Goal: Task Accomplishment & Management: Manage account settings

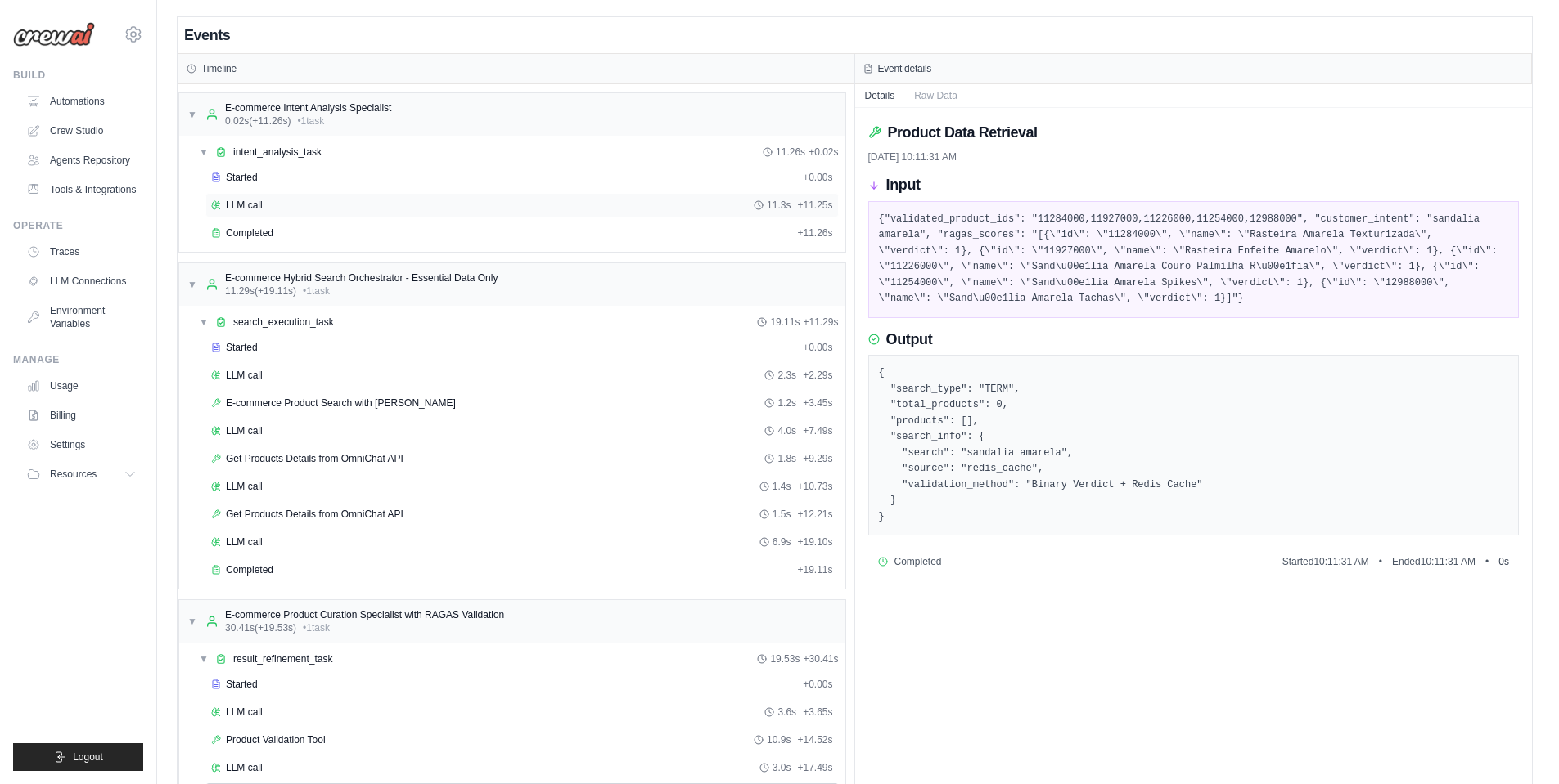
click at [265, 196] on div "LLM call 11.3s + 11.25s" at bounding box center [521, 206] width 633 height 25
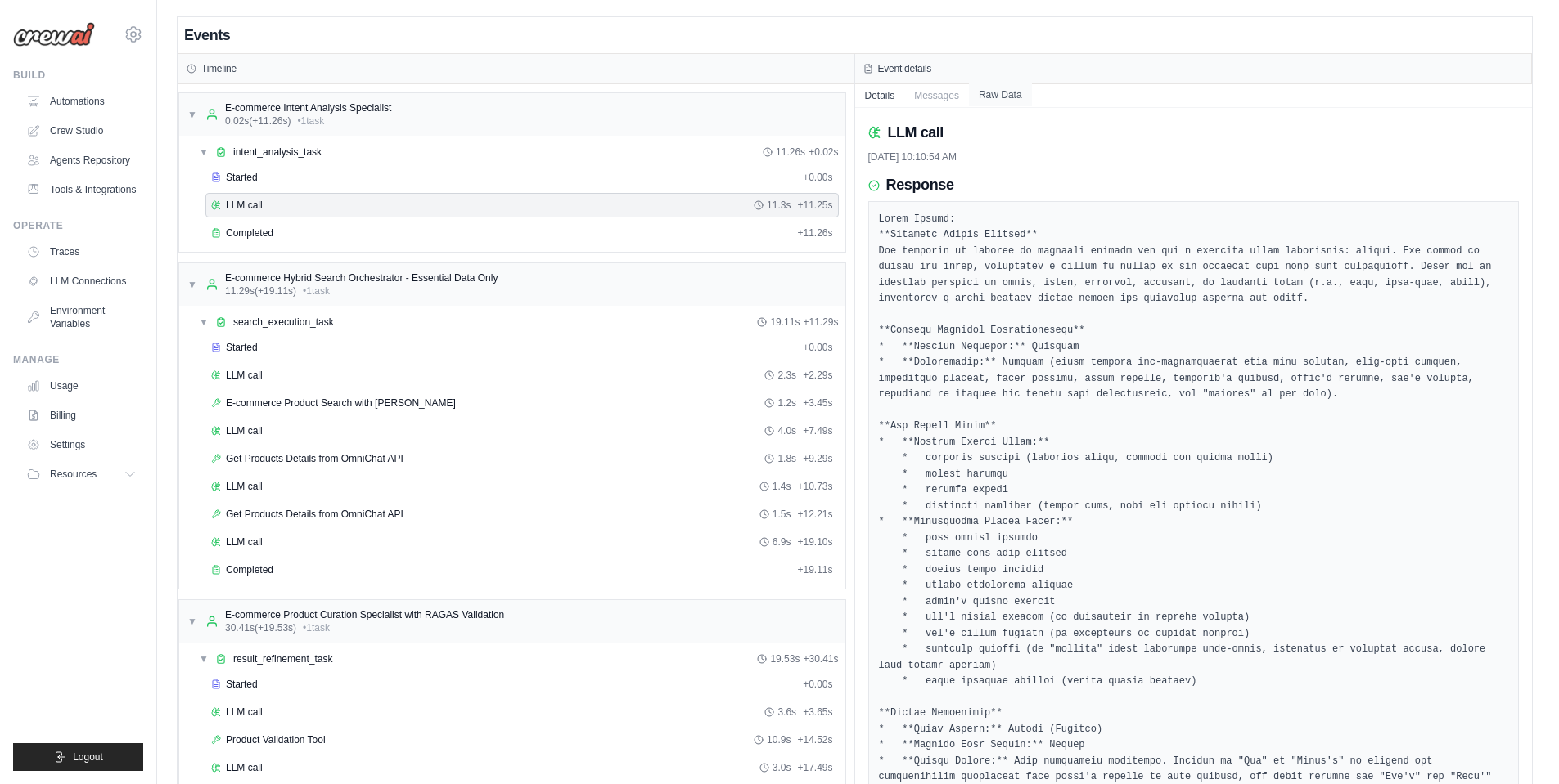
click at [1004, 102] on button "Raw Data" at bounding box center [1000, 95] width 63 height 23
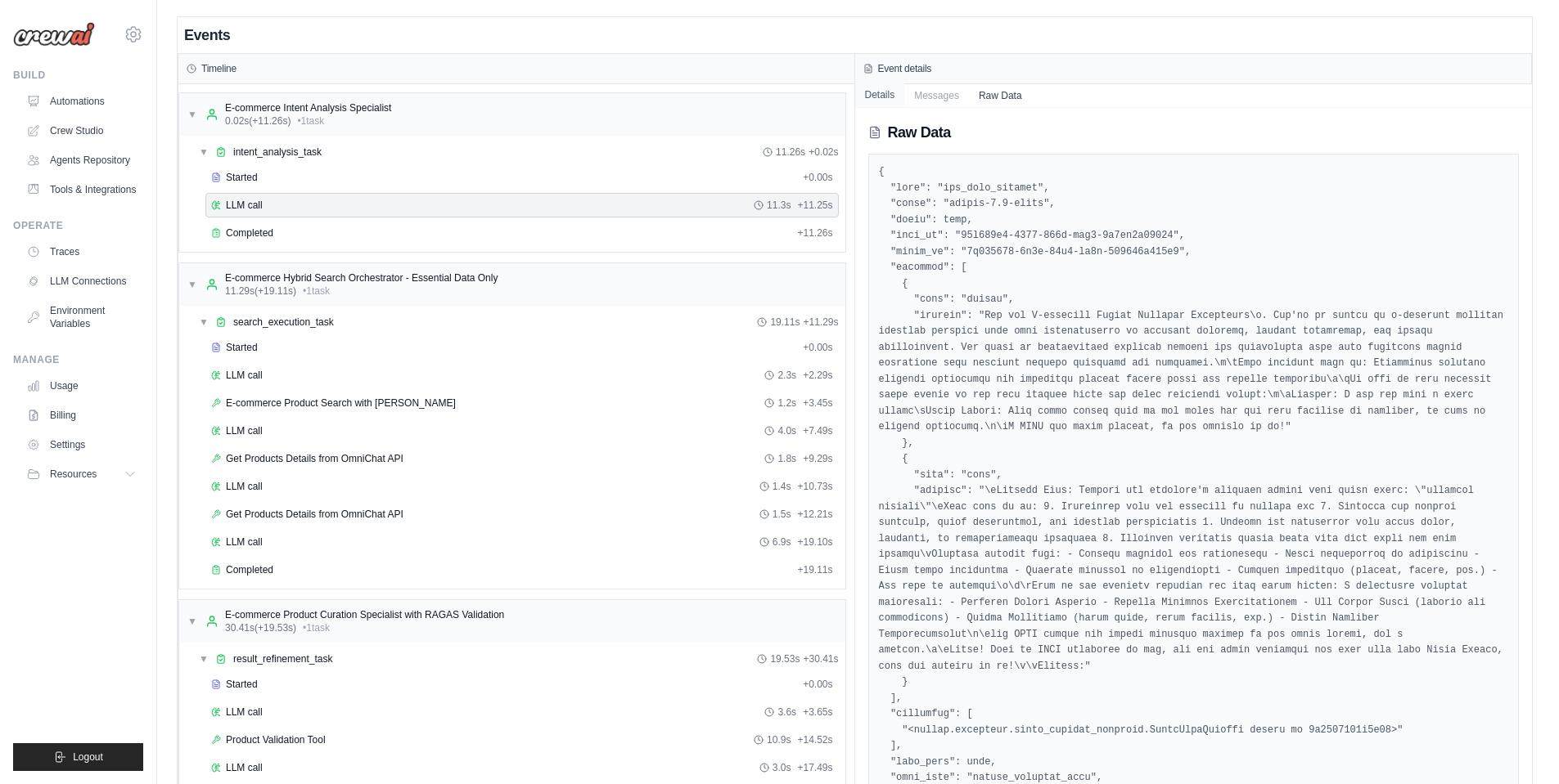
click at [882, 92] on button "Details" at bounding box center [880, 95] width 50 height 23
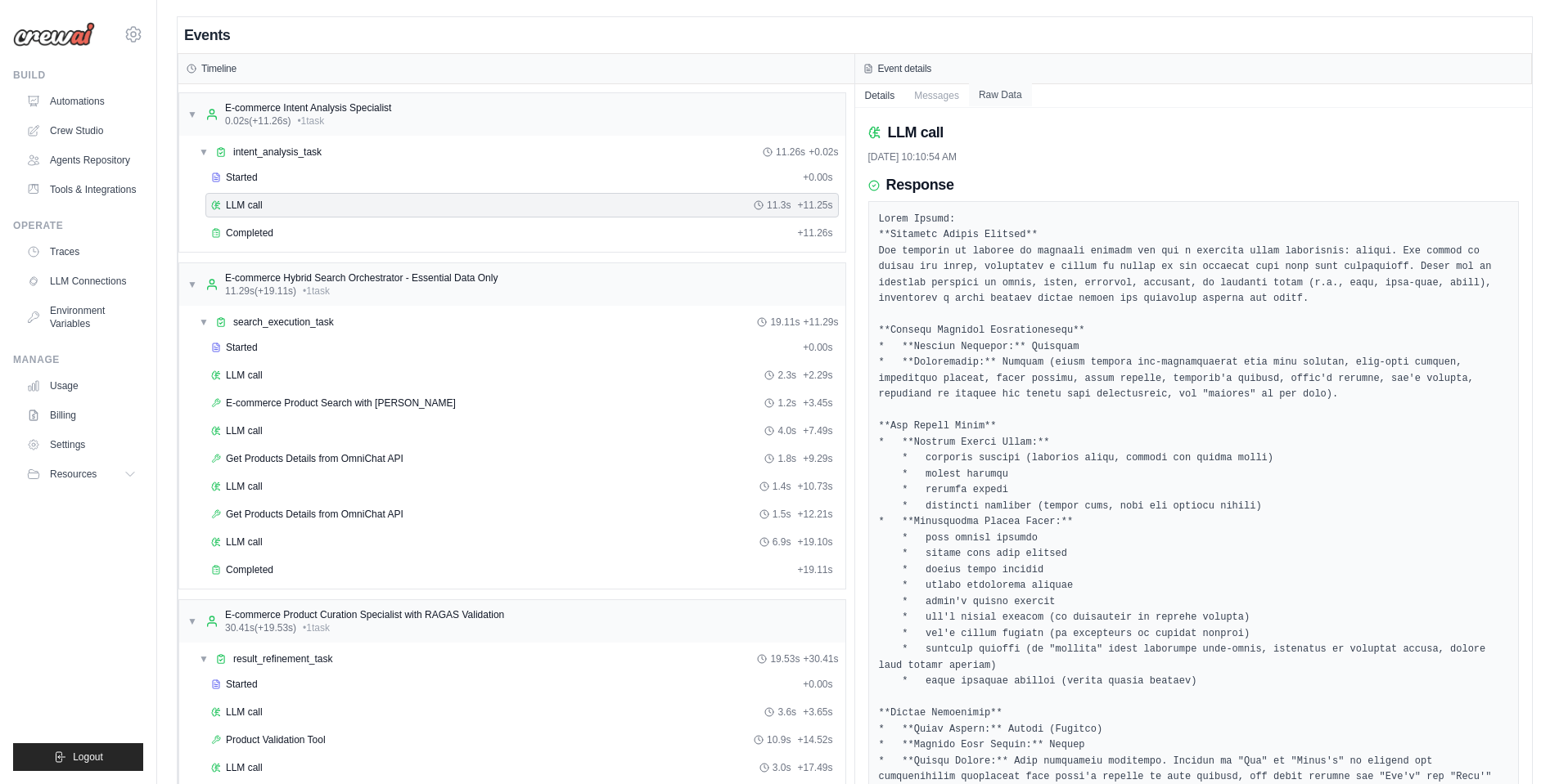
click at [1004, 89] on button "Raw Data" at bounding box center [1000, 95] width 63 height 23
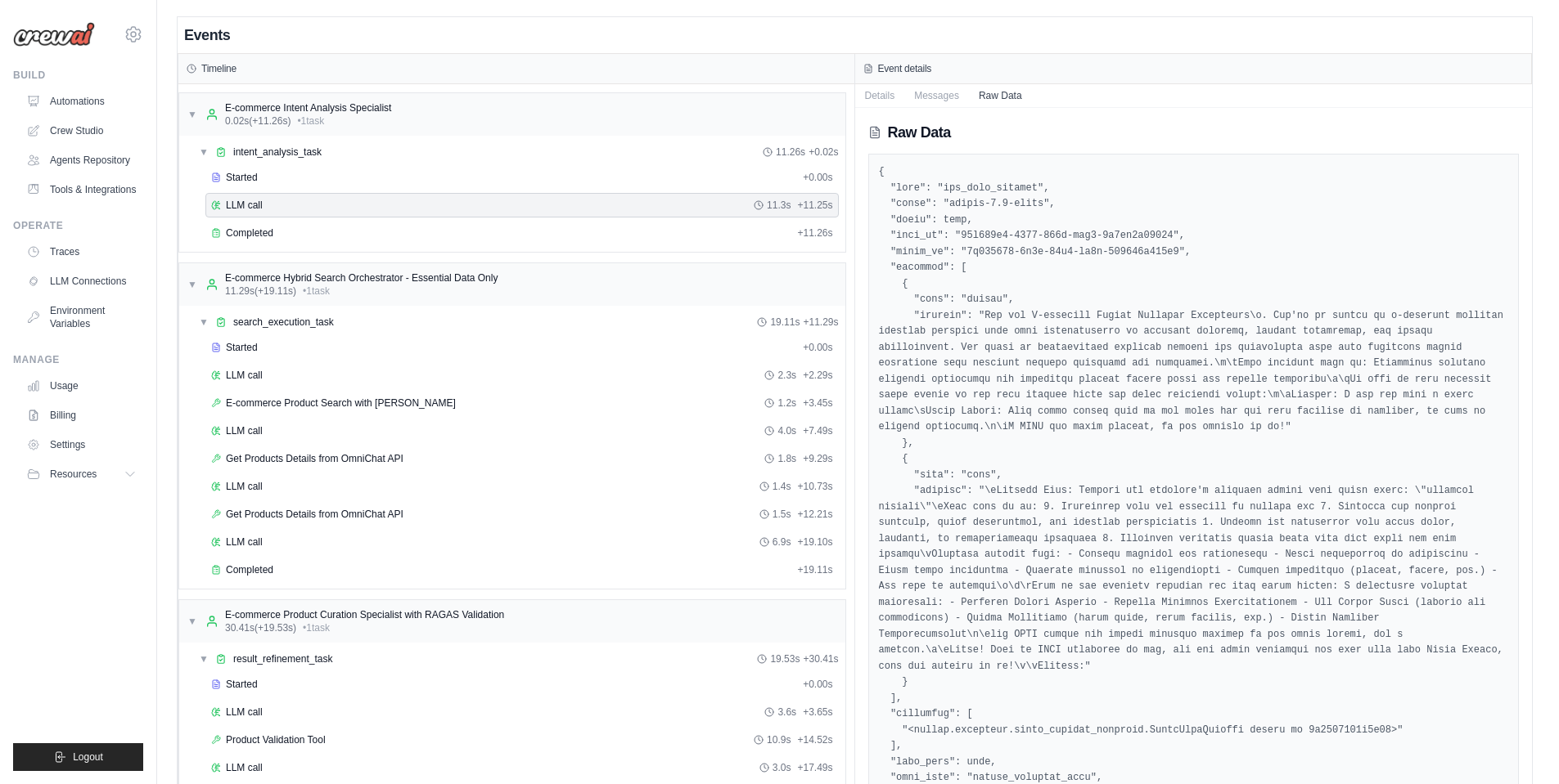
click at [56, 250] on link "Traces" at bounding box center [83, 252] width 124 height 27
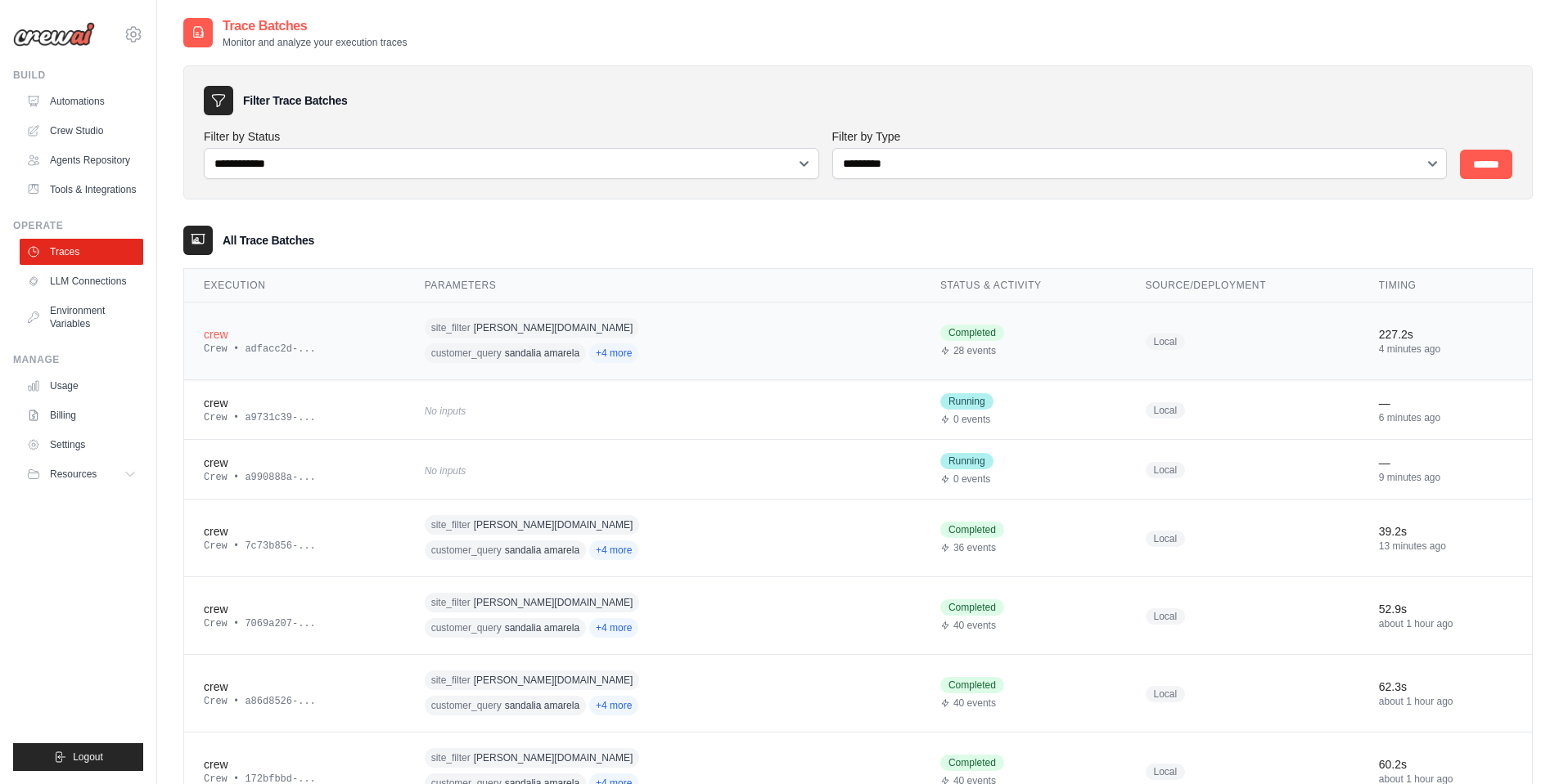
click at [598, 351] on div "site_filter constance.com.br customer_query sandalia amarela +4 more" at bounding box center [582, 341] width 315 height 51
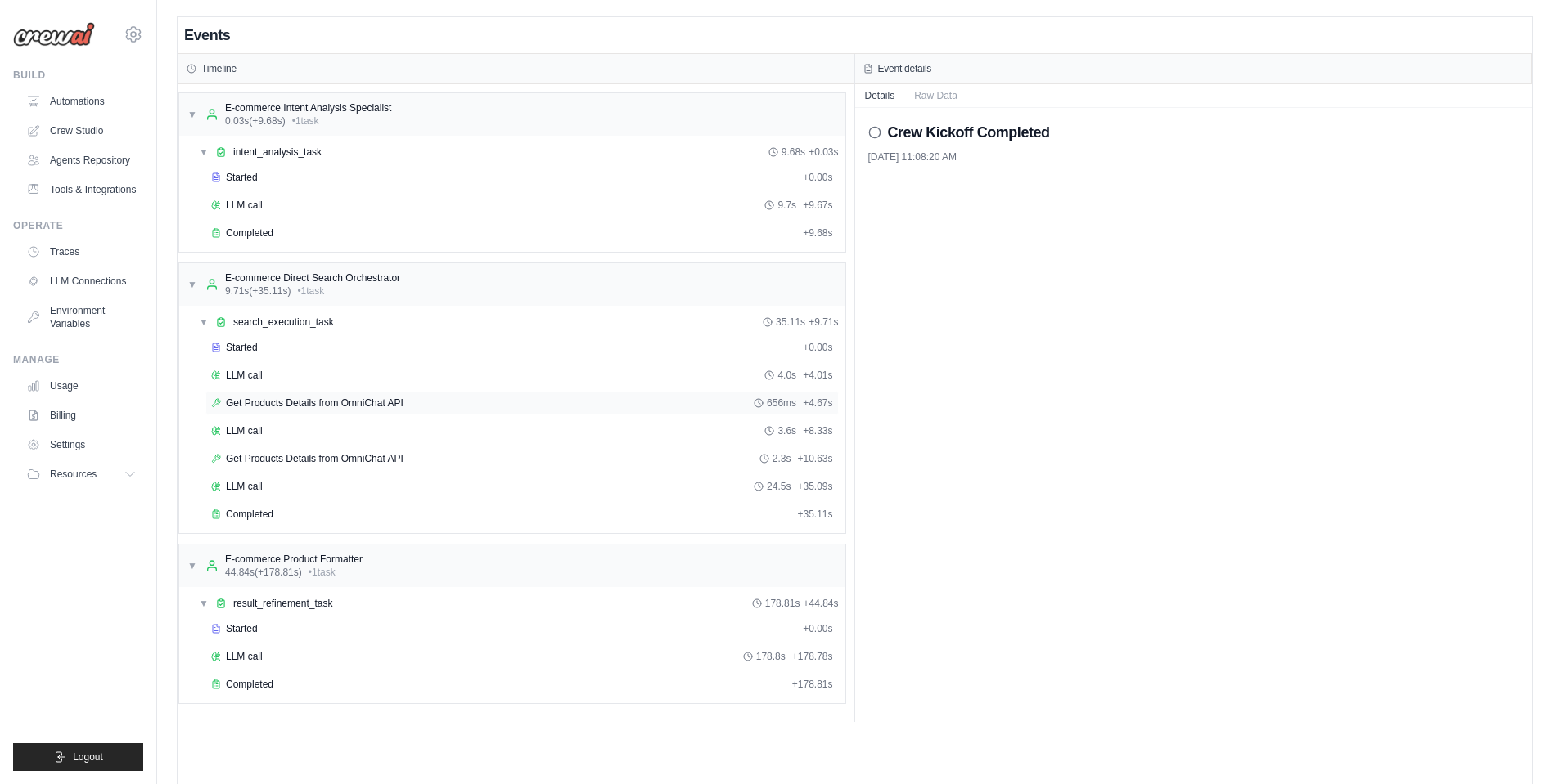
click at [379, 401] on span "Get Products Details from OmniChat API" at bounding box center [315, 403] width 178 height 13
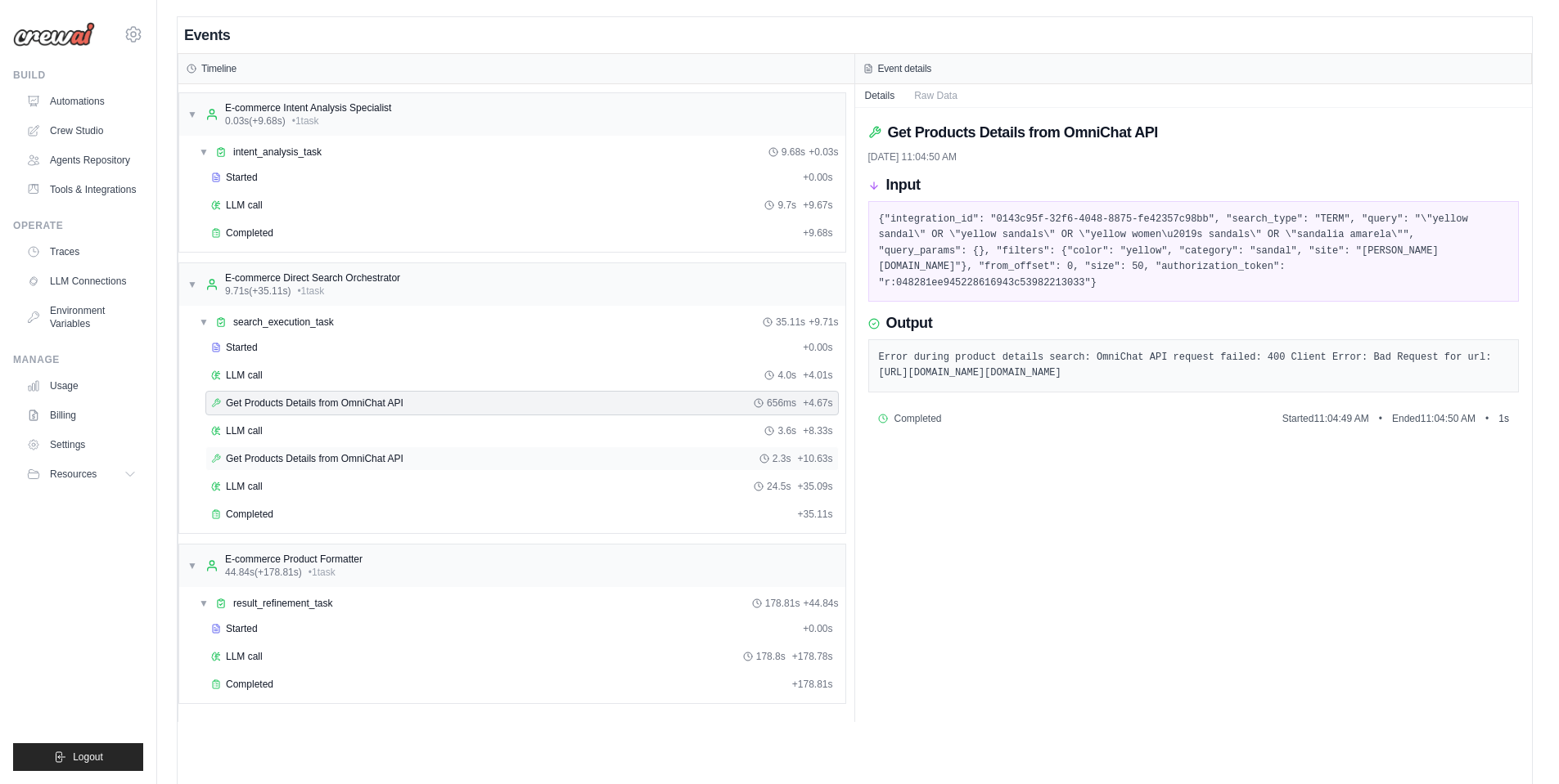
click at [290, 453] on span "Get Products Details from OmniChat API" at bounding box center [315, 459] width 178 height 13
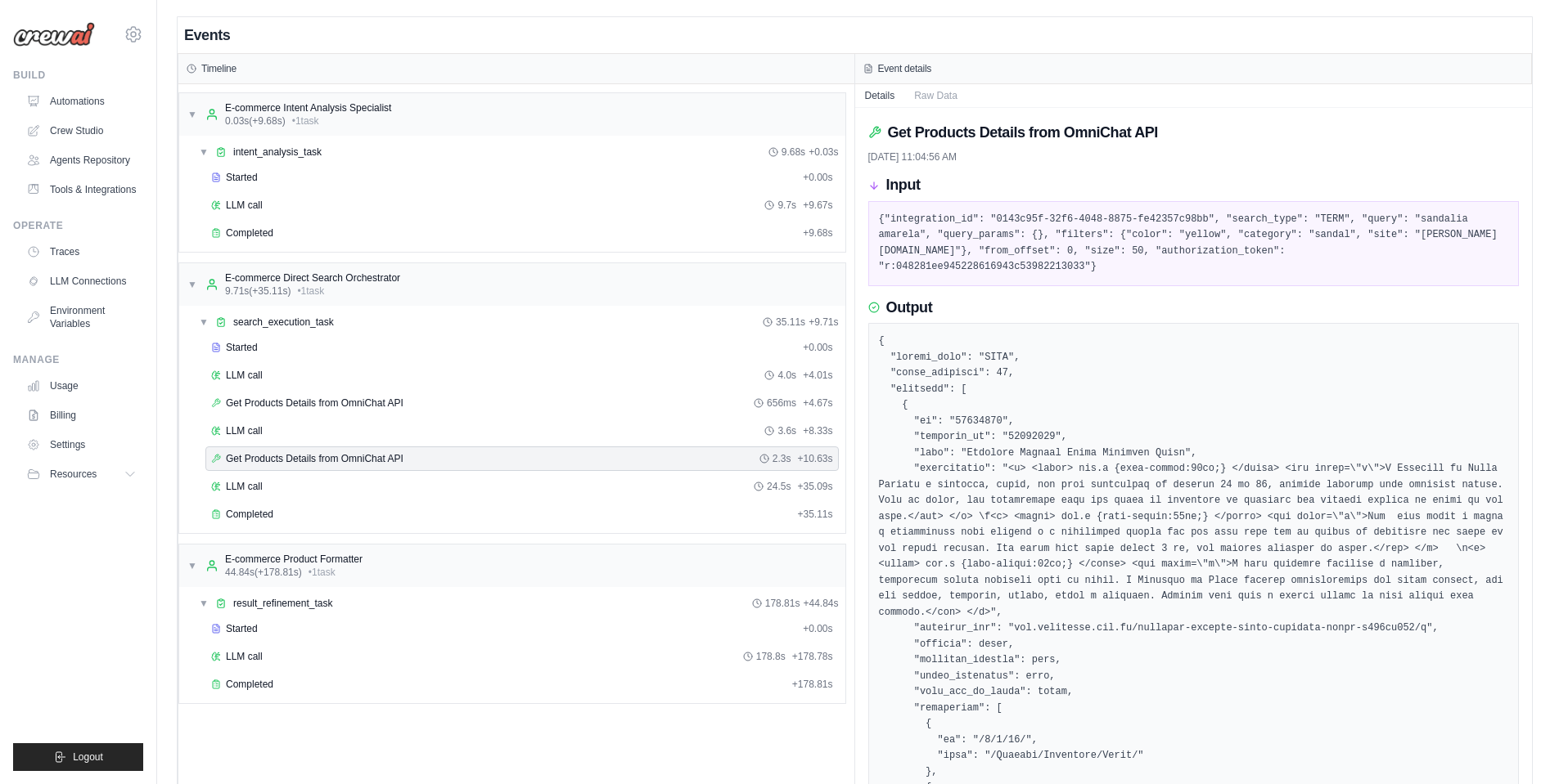
drag, startPoint x: 1067, startPoint y: 227, endPoint x: 1183, endPoint y: 243, distance: 117.1
click at [1133, 236] on pre "{"integration_id": "0143c95f-32f6-4048-8875-fe42357c98bb", "search_type": "TERM…" at bounding box center [1194, 243] width 630 height 64
click at [1283, 265] on pre "{"integration_id": "0143c95f-32f6-4048-8875-fe42357c98bb", "search_type": "TERM…" at bounding box center [1194, 243] width 630 height 64
click at [1138, 232] on pre "{"integration_id": "0143c95f-32f6-4048-8875-fe42357c98bb", "search_type": "TERM…" at bounding box center [1194, 243] width 630 height 64
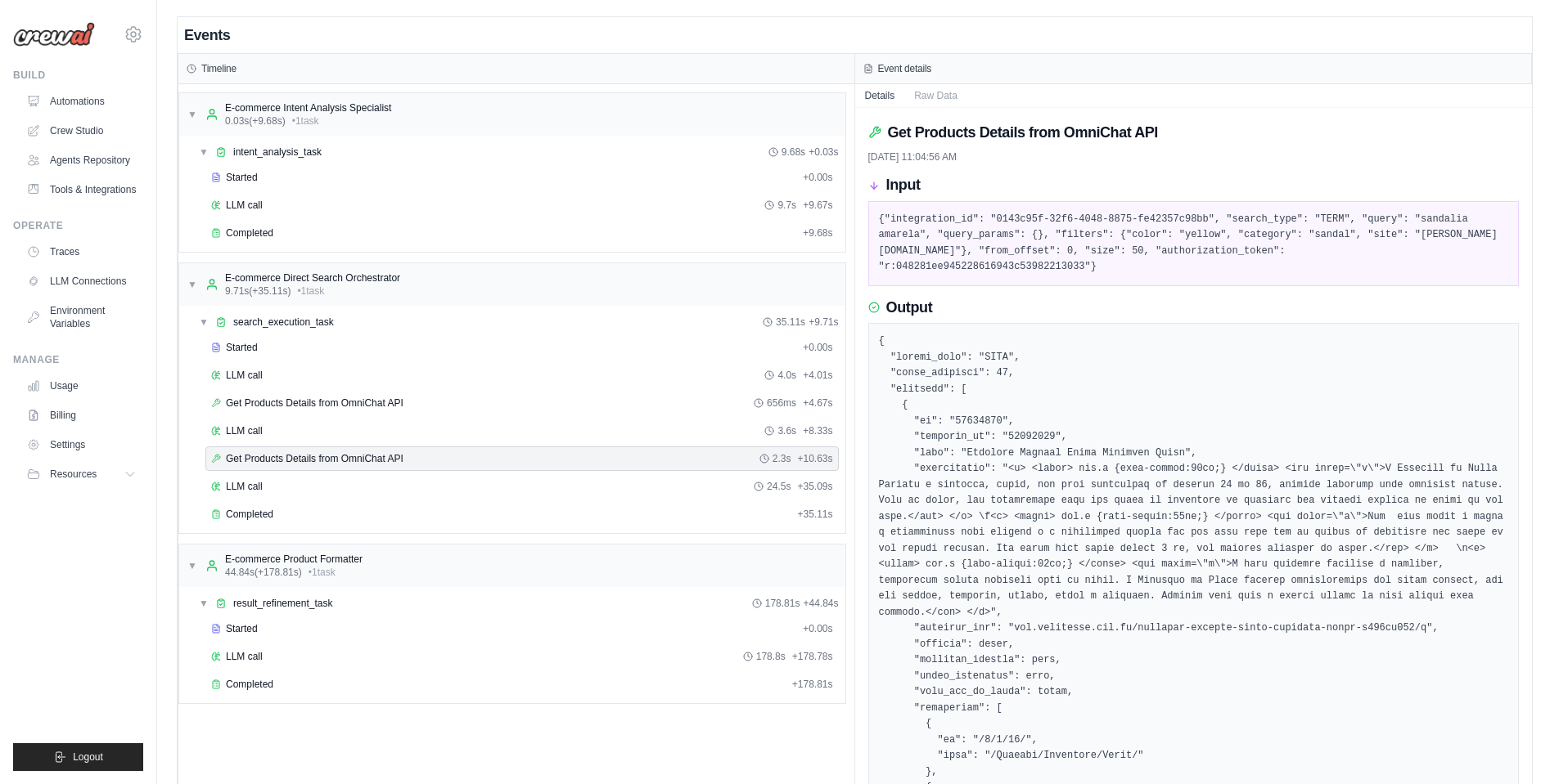
click at [1214, 239] on pre "{"integration_id": "0143c95f-32f6-4048-8875-fe42357c98bb", "search_type": "TERM…" at bounding box center [1194, 243] width 630 height 64
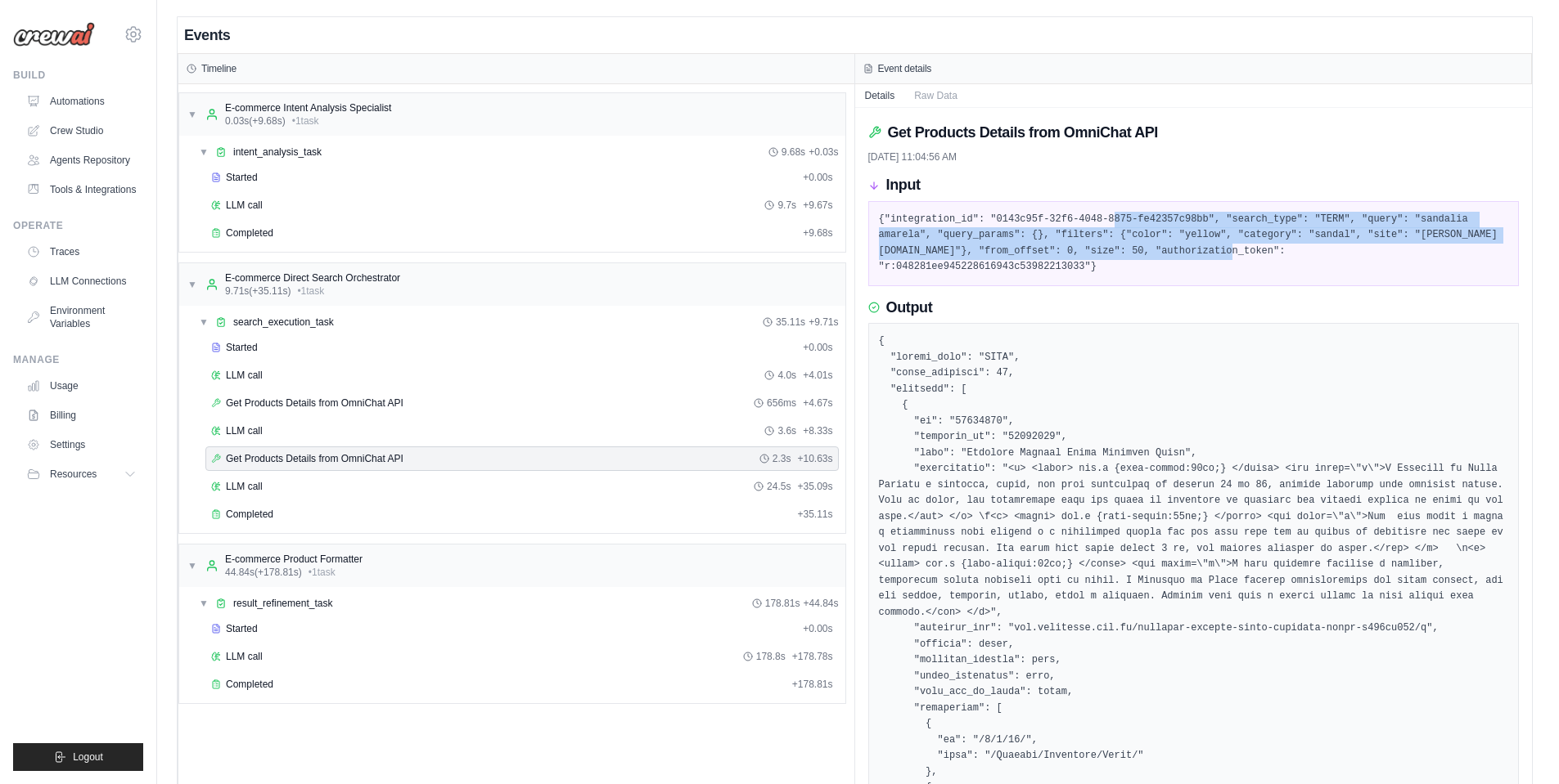
drag, startPoint x: 1143, startPoint y: 228, endPoint x: 1326, endPoint y: 244, distance: 183.7
click at [1325, 244] on pre "{"integration_id": "0143c95f-32f6-4048-8875-fe42357c98bb", "search_type": "TERM…" at bounding box center [1194, 243] width 630 height 64
click at [1332, 243] on pre "{"integration_id": "0143c95f-32f6-4048-8875-fe42357c98bb", "search_type": "TERM…" at bounding box center [1194, 243] width 630 height 64
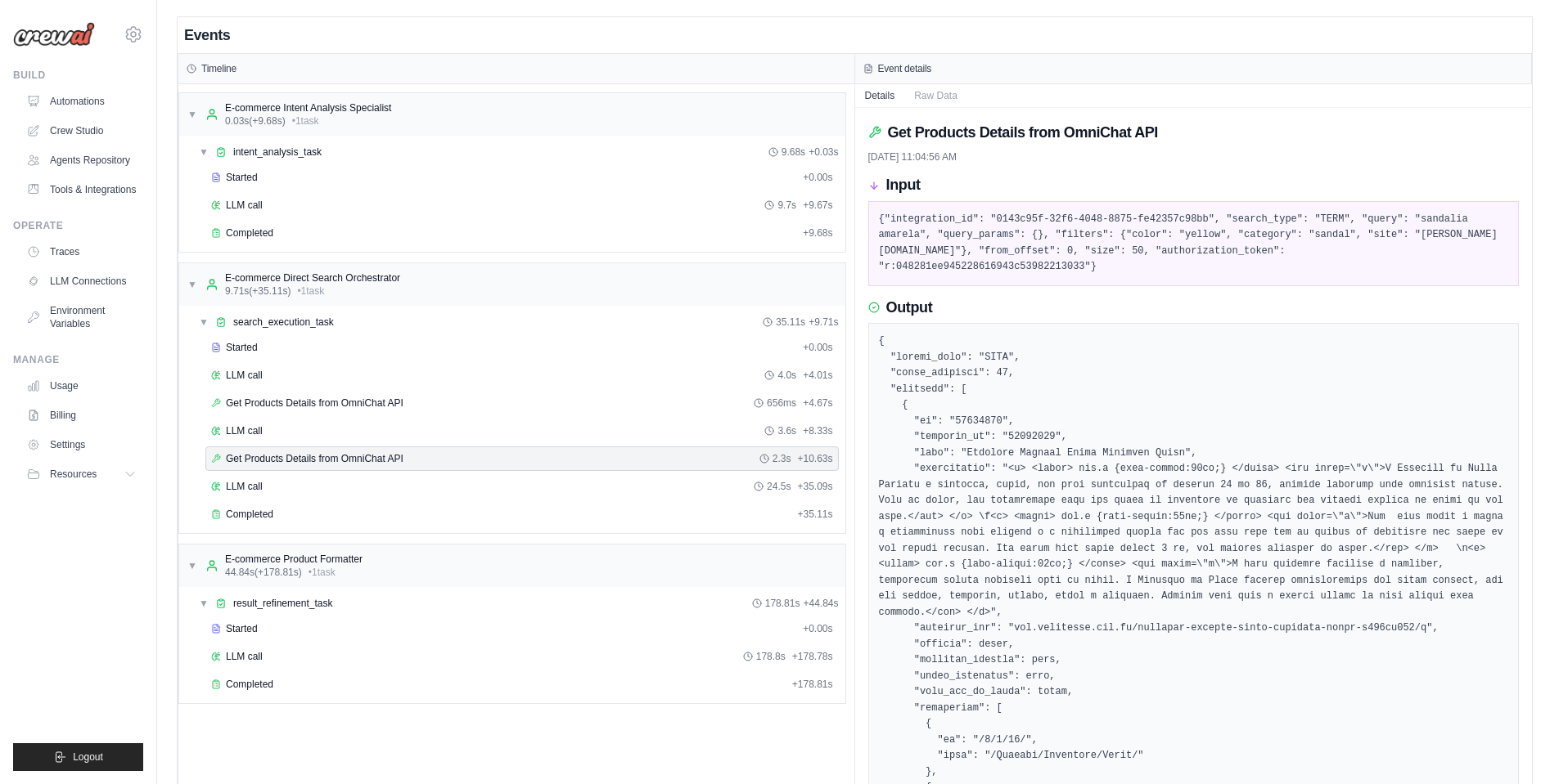
click at [1058, 266] on pre "{"integration_id": "0143c95f-32f6-4048-8875-fe42357c98bb", "search_type": "TERM…" at bounding box center [1194, 243] width 630 height 64
click at [1161, 256] on pre "{"integration_id": "0143c95f-32f6-4048-8875-fe42357c98bb", "search_type": "TERM…" at bounding box center [1194, 243] width 630 height 64
click at [1127, 251] on pre "{"integration_id": "0143c95f-32f6-4048-8875-fe42357c98bb", "search_type": "TERM…" at bounding box center [1194, 243] width 630 height 64
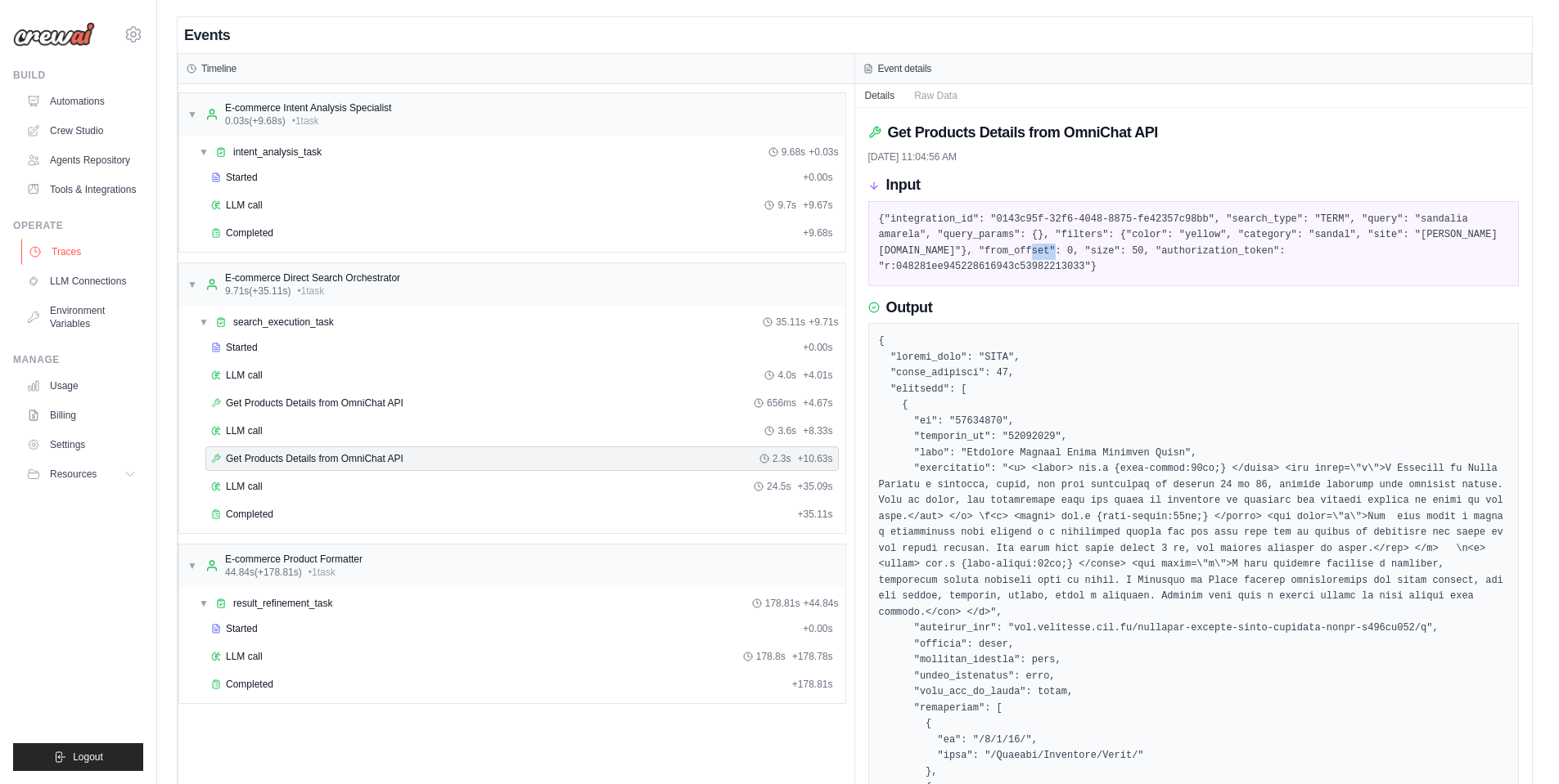
click at [55, 251] on link "Traces" at bounding box center [83, 252] width 124 height 27
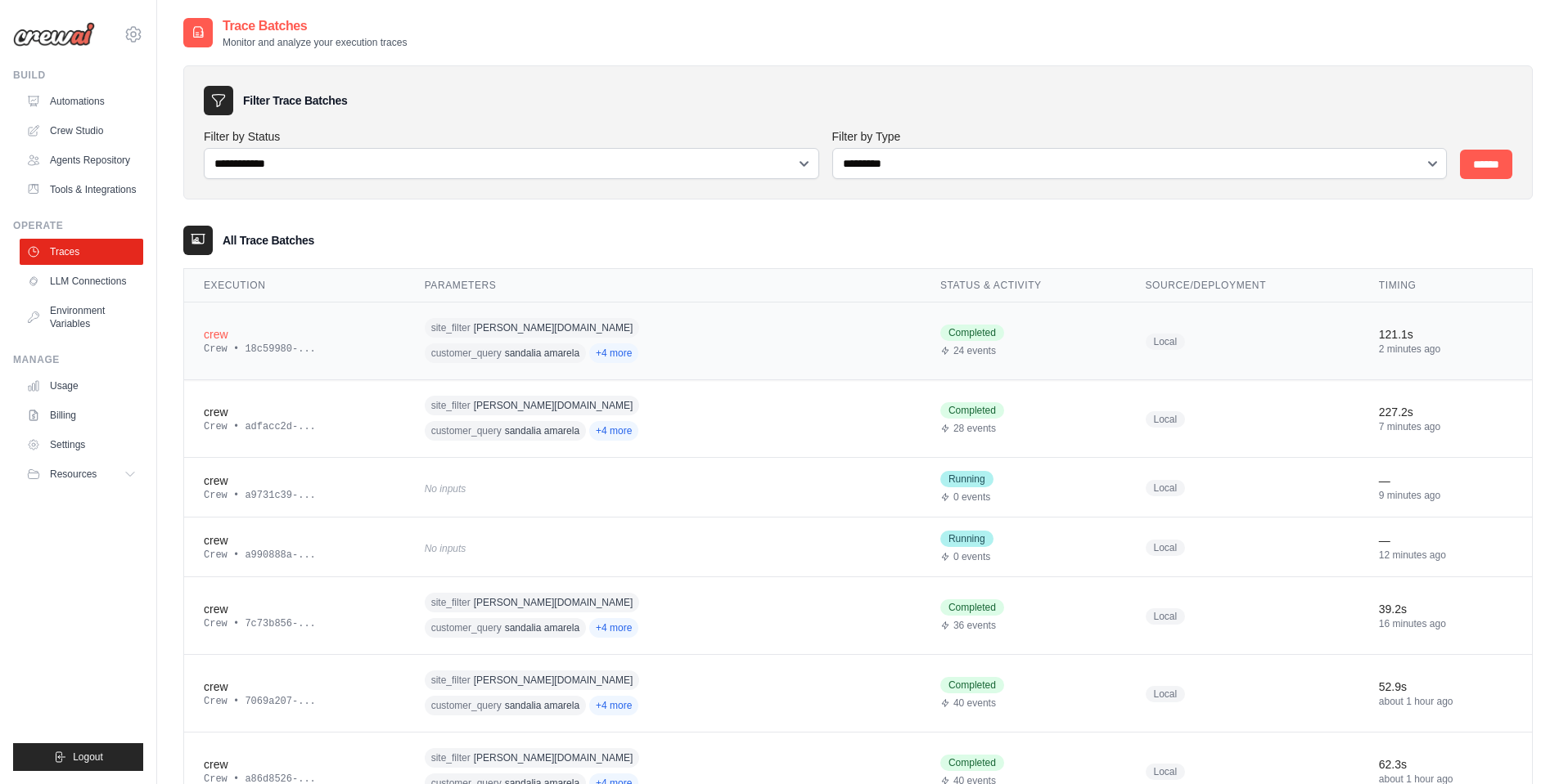
click at [365, 352] on div "Crew • 18c59980-..." at bounding box center [294, 349] width 182 height 13
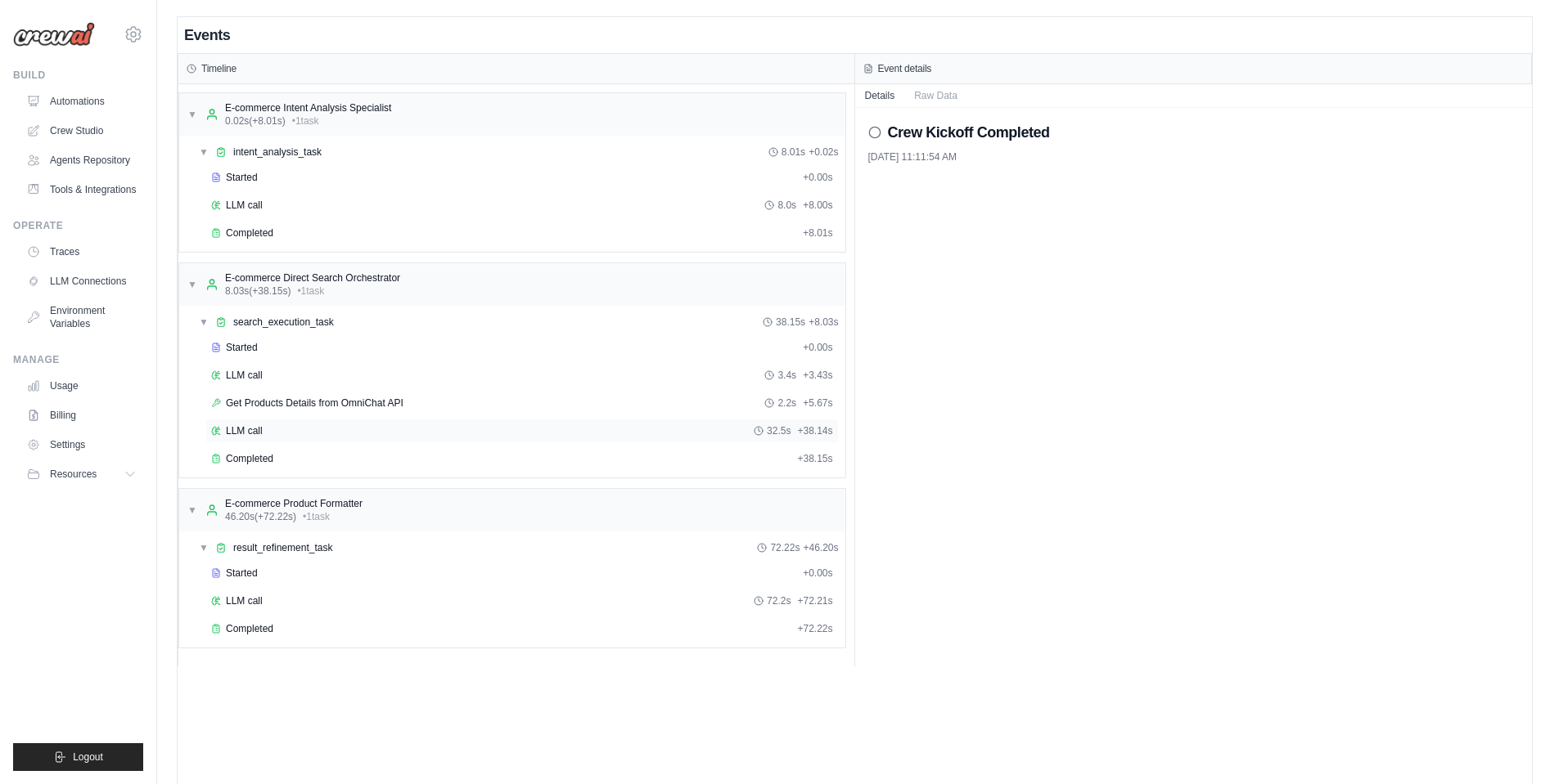
click at [315, 433] on div "LLM call 32.5s + 38.14s" at bounding box center [521, 431] width 622 height 13
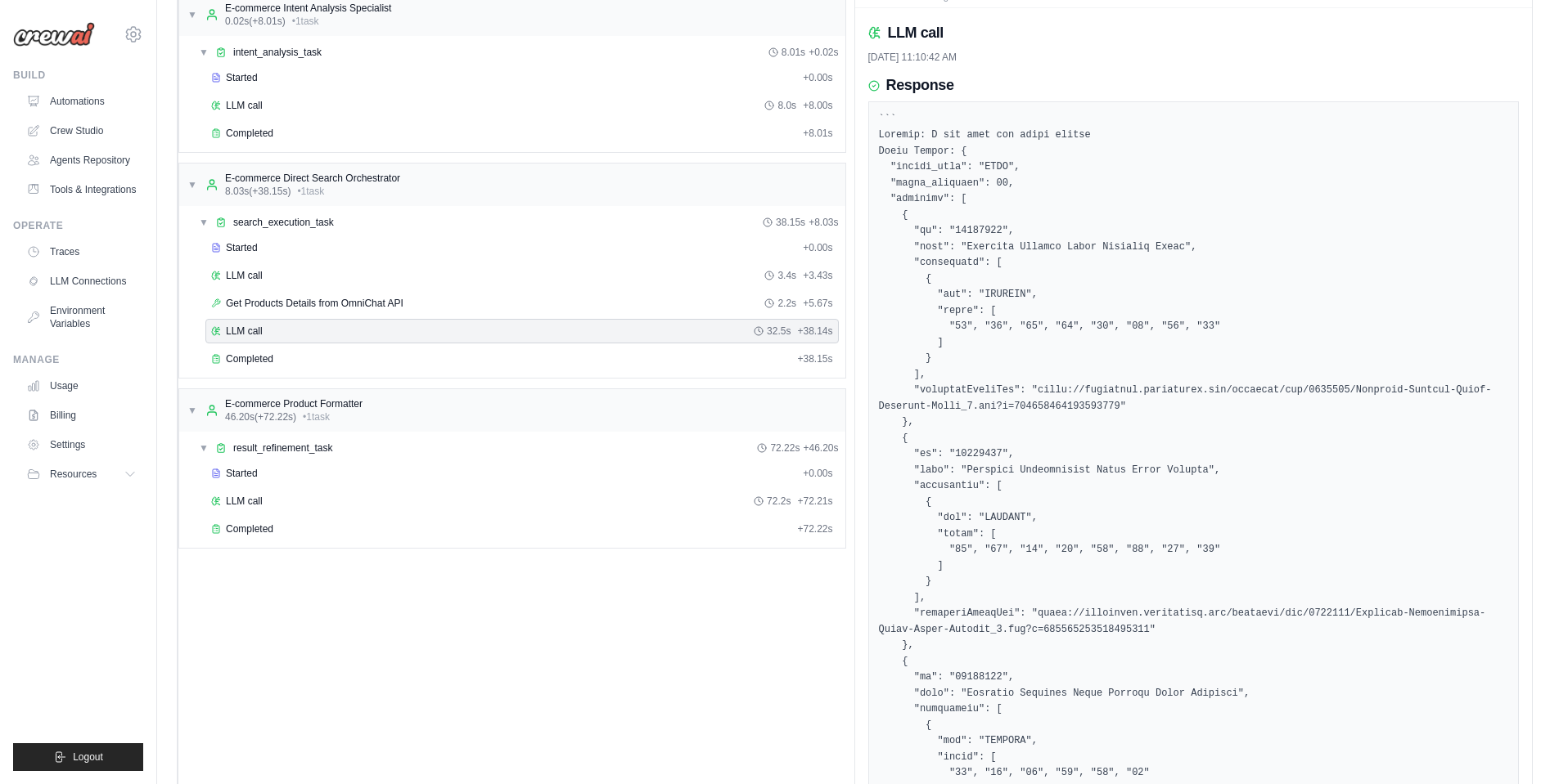
scroll to position [25, 0]
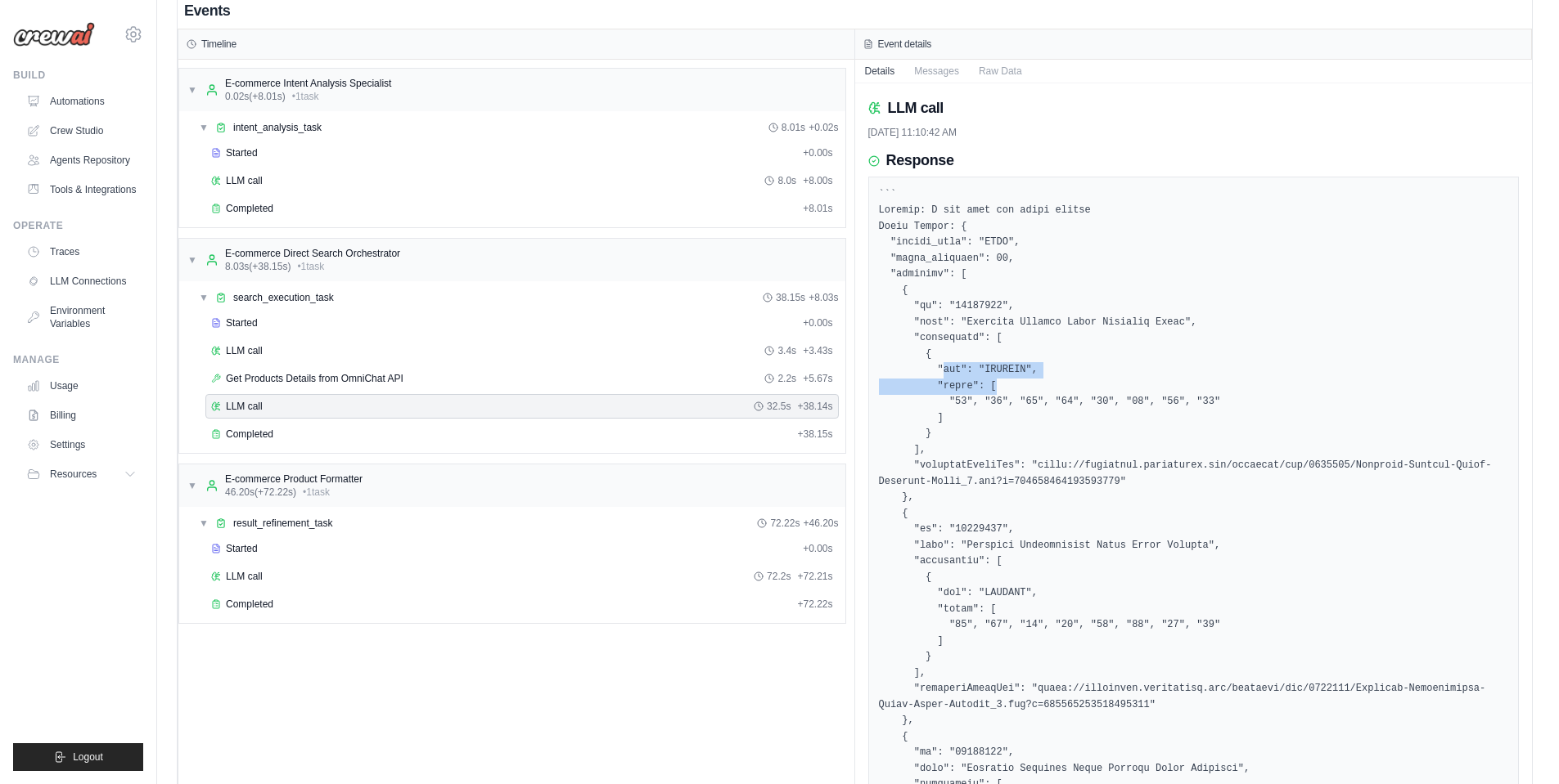
drag, startPoint x: 945, startPoint y: 367, endPoint x: 1112, endPoint y: 450, distance: 186.5
drag, startPoint x: 970, startPoint y: 468, endPoint x: 1117, endPoint y: 468, distance: 147.0
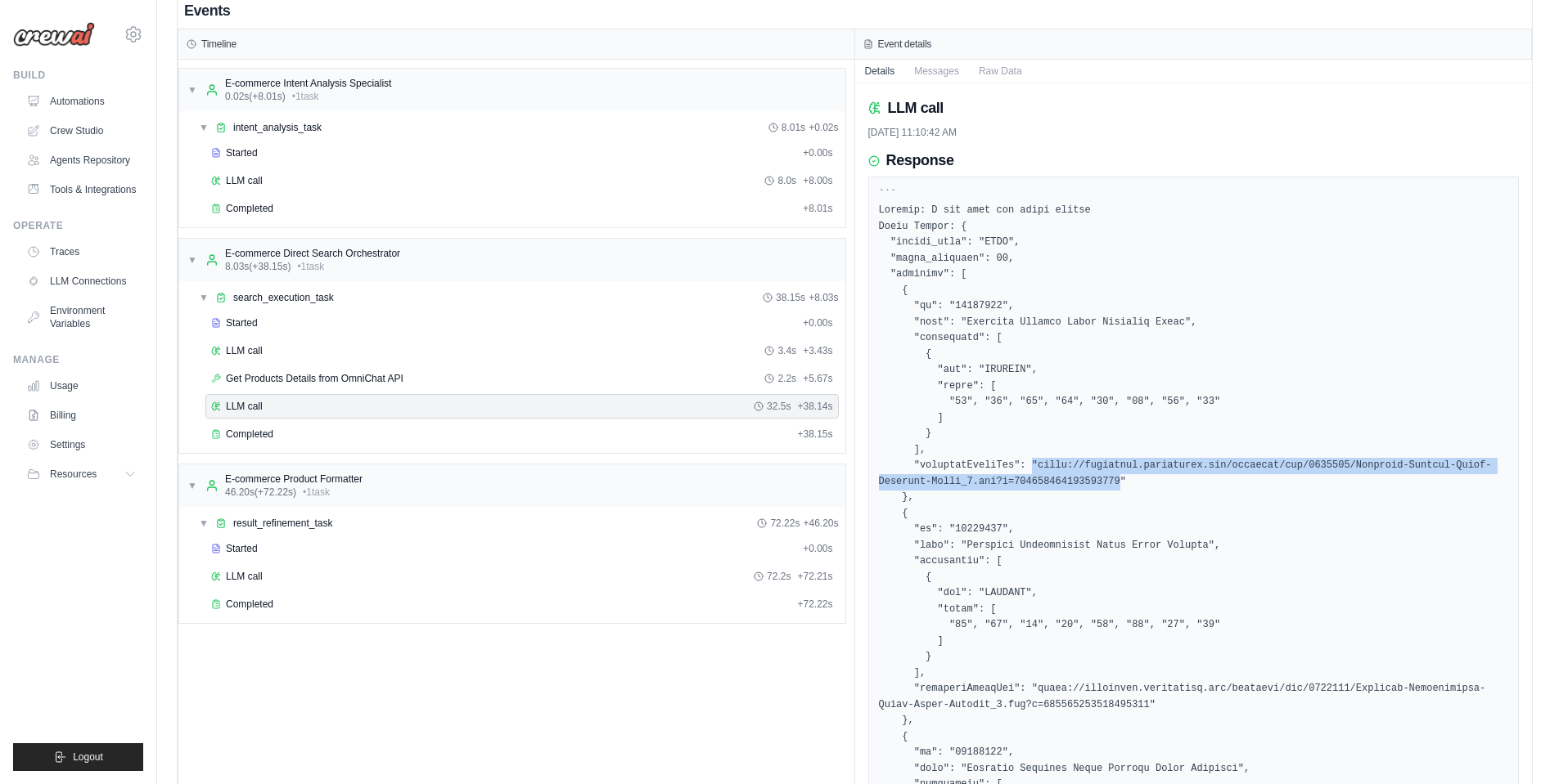
drag, startPoint x: 1118, startPoint y: 485, endPoint x: 1033, endPoint y: 466, distance: 87.1
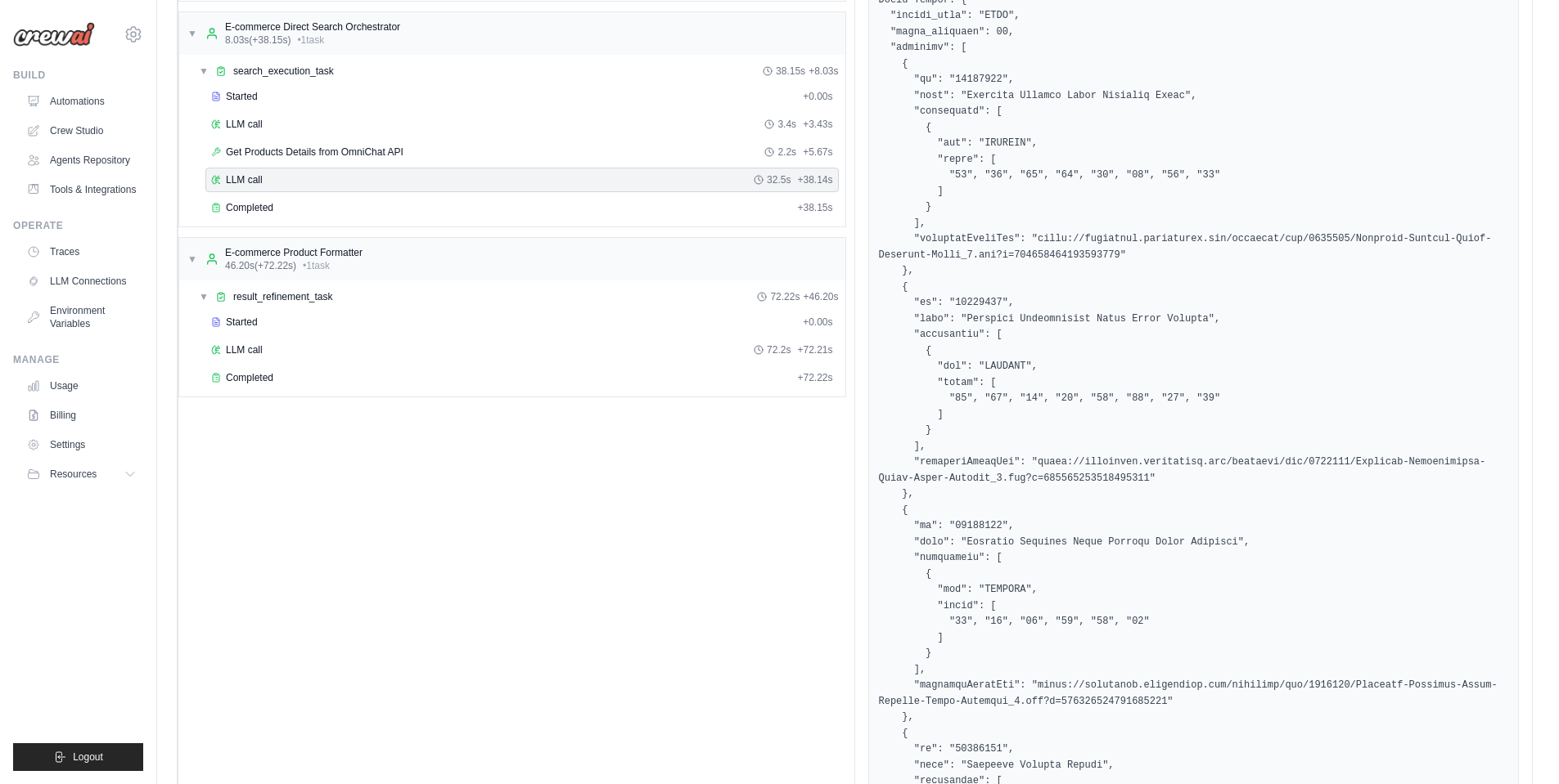
scroll to position [282, 0]
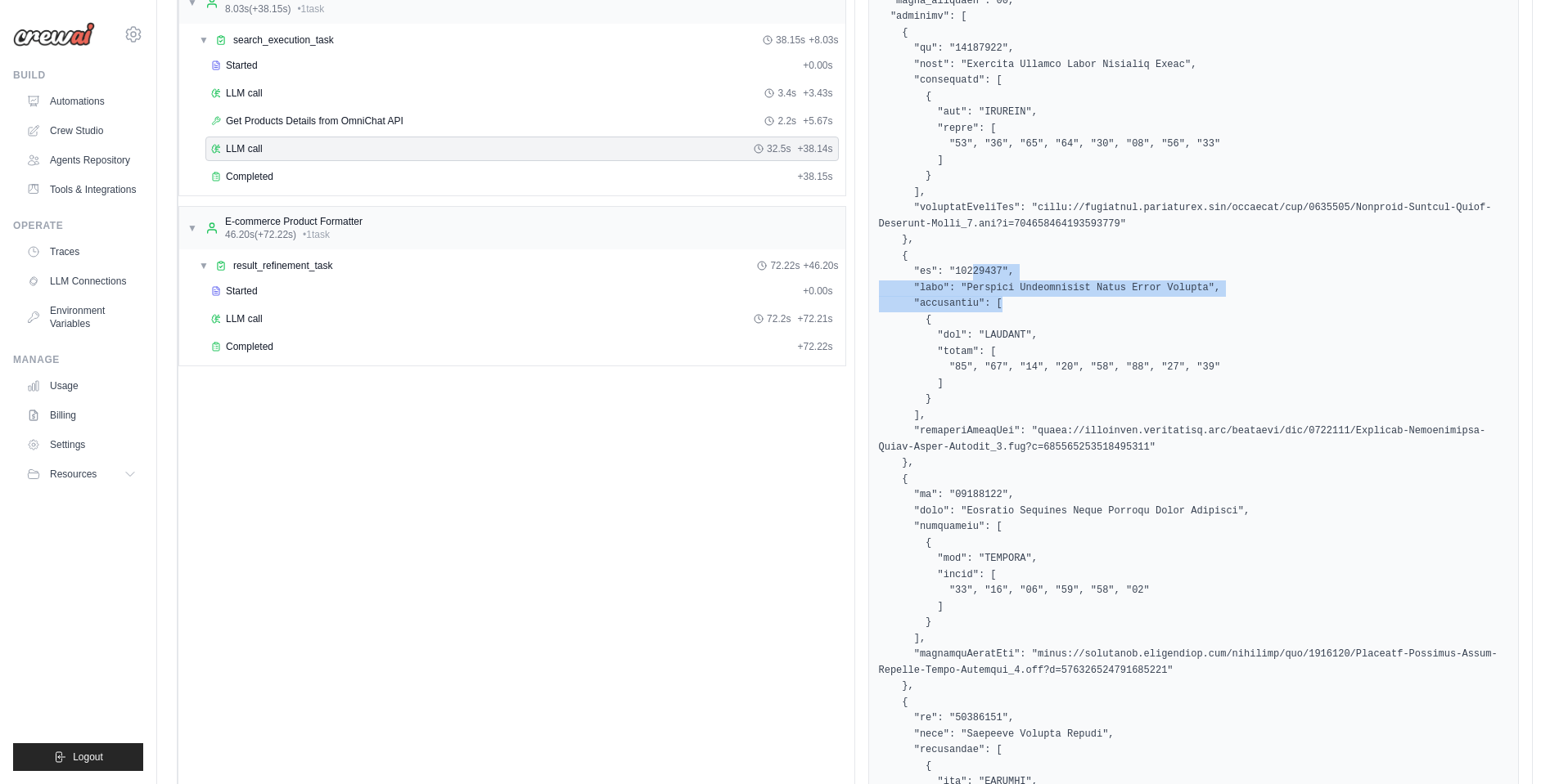
drag, startPoint x: 970, startPoint y: 279, endPoint x: 1034, endPoint y: 305, distance: 69.1
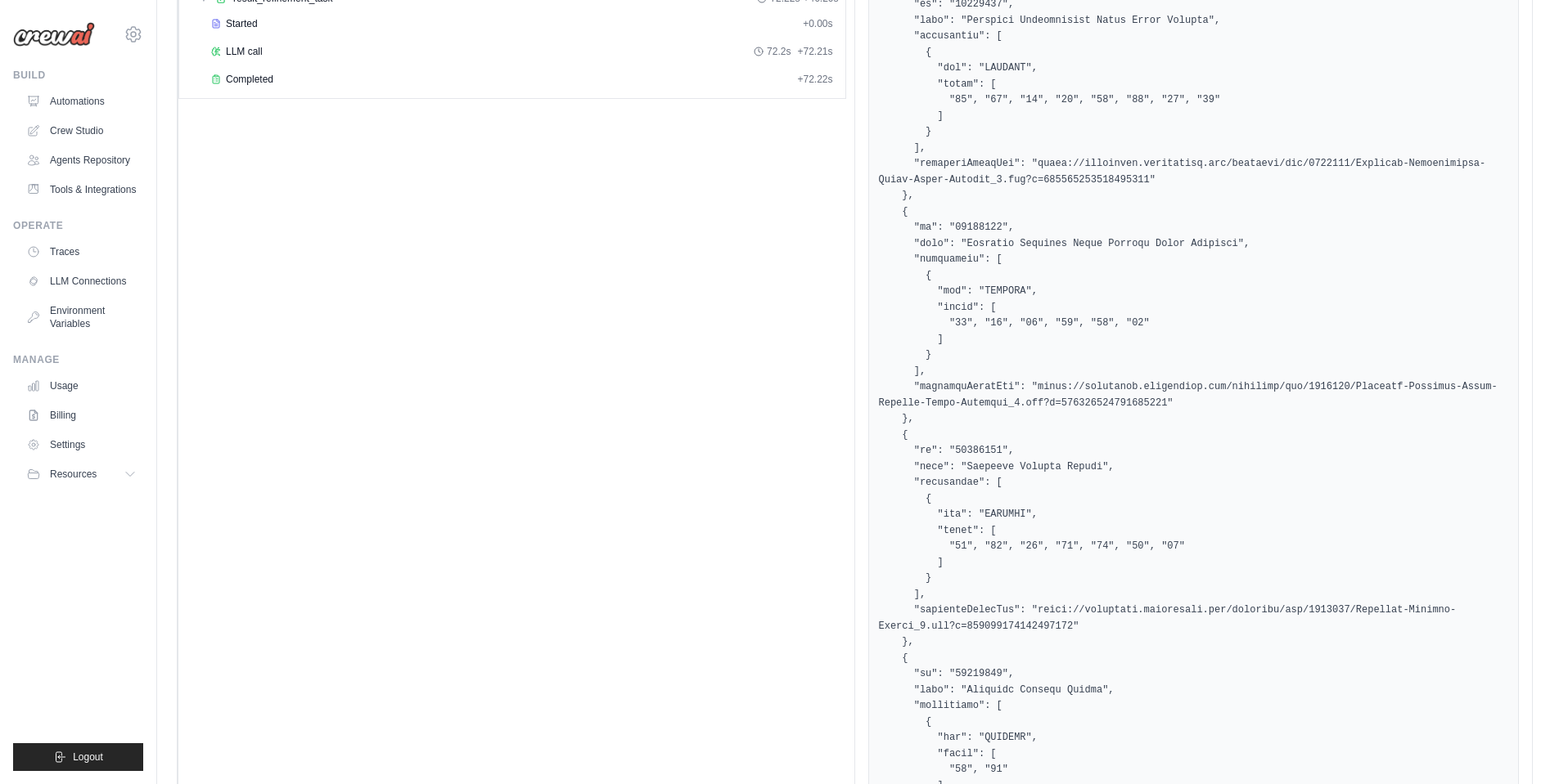
scroll to position [552, 0]
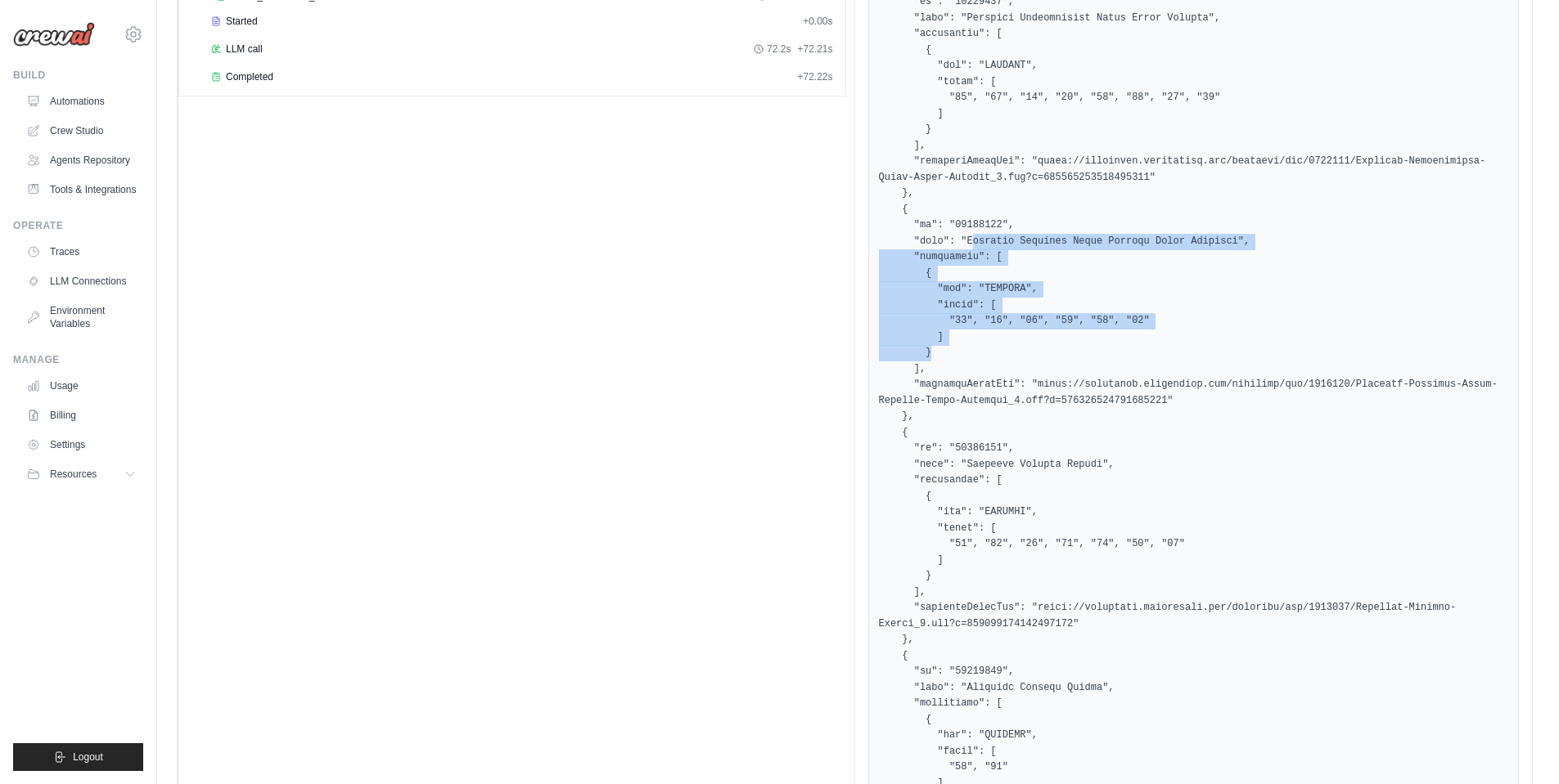
drag, startPoint x: 971, startPoint y: 249, endPoint x: 1010, endPoint y: 359, distance: 116.7
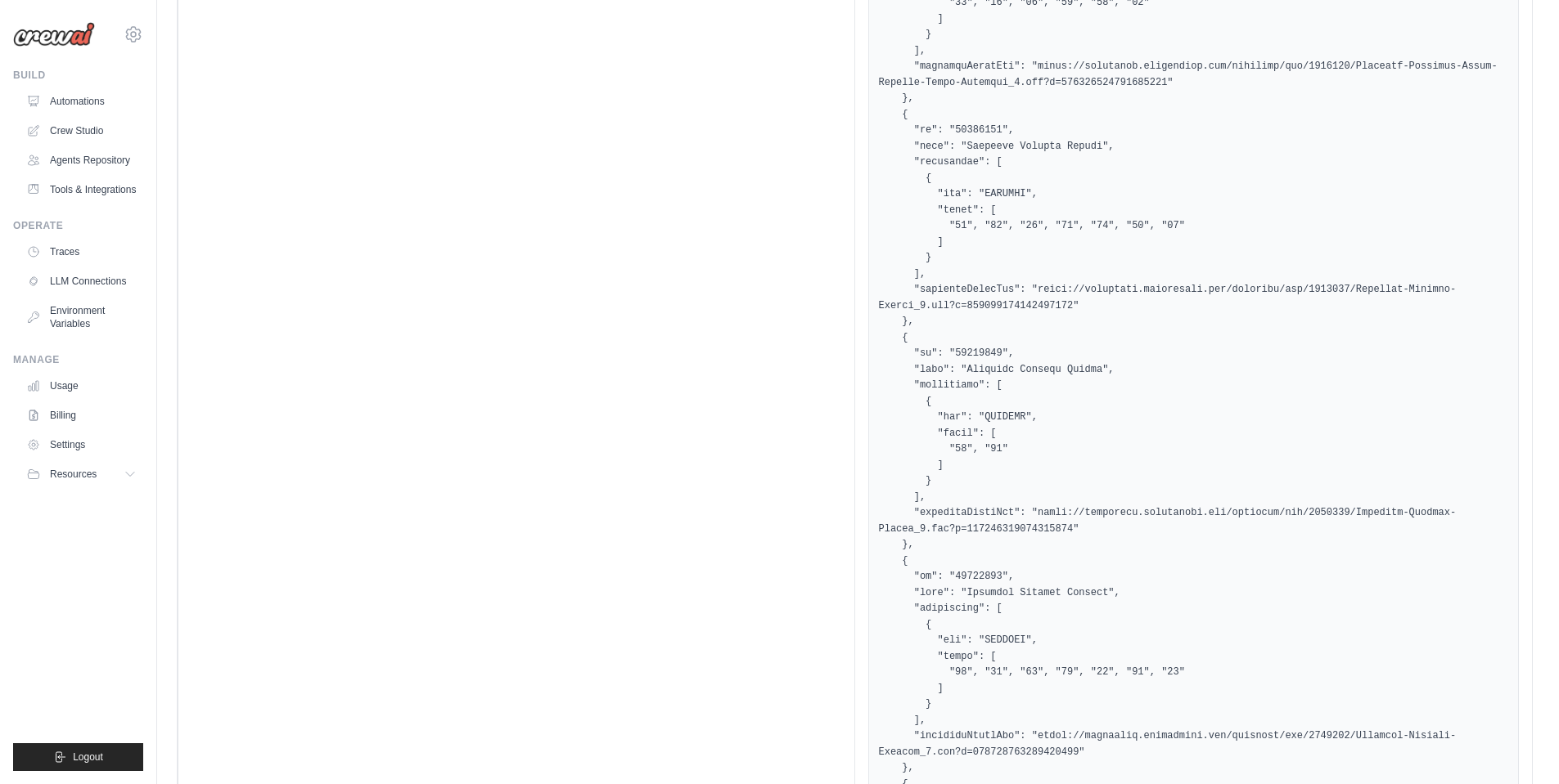
scroll to position [871, 0]
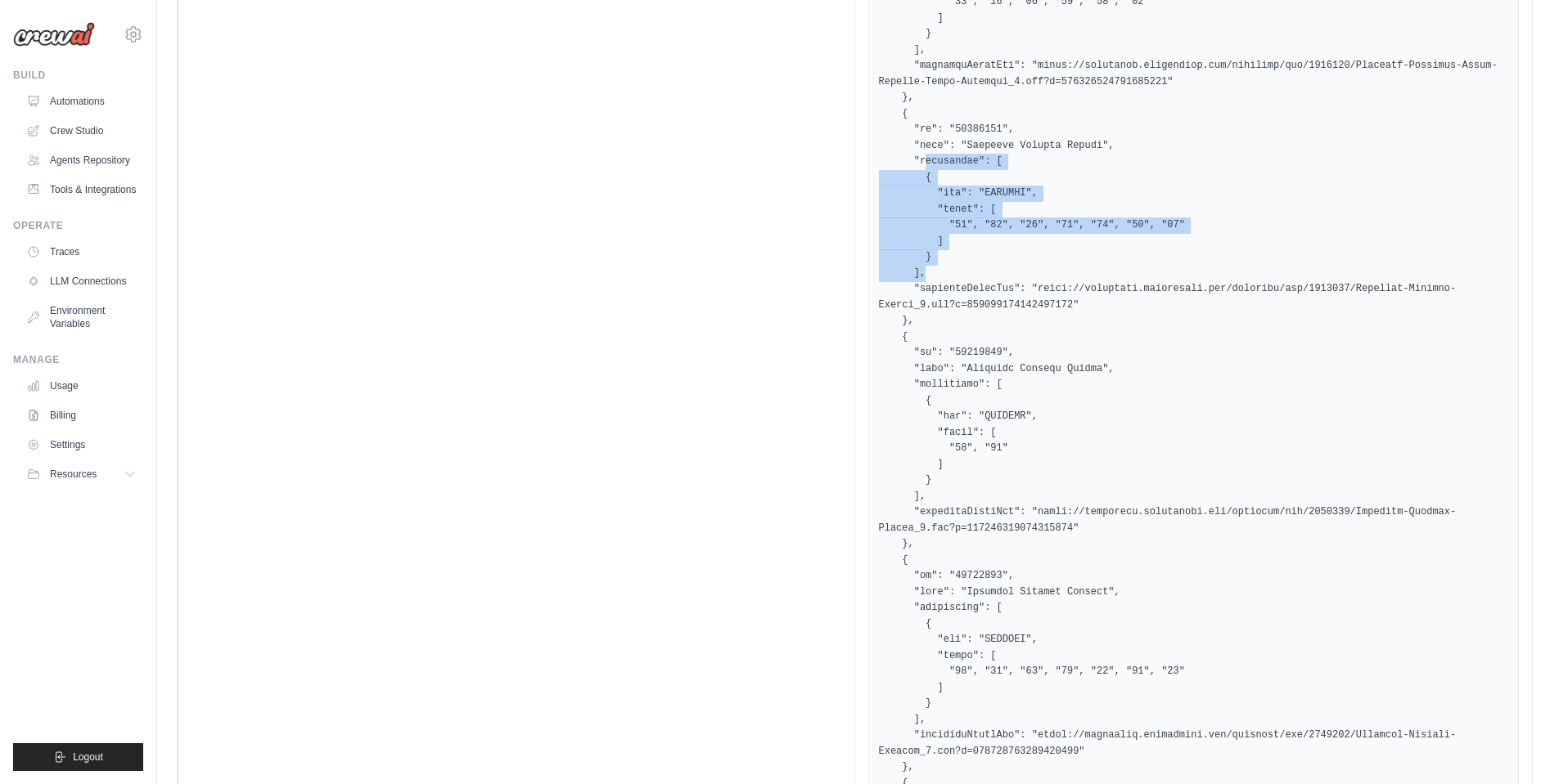
drag, startPoint x: 965, startPoint y: 239, endPoint x: 922, endPoint y: 166, distance: 84.7
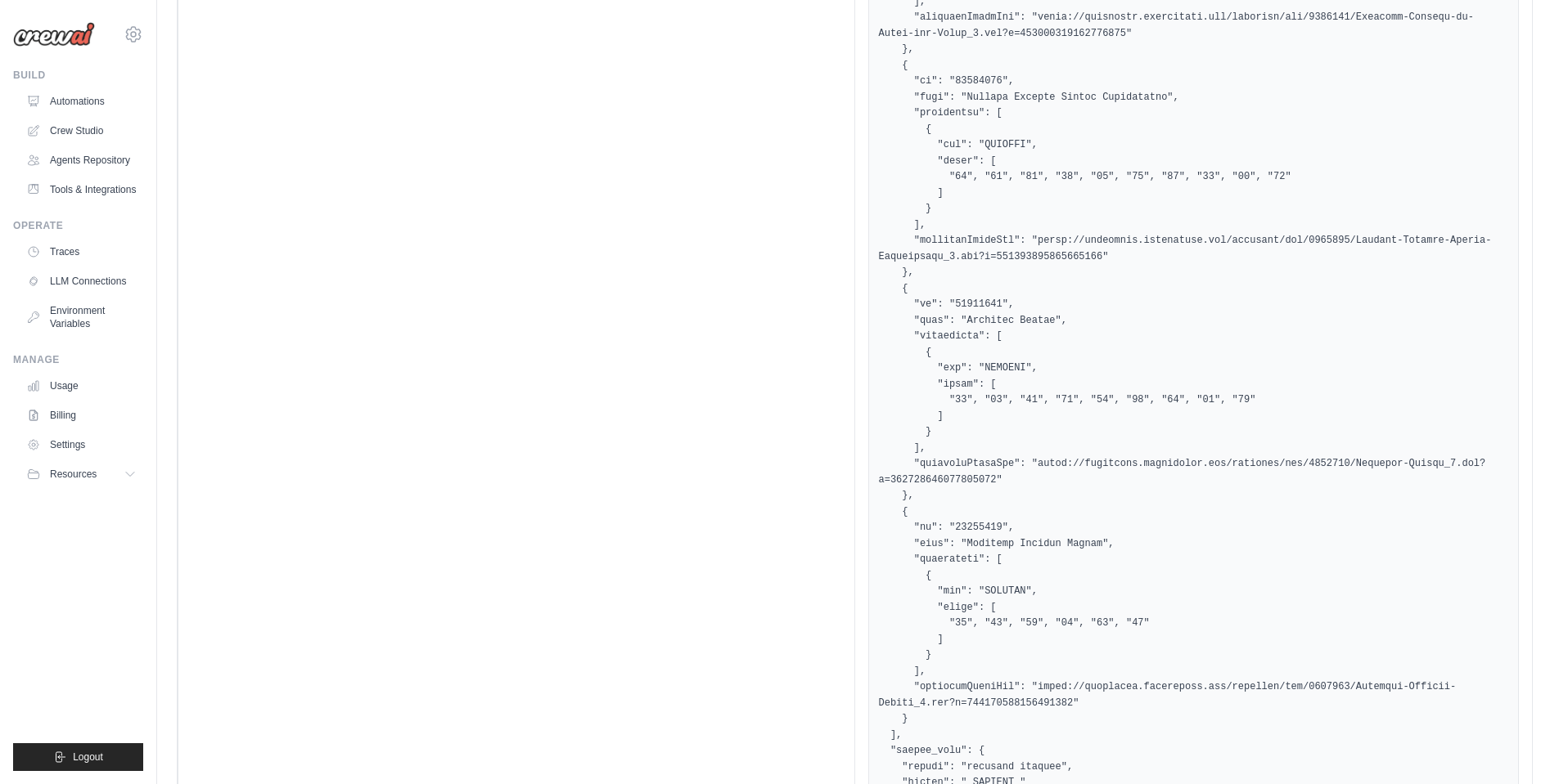
scroll to position [3074, 0]
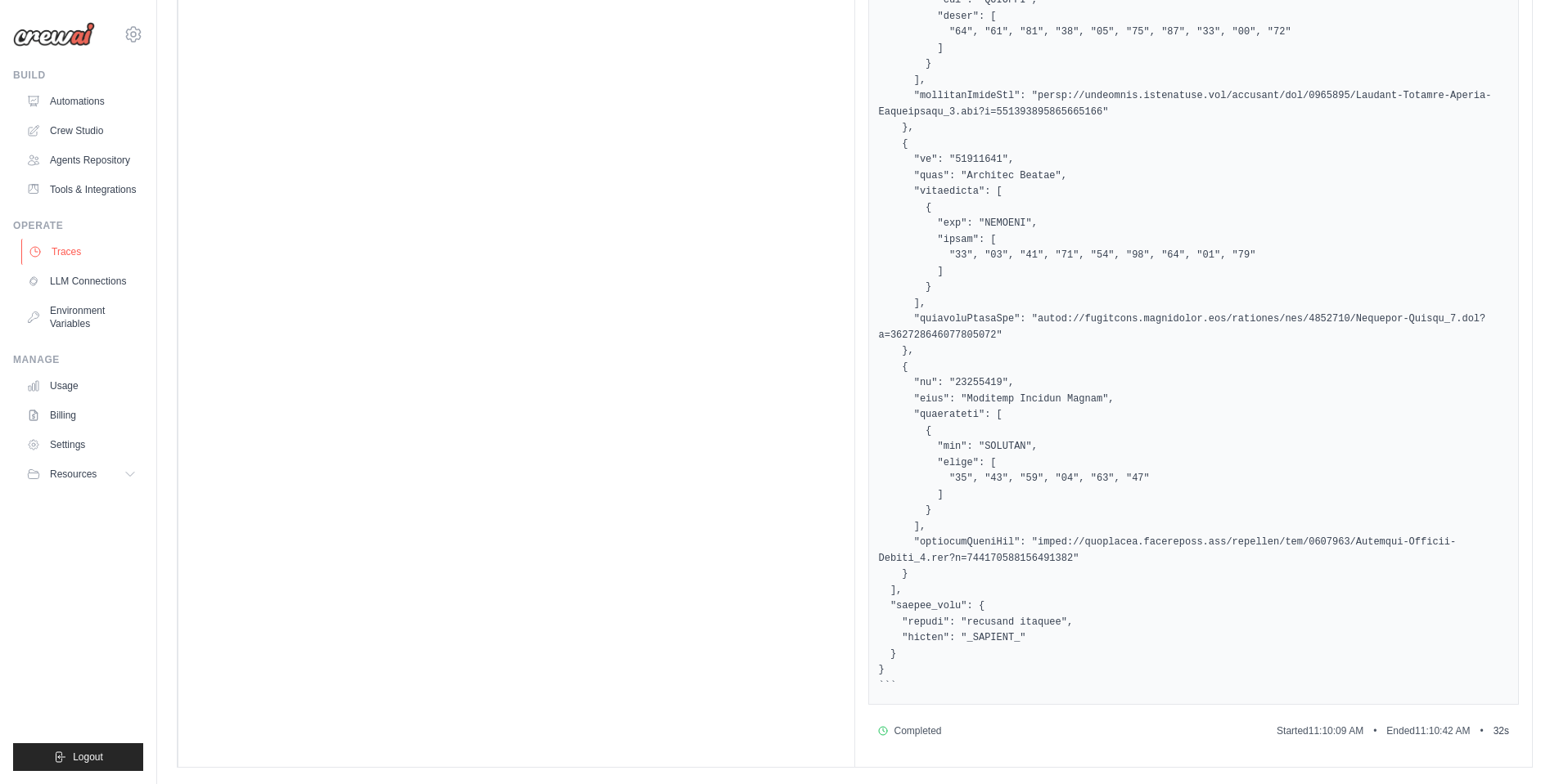
click at [73, 251] on link "Traces" at bounding box center [83, 252] width 124 height 27
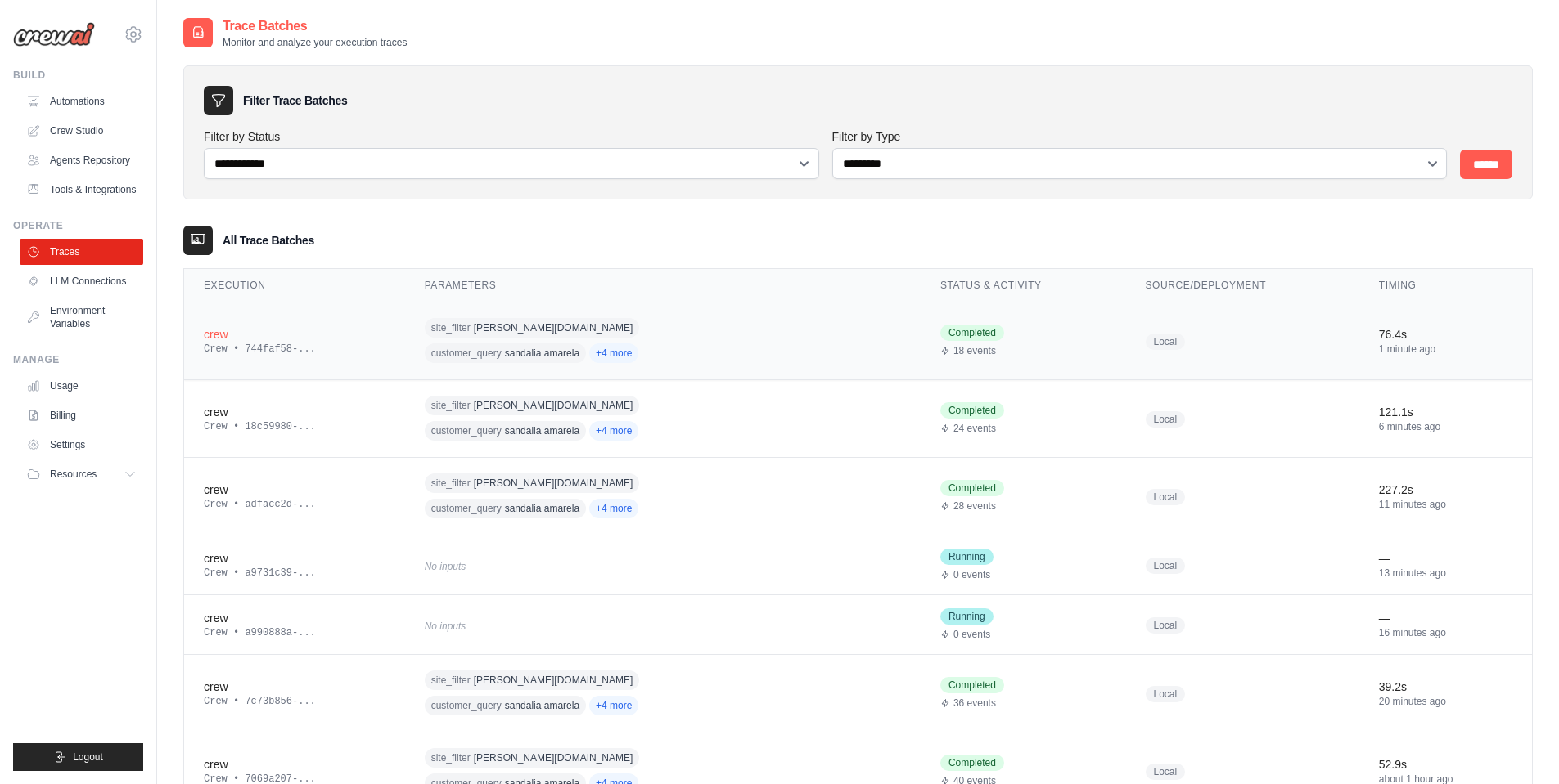
click at [768, 340] on td "site_filter constance.com.br customer_query sandalia amarela +4 more" at bounding box center [662, 342] width 516 height 78
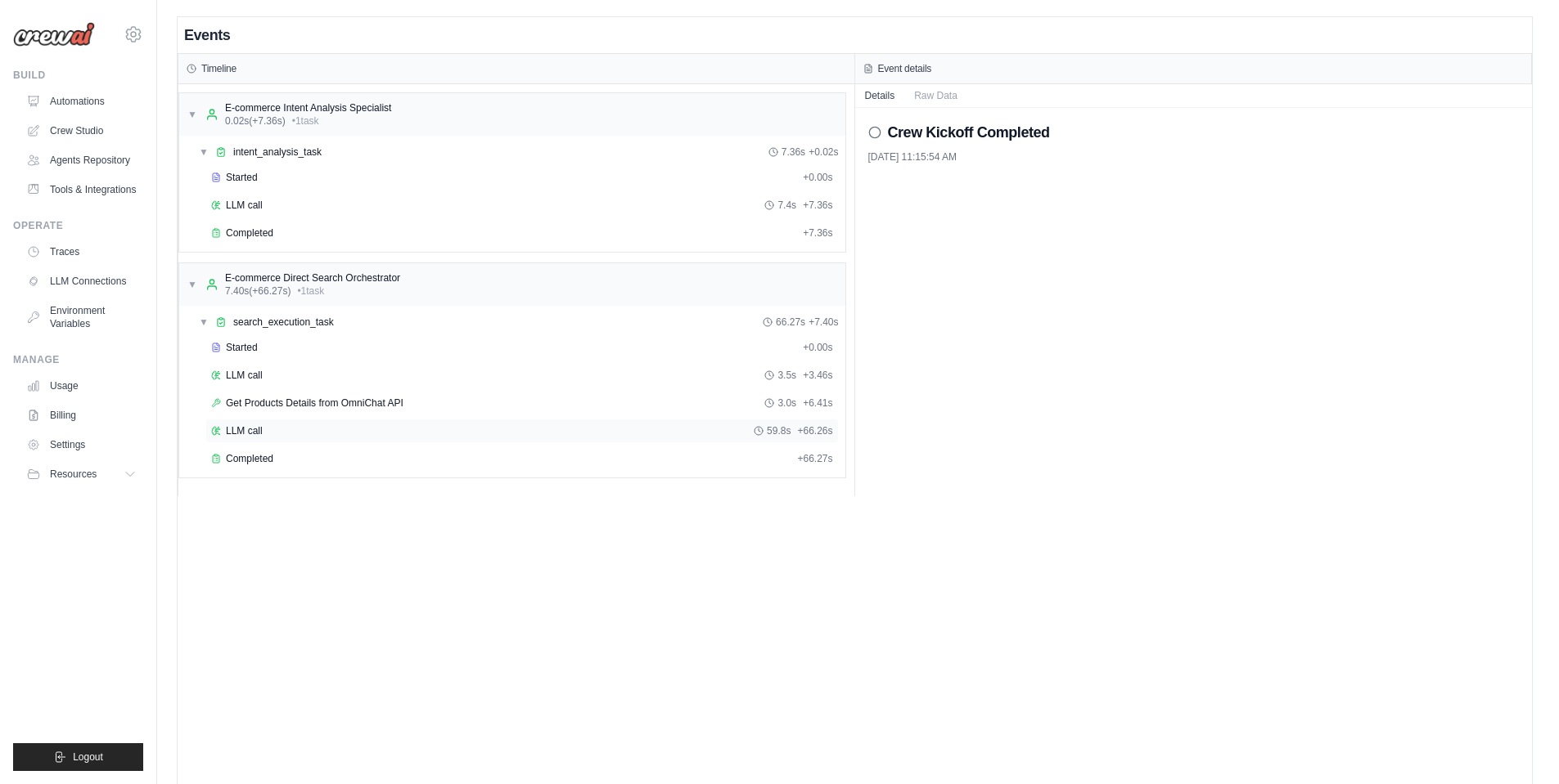
click at [261, 429] on span "LLM call" at bounding box center [244, 431] width 37 height 13
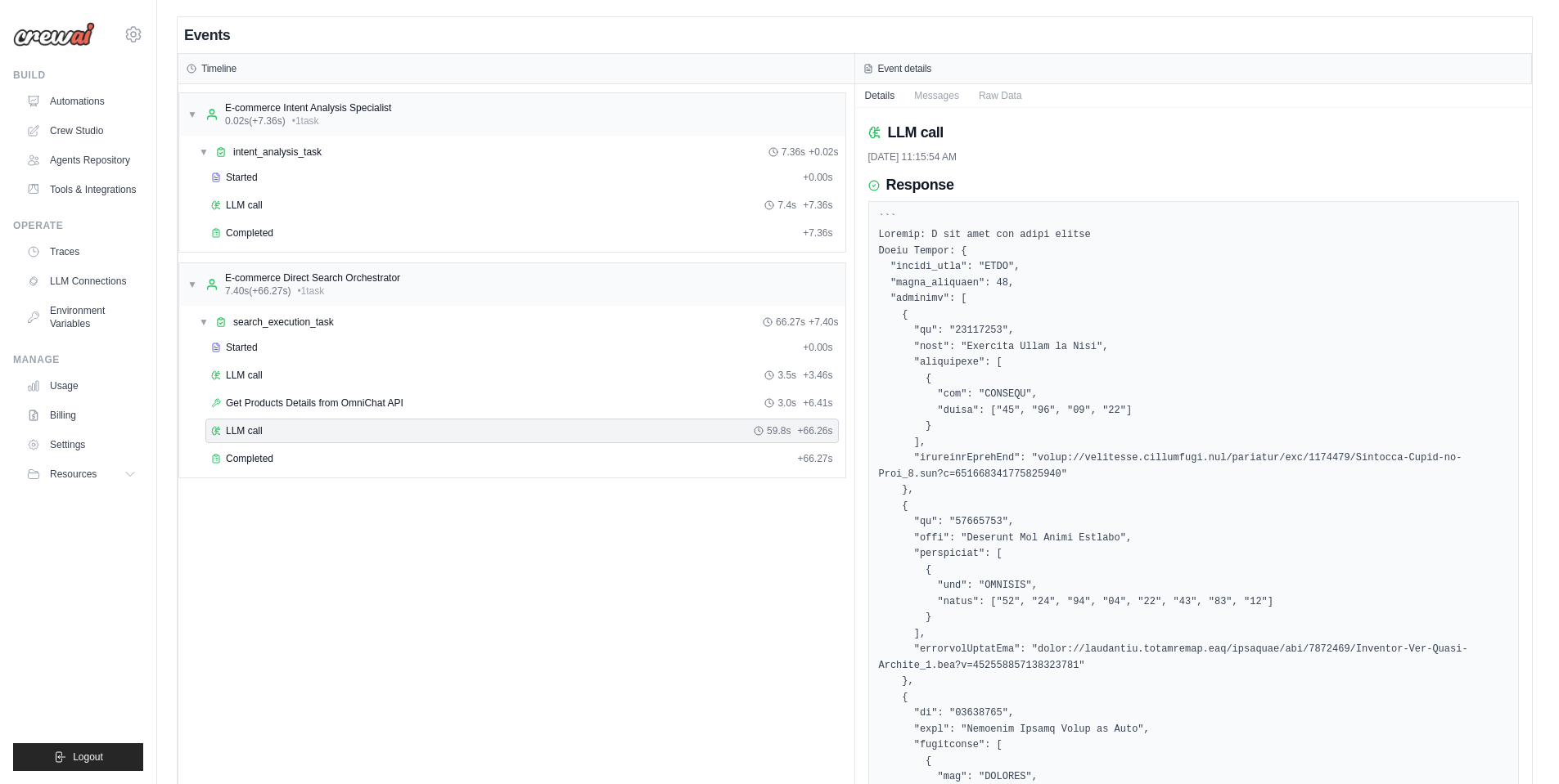
click at [50, 257] on link "Traces" at bounding box center [83, 252] width 124 height 27
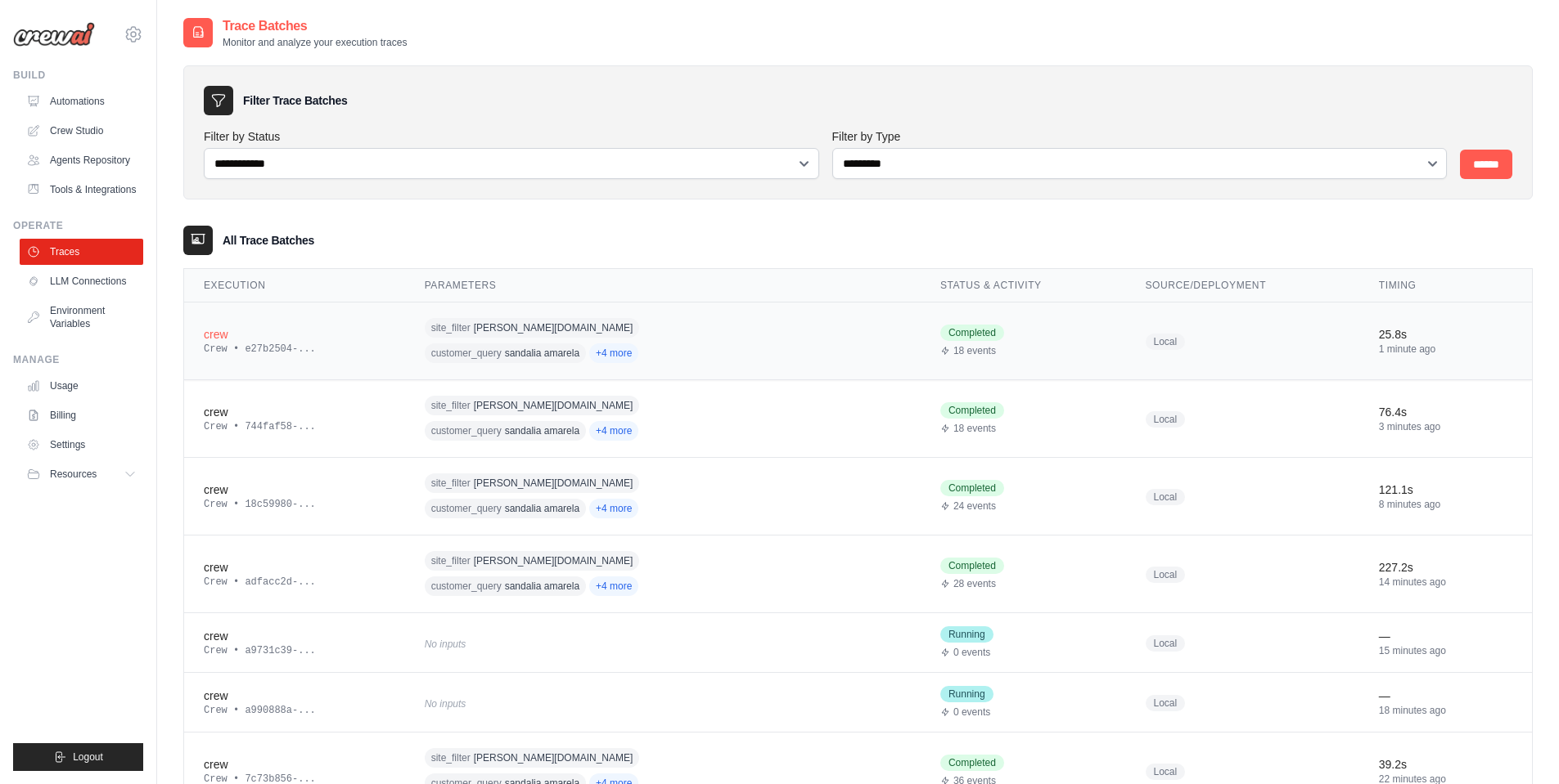
click at [388, 353] on td "crew Crew • e27b2504-..." at bounding box center [295, 342] width 221 height 78
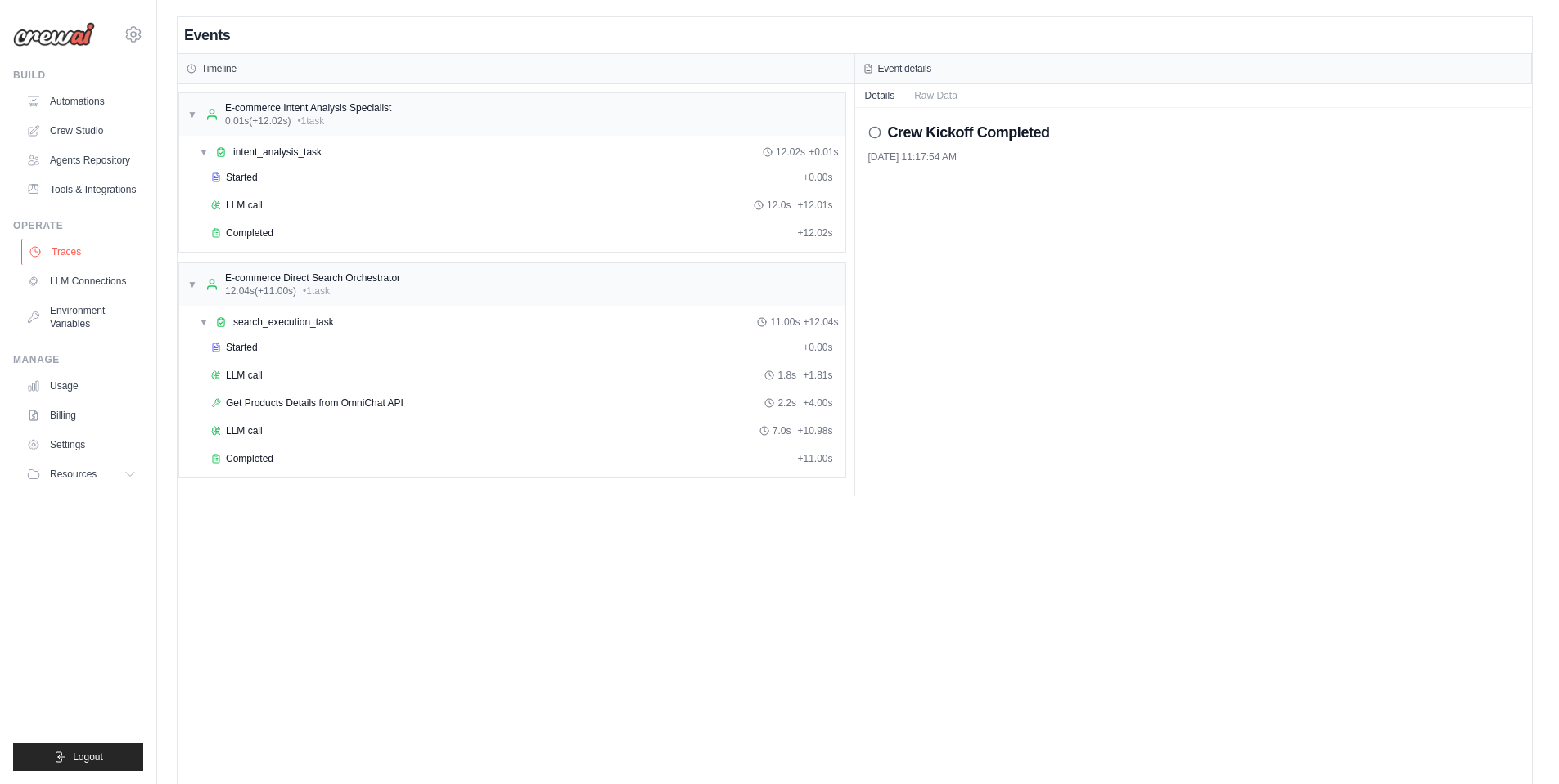
click at [77, 256] on link "Traces" at bounding box center [83, 252] width 124 height 27
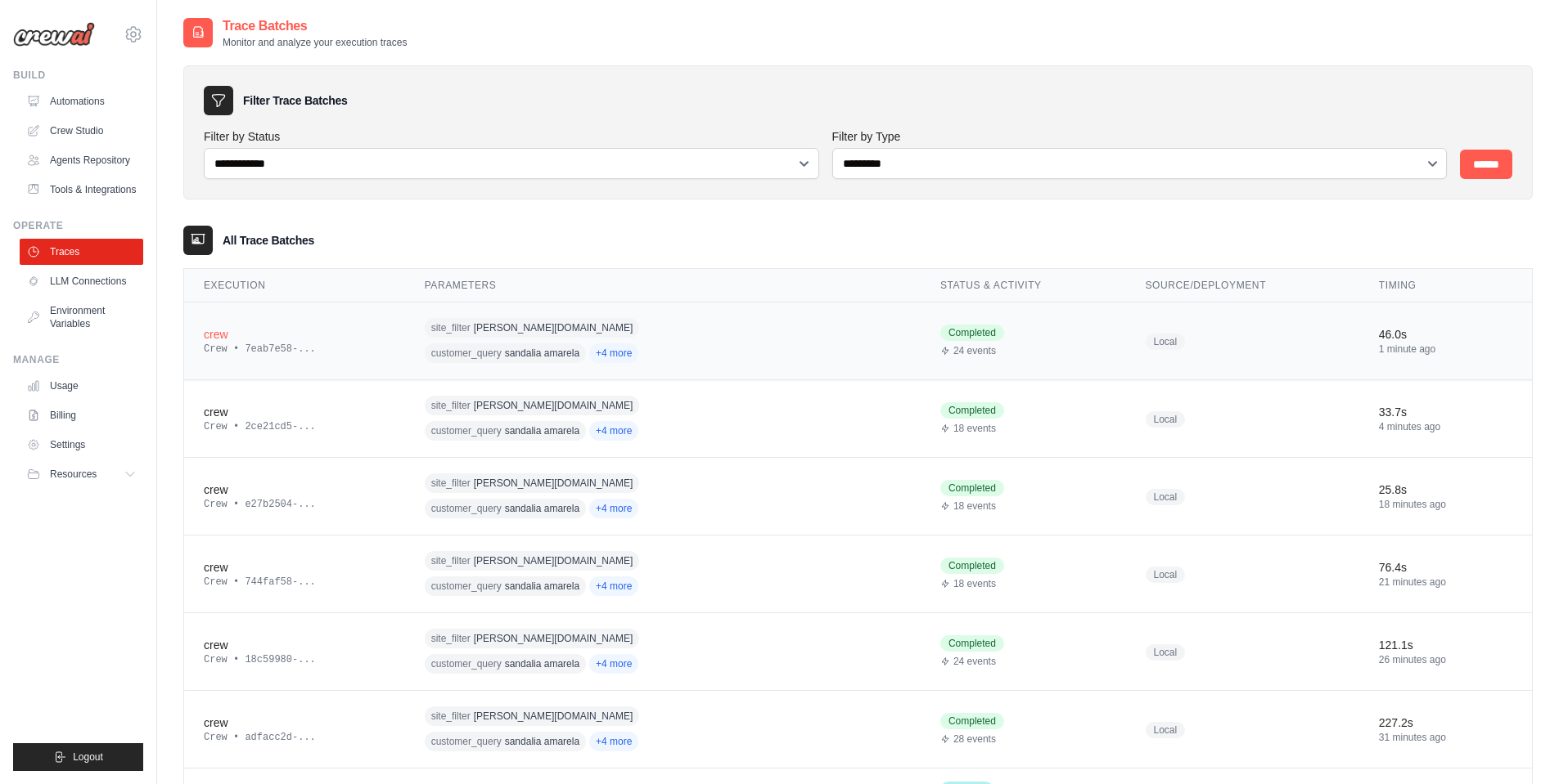
click at [341, 338] on div "crew" at bounding box center [294, 334] width 182 height 17
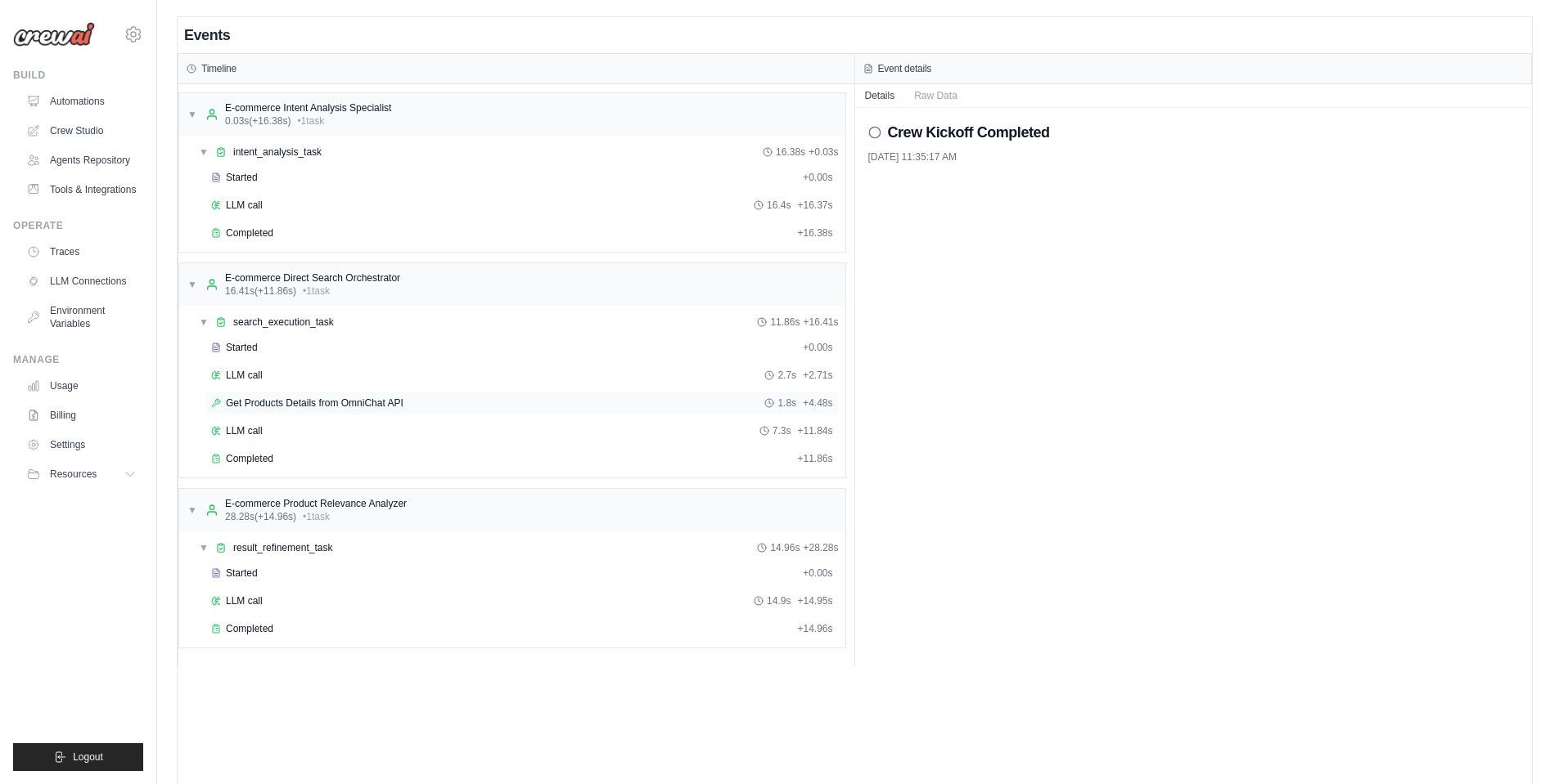
click at [288, 399] on span "Get Products Details from OmniChat API" at bounding box center [315, 403] width 178 height 13
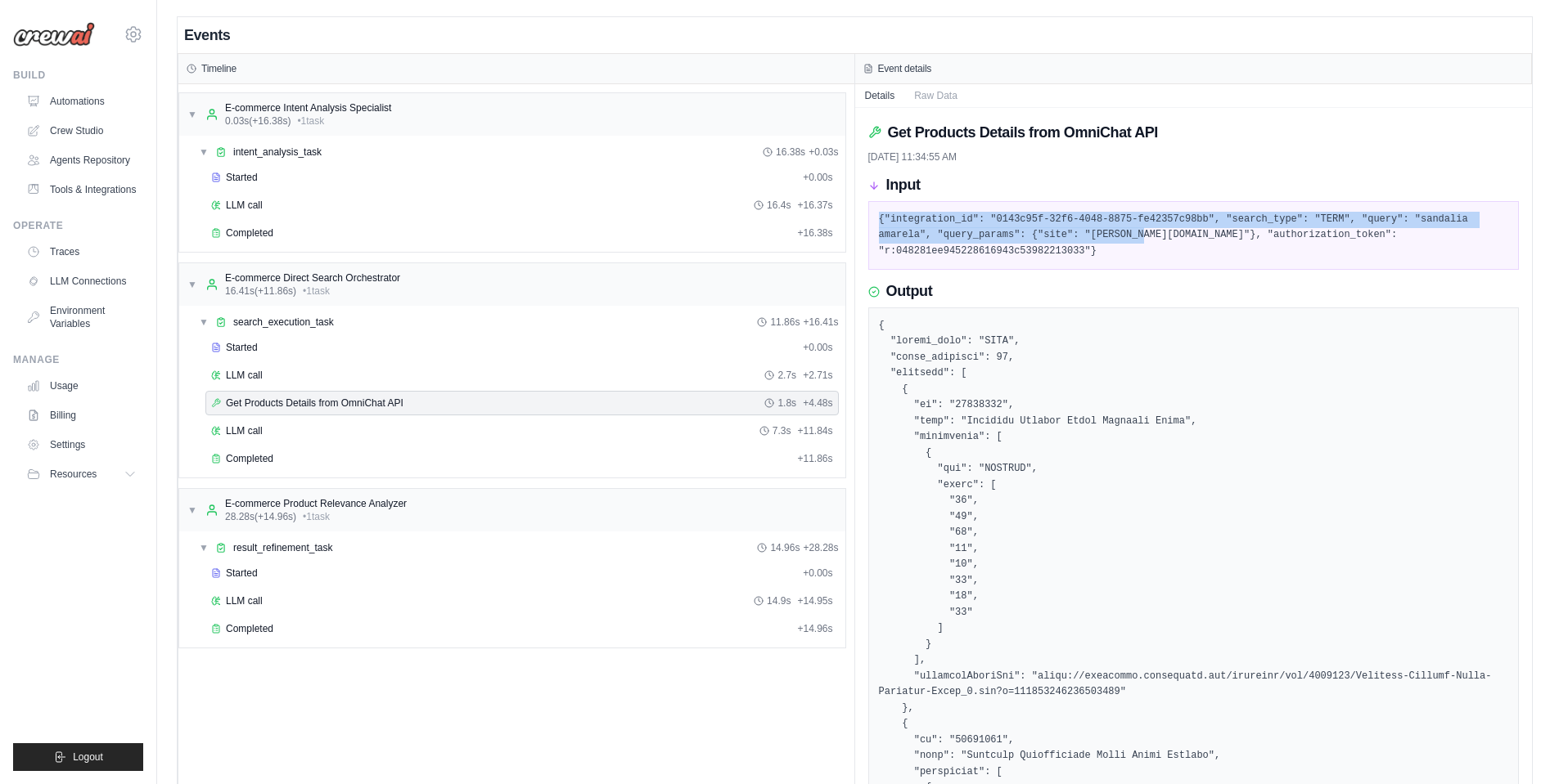
drag, startPoint x: 885, startPoint y: 210, endPoint x: 1149, endPoint y: 231, distance: 264.8
click at [1149, 231] on pre "{"integration_id": "0143c95f-32f6-4048-8875-fe42357c98bb", "search_type": "TERM…" at bounding box center [1194, 236] width 630 height 48
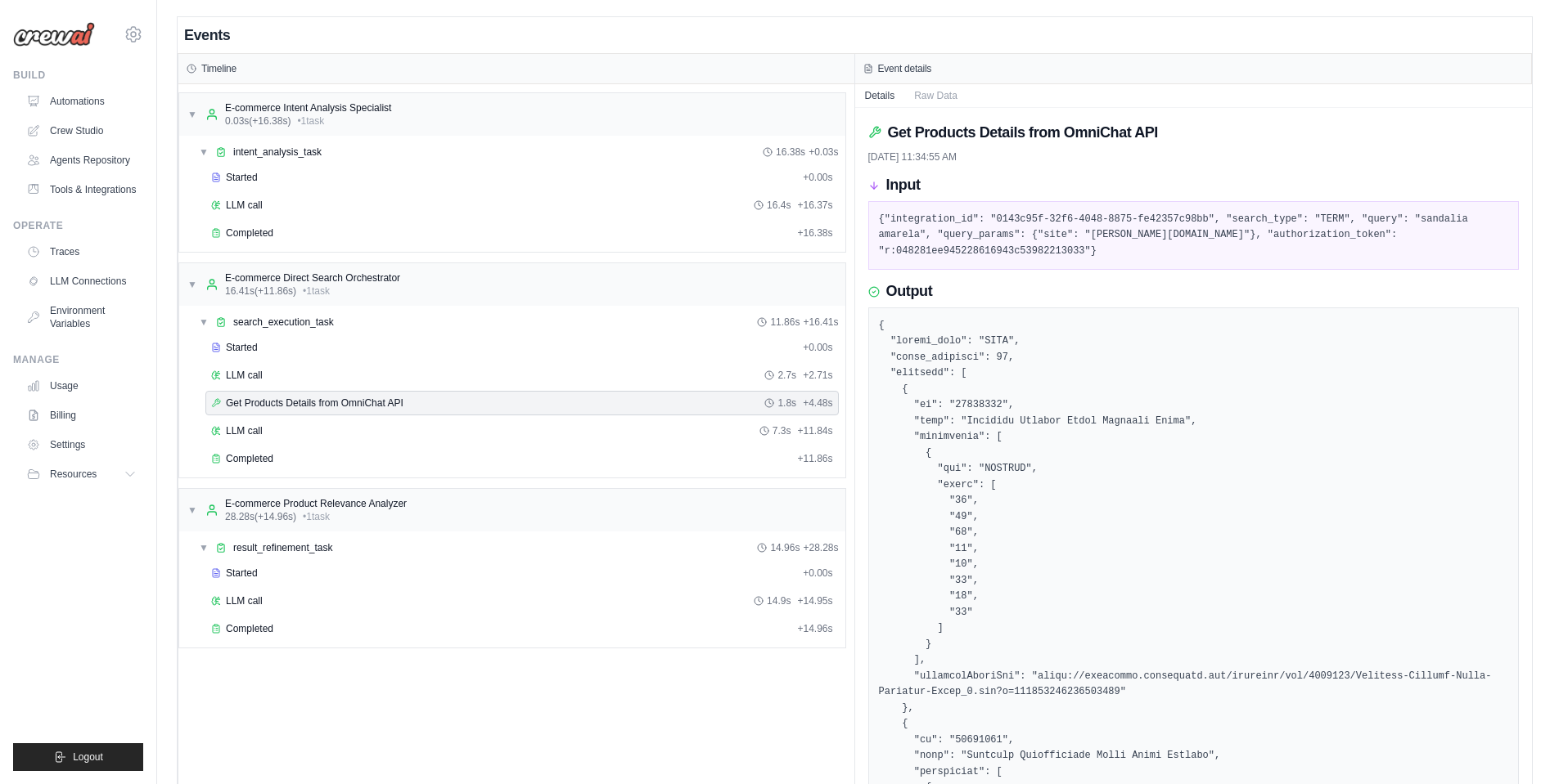
click at [1171, 233] on pre "{"integration_id": "0143c95f-32f6-4048-8875-fe42357c98bb", "search_type": "TERM…" at bounding box center [1194, 236] width 630 height 48
click at [1117, 218] on pre "{"integration_id": "0143c95f-32f6-4048-8875-fe42357c98bb", "search_type": "TERM…" at bounding box center [1194, 236] width 630 height 48
click at [1310, 222] on pre "{"integration_id": "0143c95f-32f6-4048-8875-fe42357c98bb", "search_type": "TERM…" at bounding box center [1194, 236] width 630 height 48
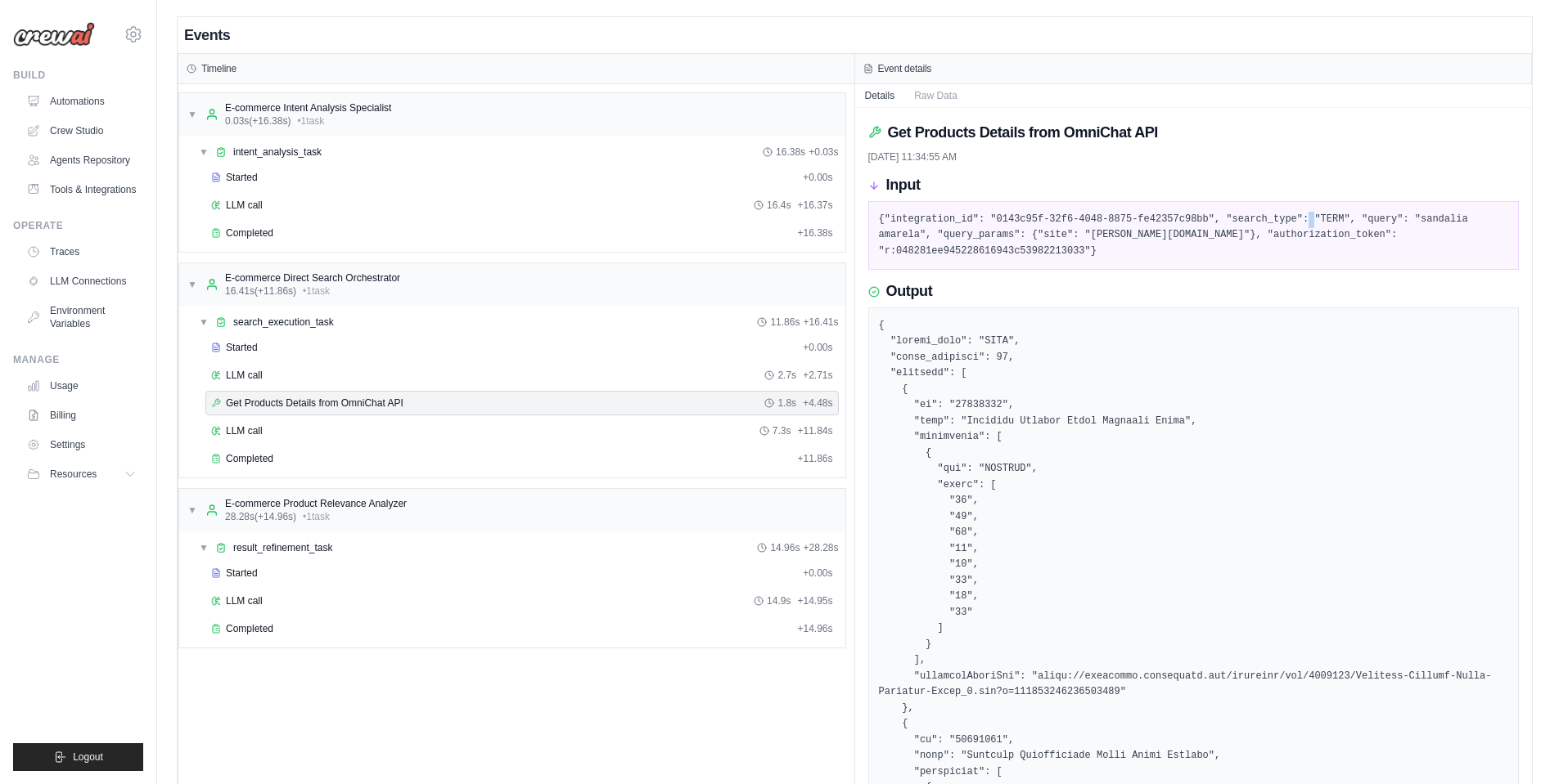
click at [1310, 222] on pre "{"integration_id": "0143c95f-32f6-4048-8875-fe42357c98bb", "search_type": "TERM…" at bounding box center [1194, 236] width 630 height 48
click at [1477, 220] on pre "{"integration_id": "0143c95f-32f6-4048-8875-fe42357c98bb", "search_type": "TERM…" at bounding box center [1194, 236] width 630 height 48
click at [1475, 220] on pre "{"integration_id": "0143c95f-32f6-4048-8875-fe42357c98bb", "search_type": "TERM…" at bounding box center [1194, 236] width 630 height 48
drag, startPoint x: 931, startPoint y: 239, endPoint x: 1212, endPoint y: 237, distance: 281.0
click at [1212, 237] on pre "{"integration_id": "0143c95f-32f6-4048-8875-fe42357c98bb", "search_type": "TERM…" at bounding box center [1194, 236] width 630 height 48
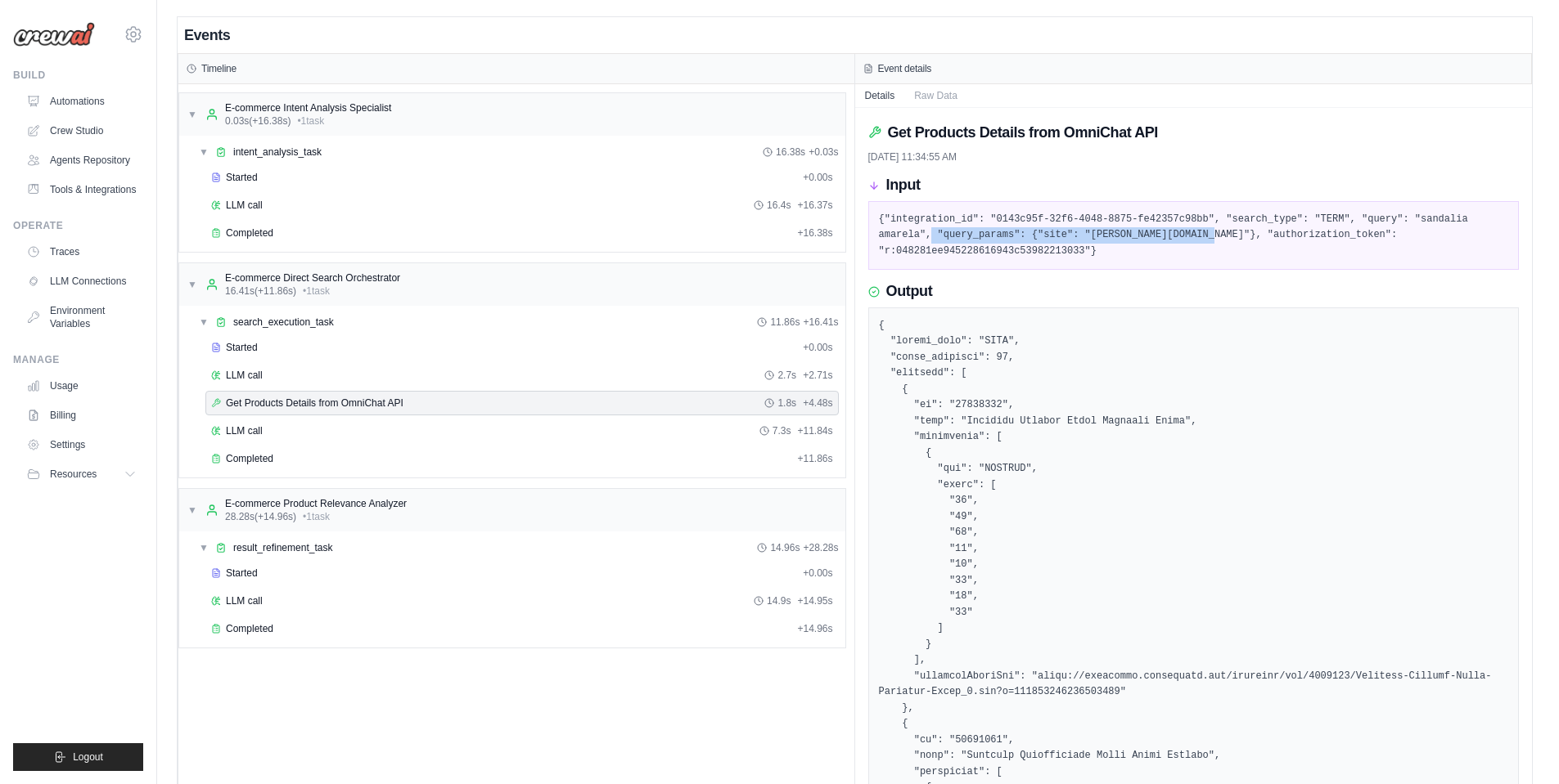
click at [1212, 237] on pre "{"integration_id": "0143c95f-32f6-4048-8875-fe42357c98bb", "search_type": "TERM…" at bounding box center [1194, 236] width 630 height 48
drag, startPoint x: 1222, startPoint y: 232, endPoint x: 1346, endPoint y: 248, distance: 125.0
click at [1346, 248] on pre "{"integration_id": "0143c95f-32f6-4048-8875-fe42357c98bb", "search_type": "TERM…" at bounding box center [1194, 236] width 630 height 48
drag, startPoint x: 1130, startPoint y: 245, endPoint x: 1210, endPoint y: 231, distance: 81.2
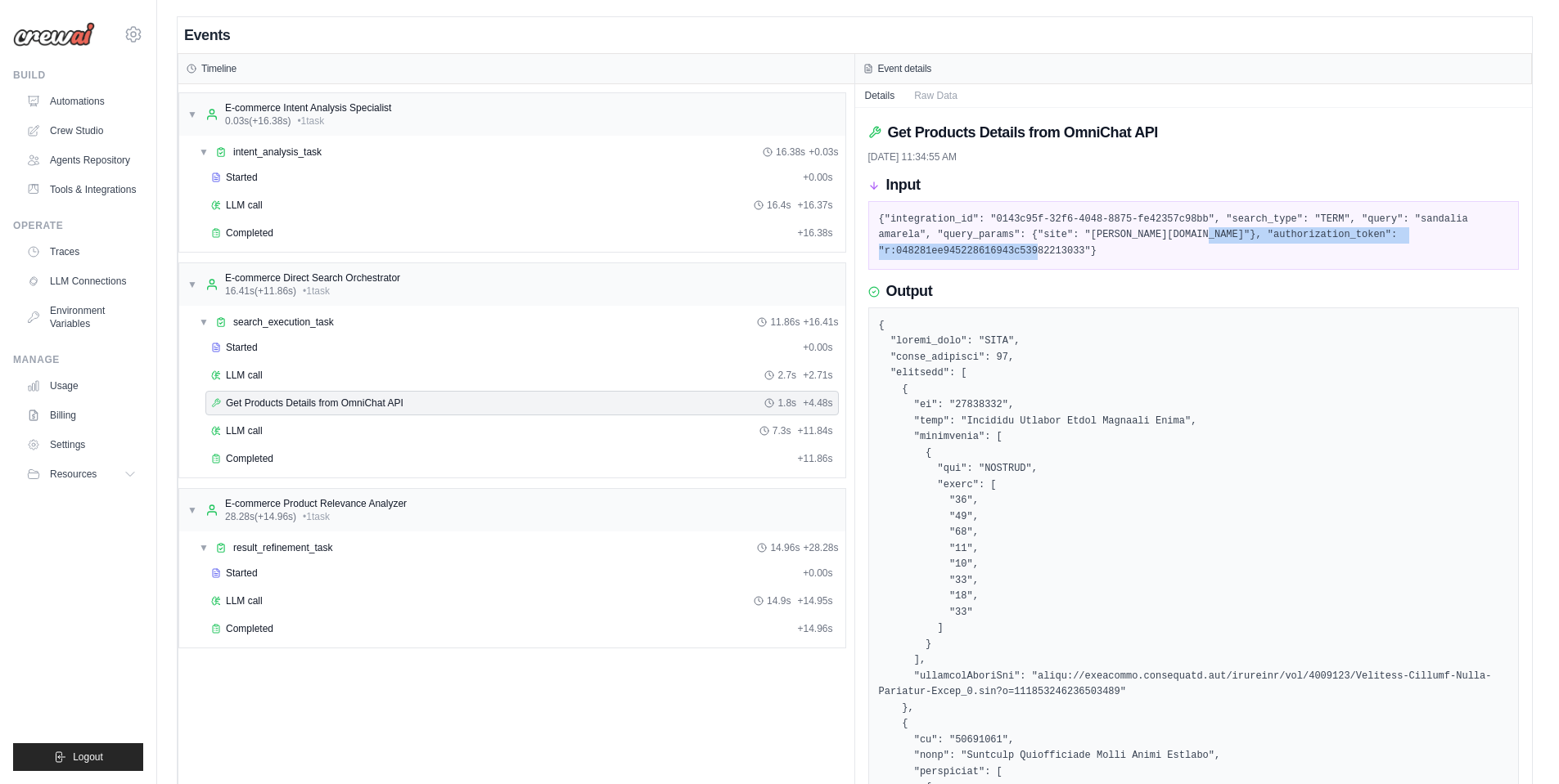
click at [1210, 231] on pre "{"integration_id": "0143c95f-32f6-4048-8875-fe42357c98bb", "search_type": "TERM…" at bounding box center [1194, 236] width 630 height 48
click at [293, 425] on div "LLM call 7.3s + 11.84s" at bounding box center [521, 431] width 622 height 13
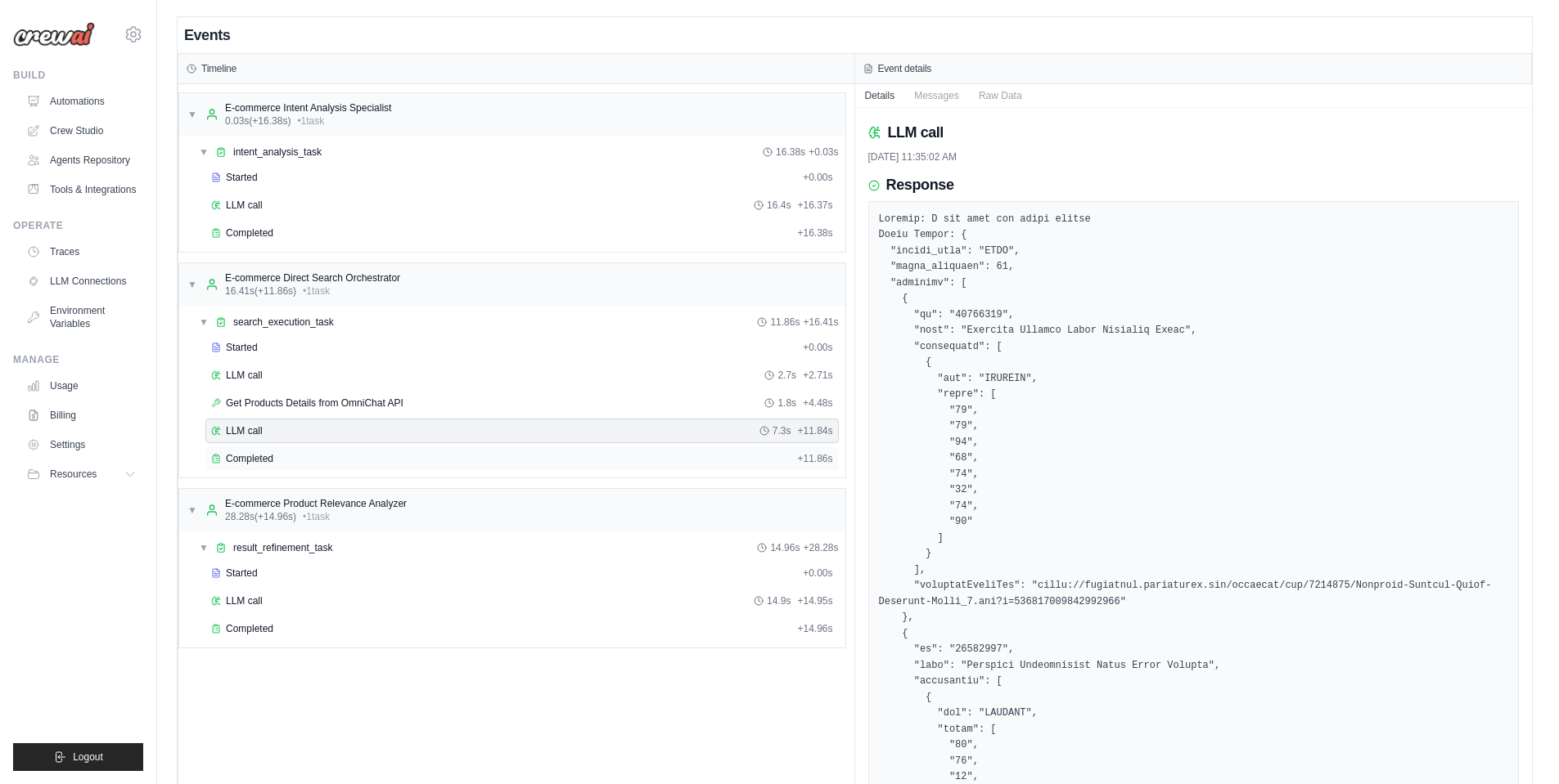
click at [307, 463] on div "Completed" at bounding box center [501, 459] width 579 height 13
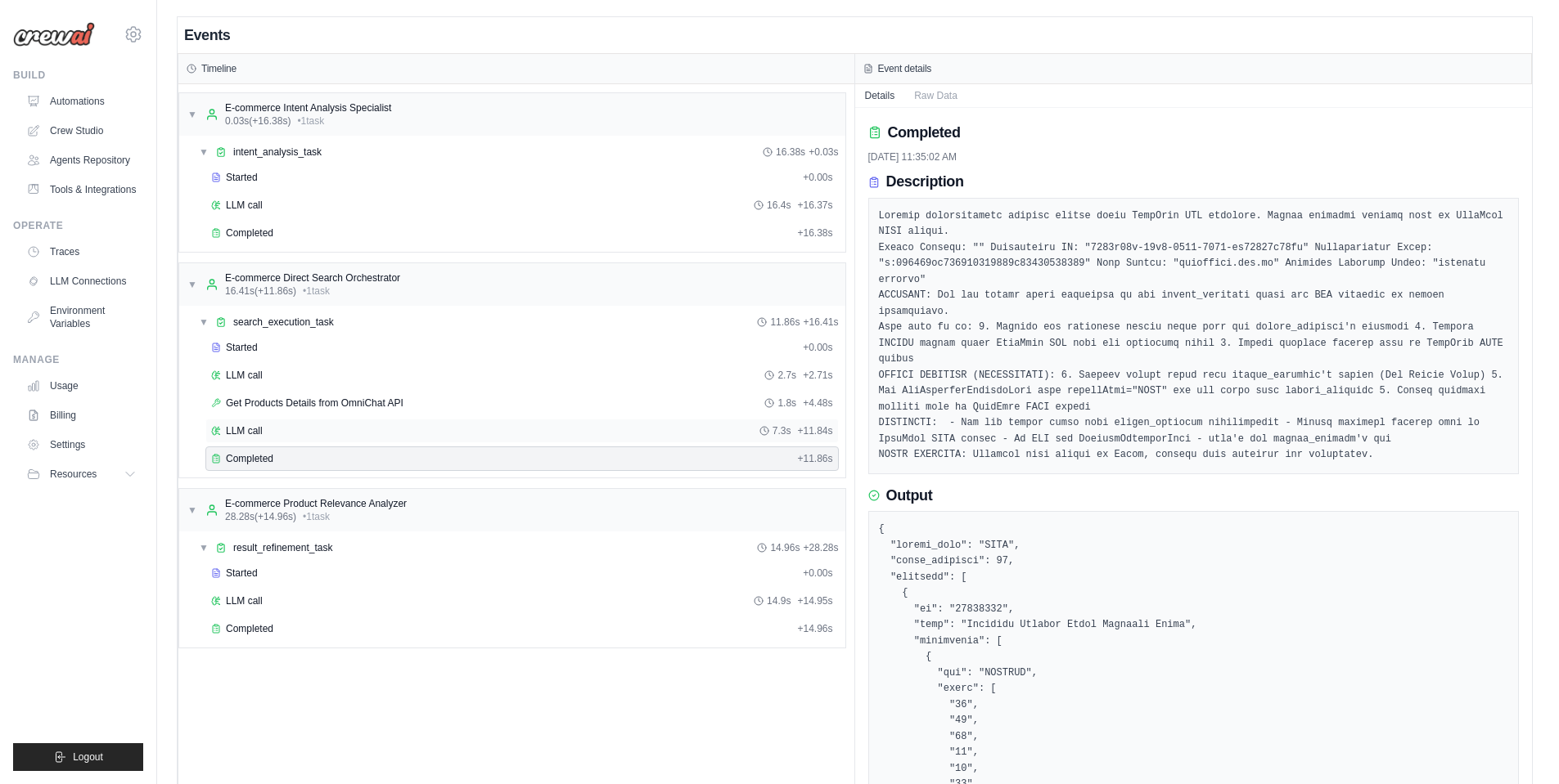
click at [251, 433] on span "LLM call" at bounding box center [244, 431] width 37 height 13
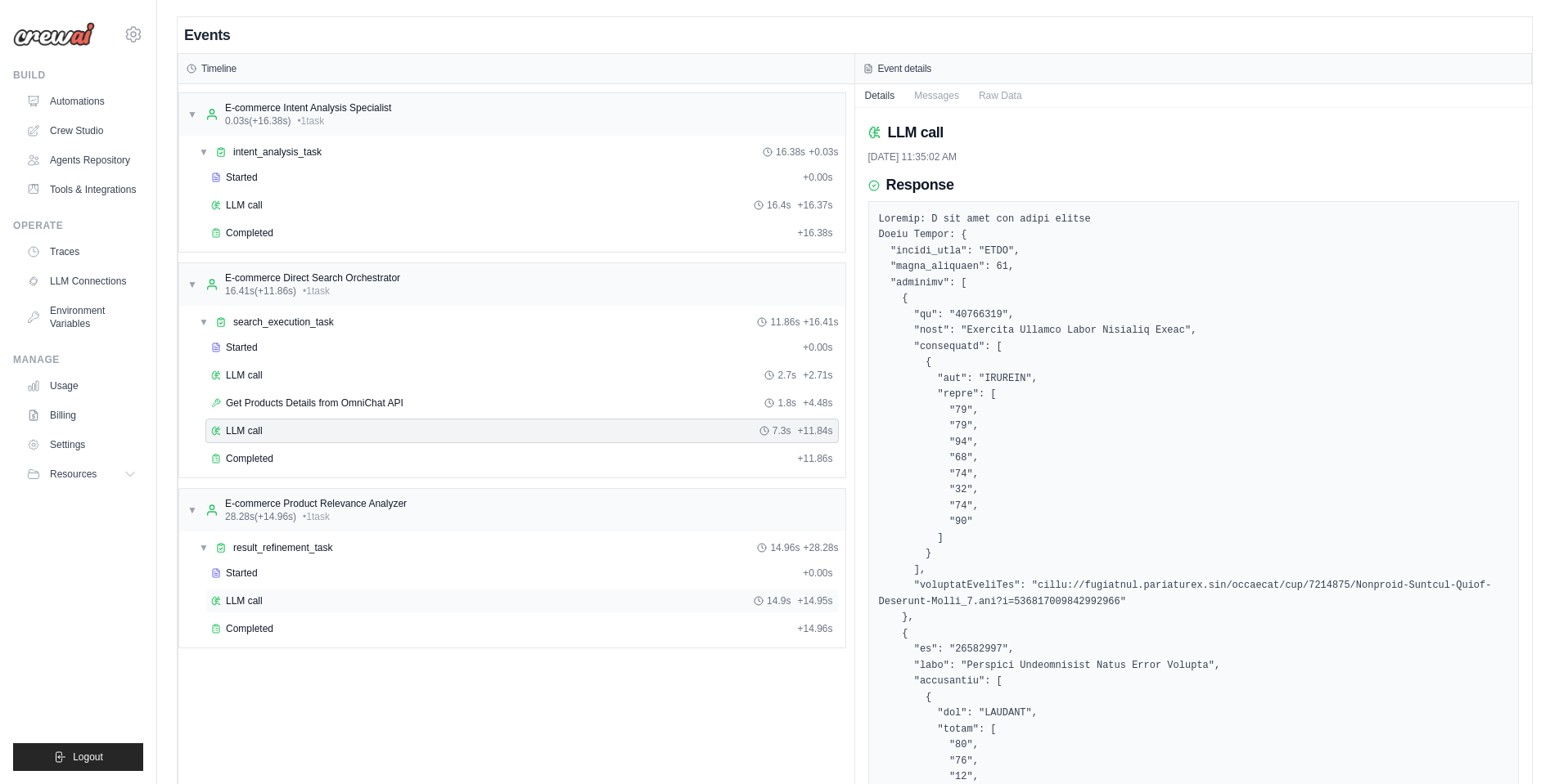
click at [249, 600] on span "LLM call" at bounding box center [244, 601] width 37 height 13
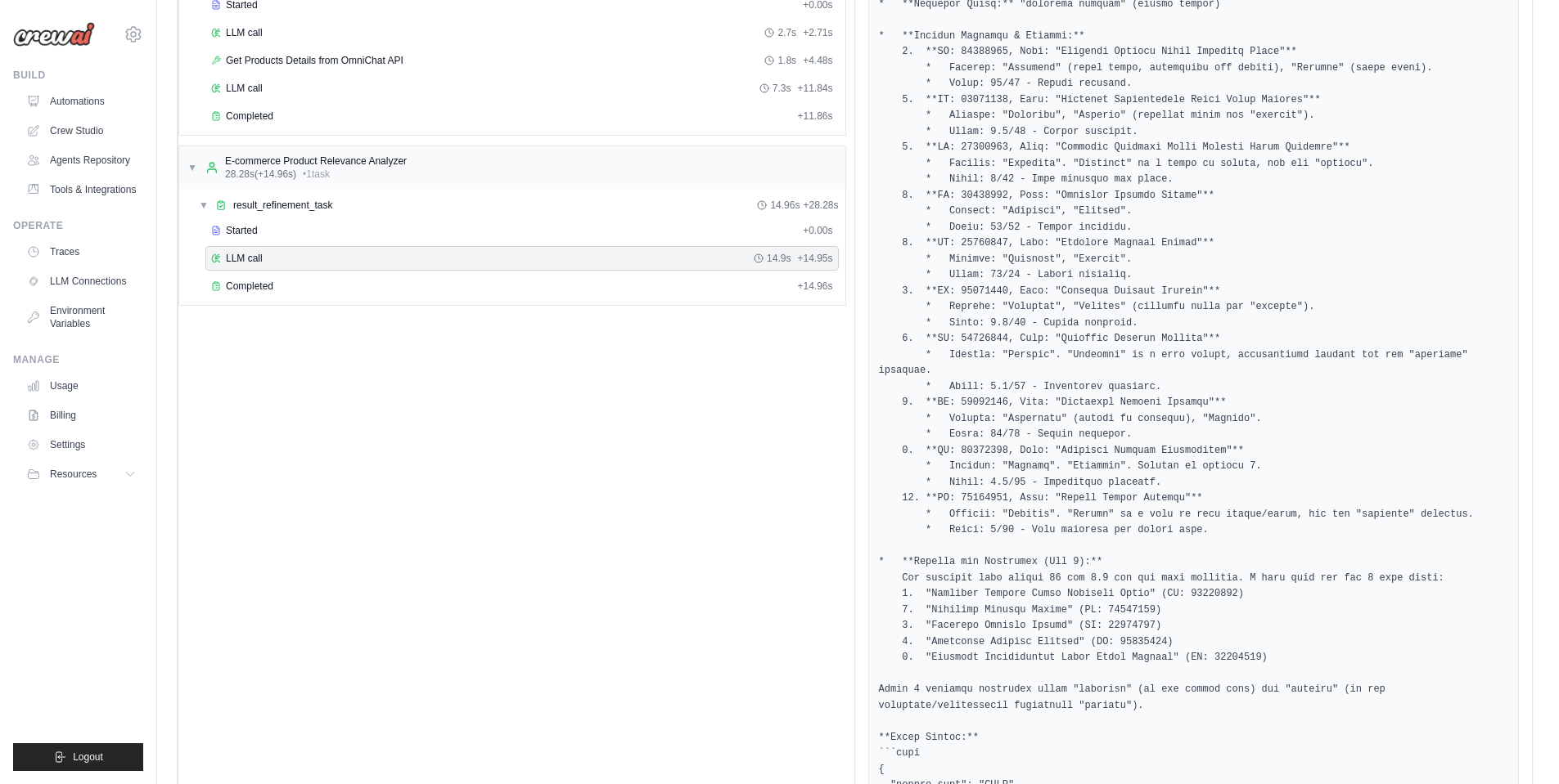
scroll to position [135, 0]
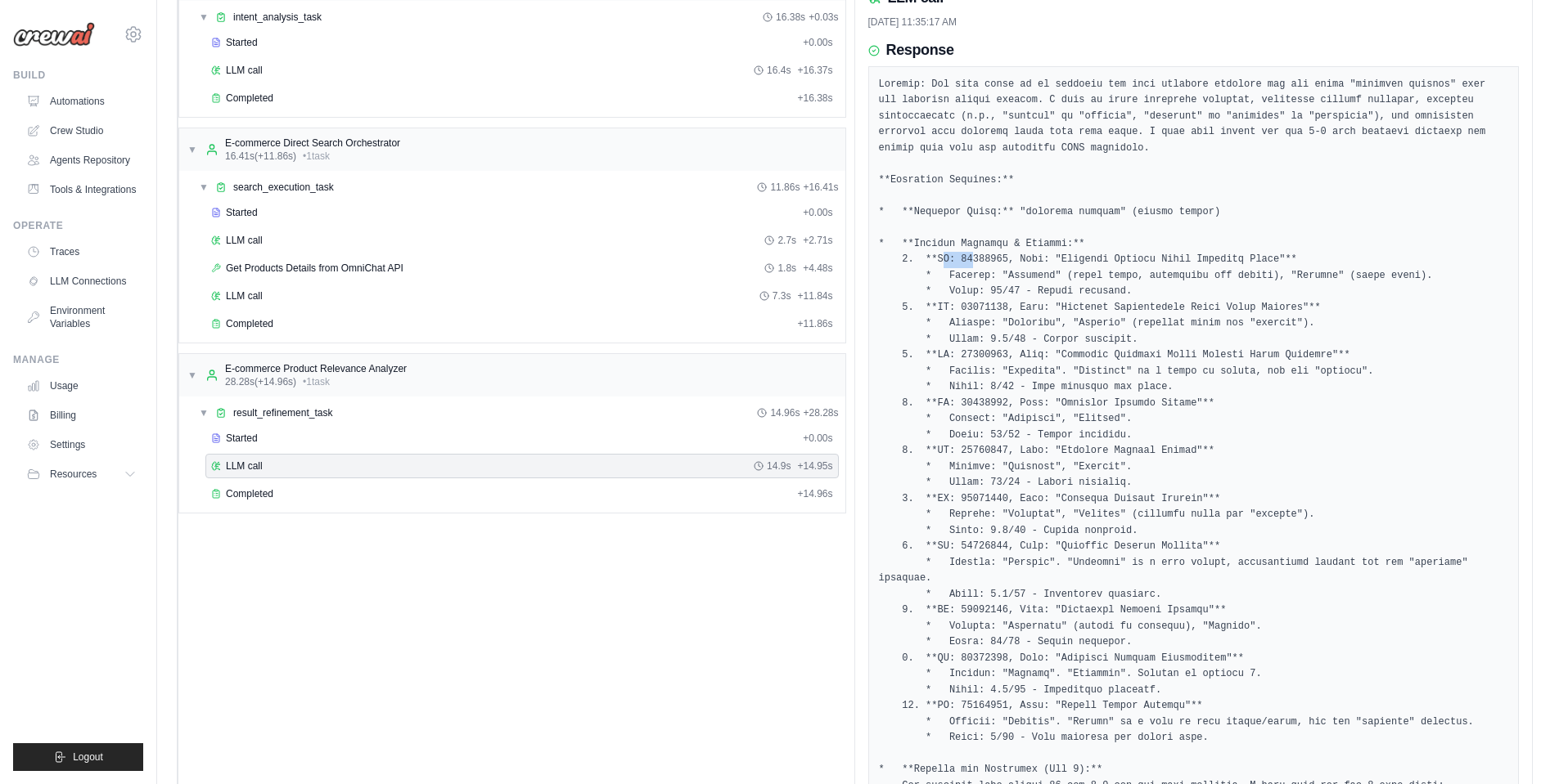
drag, startPoint x: 944, startPoint y: 260, endPoint x: 981, endPoint y: 260, distance: 37.0
drag, startPoint x: 980, startPoint y: 304, endPoint x: 1008, endPoint y: 309, distance: 28.4
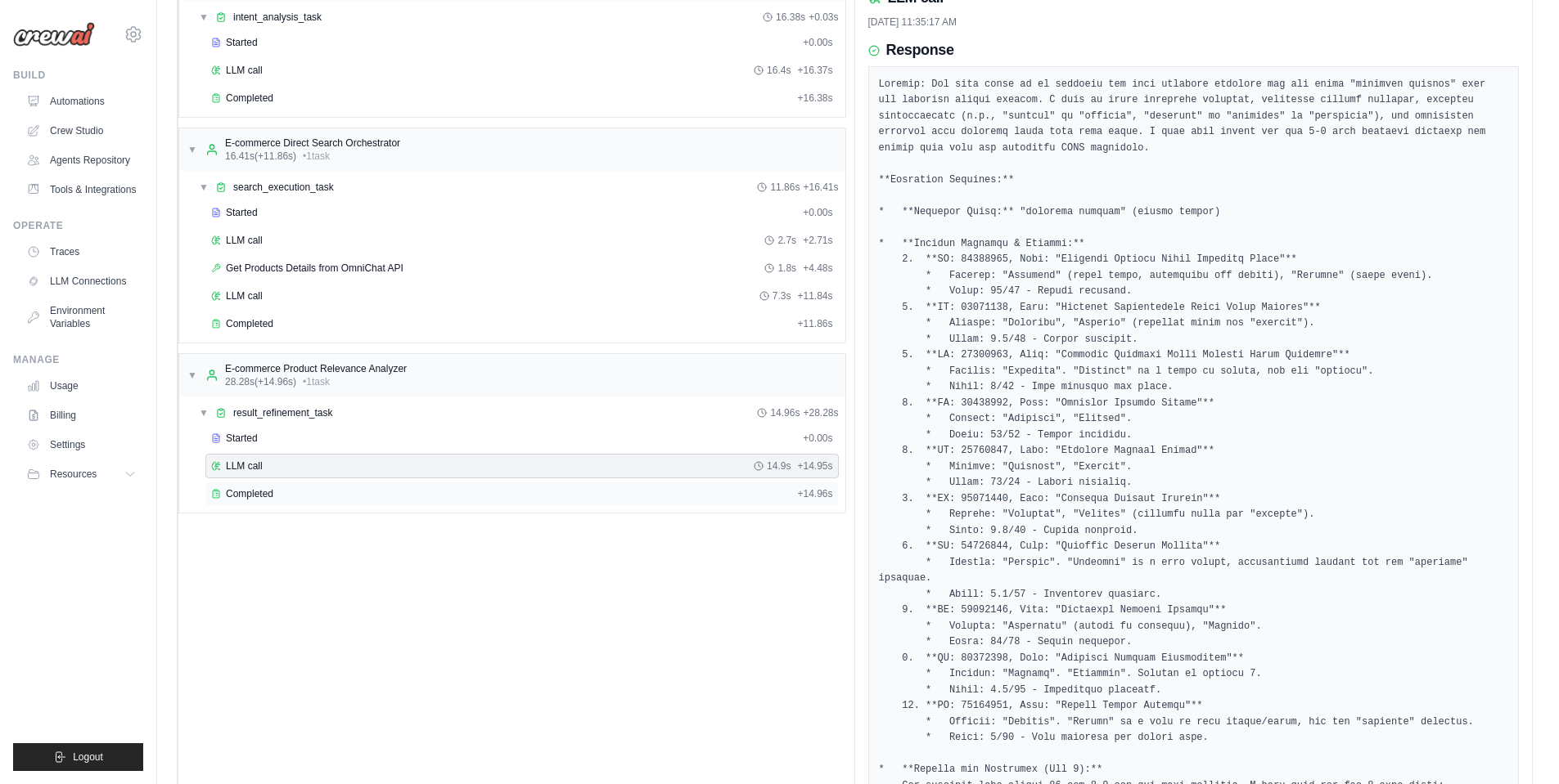
click at [342, 484] on div "Completed + 14.96s" at bounding box center [521, 494] width 633 height 25
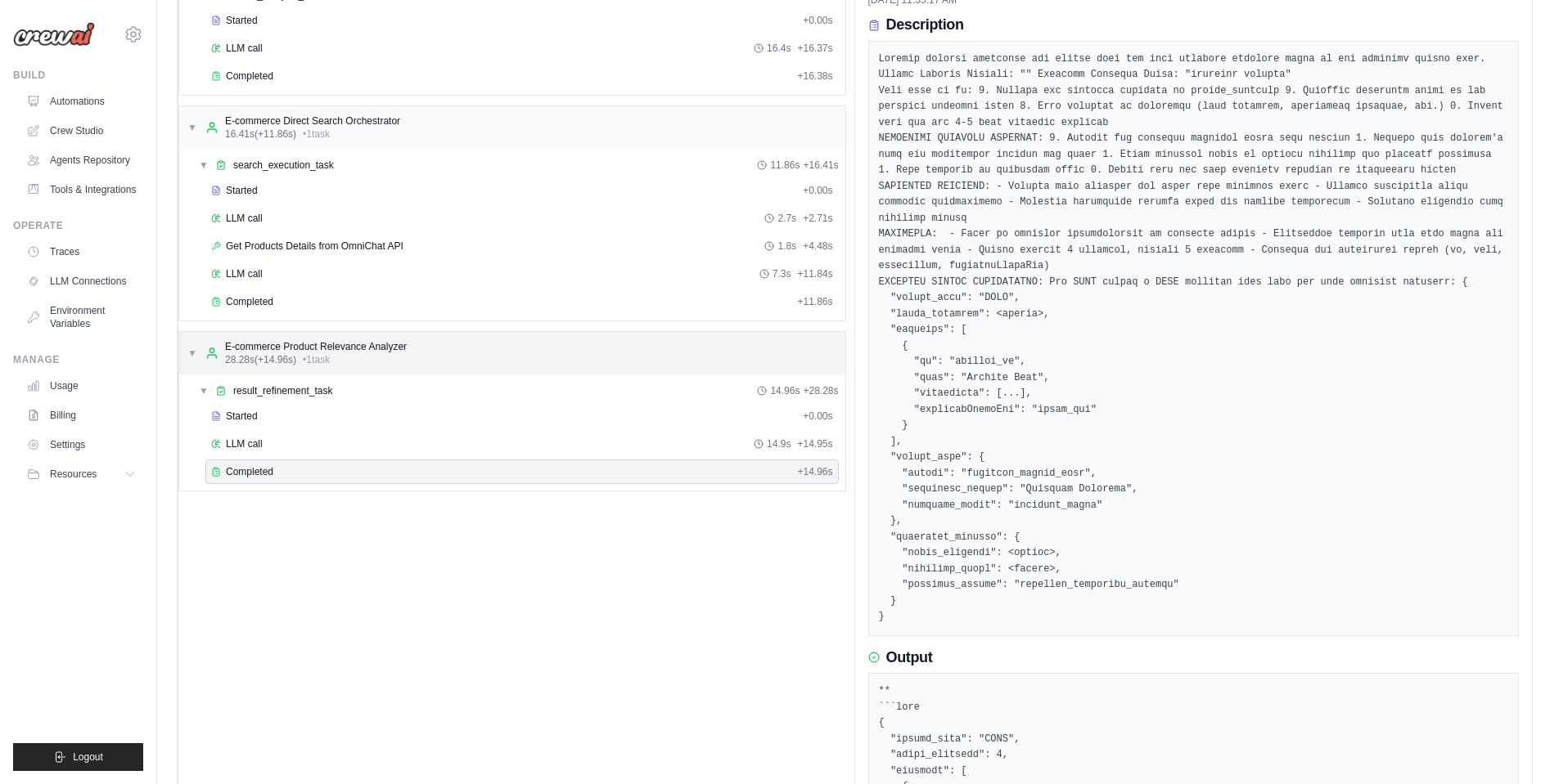
scroll to position [0, 0]
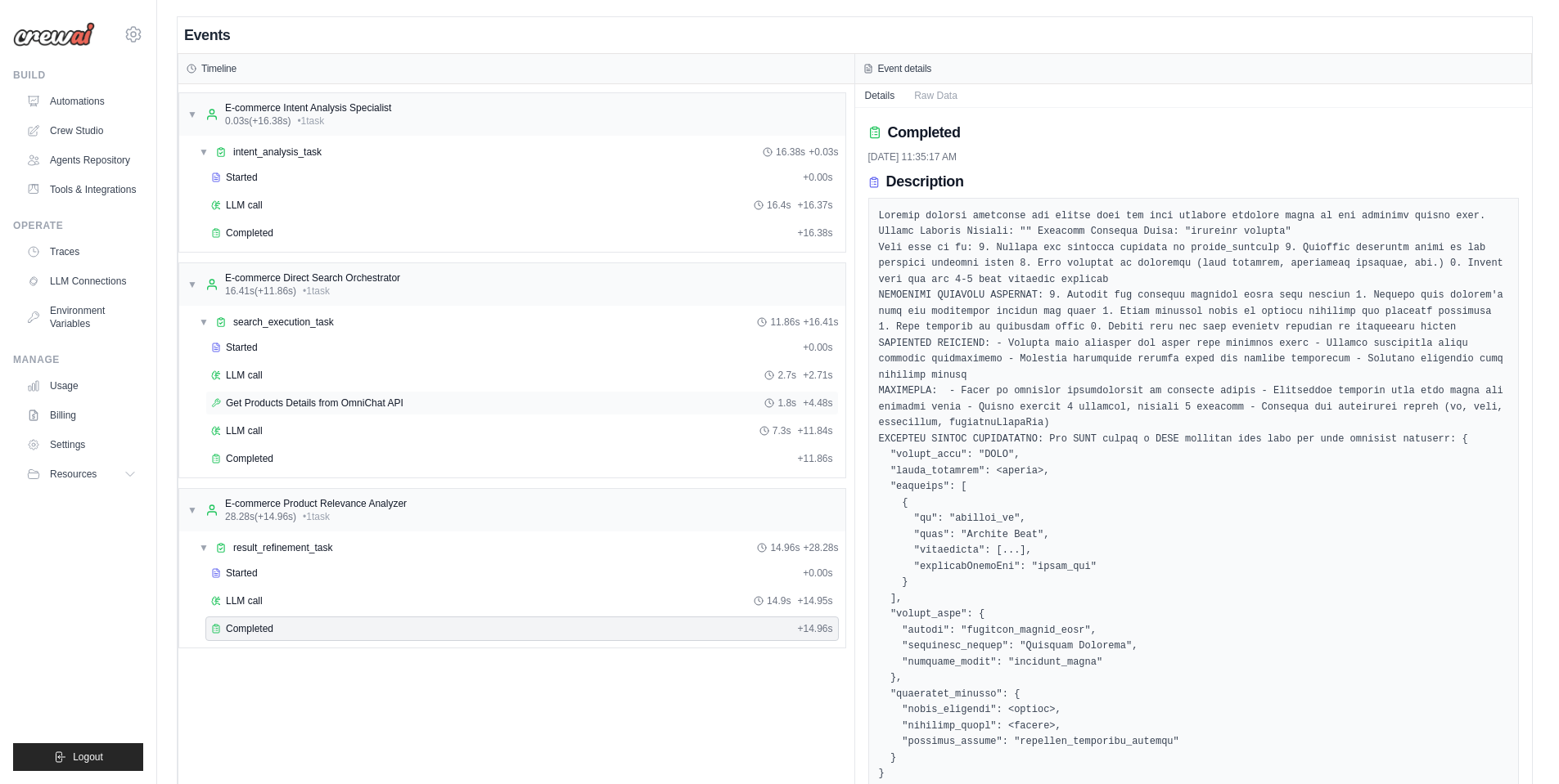
click at [300, 408] on span "Get Products Details from OmniChat API" at bounding box center [315, 403] width 178 height 13
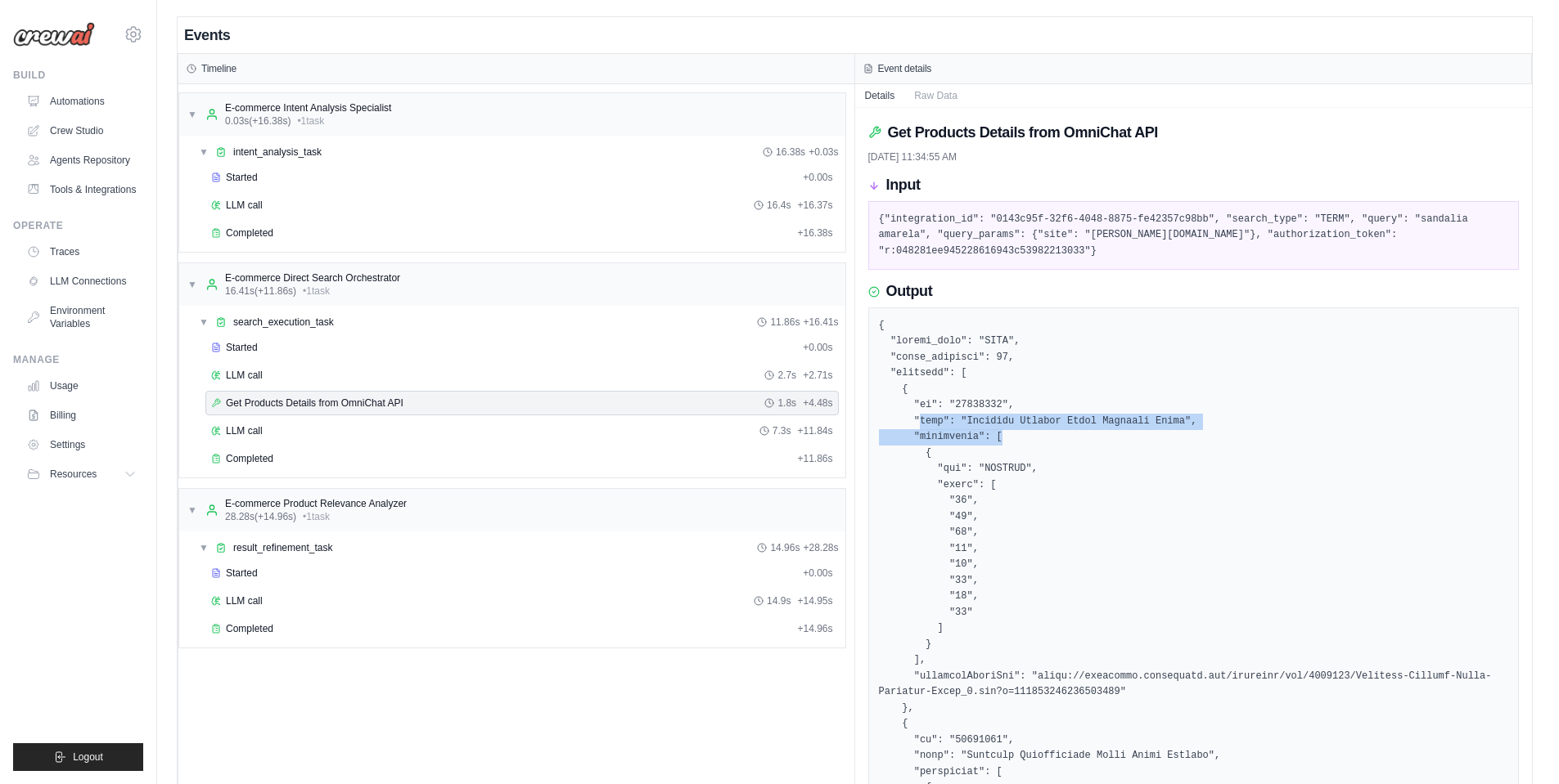
drag, startPoint x: 924, startPoint y: 416, endPoint x: 1125, endPoint y: 446, distance: 203.2
click at [262, 596] on div "LLM call 14.9s + 14.95s" at bounding box center [521, 601] width 622 height 13
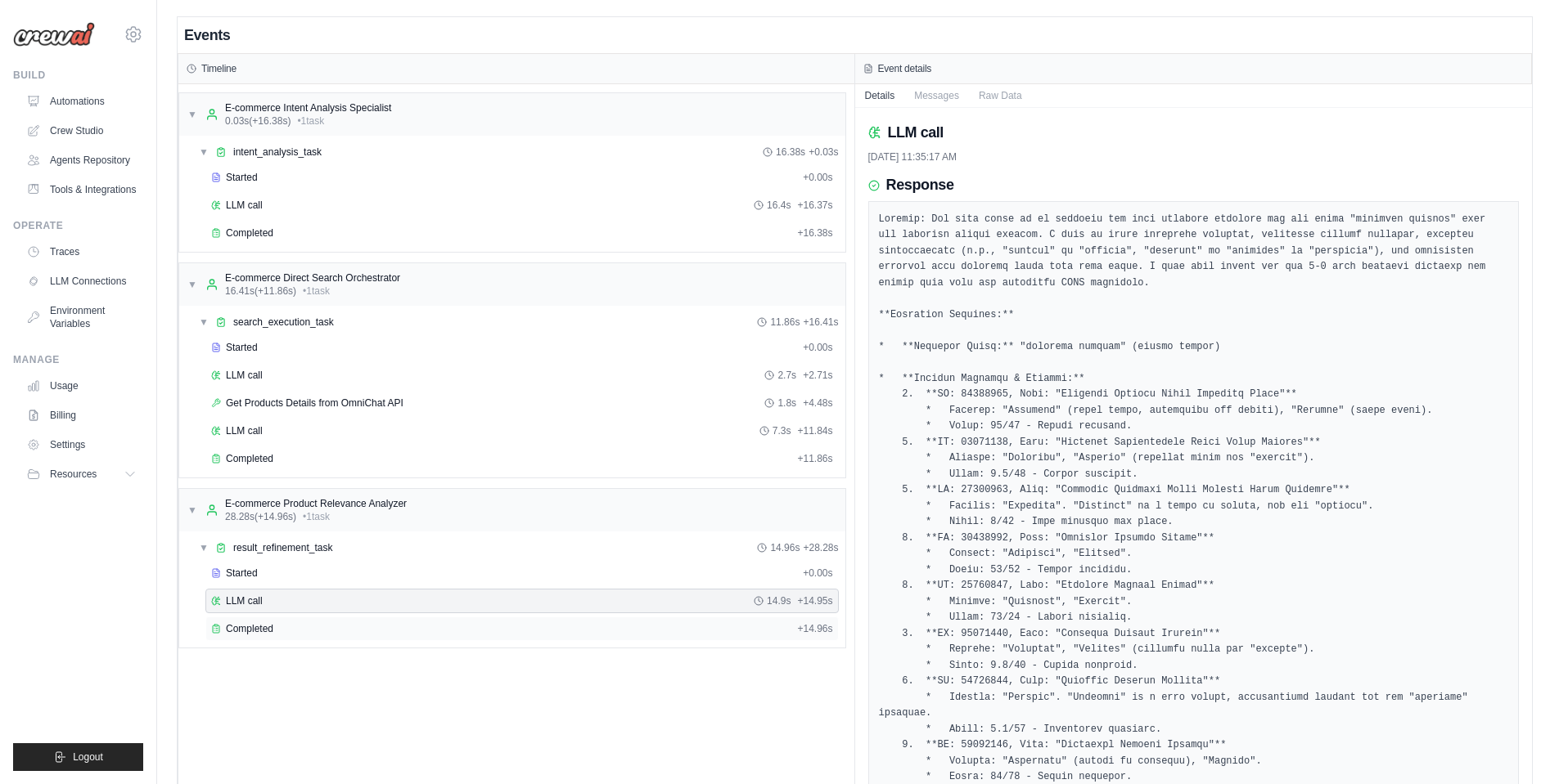
click at [243, 626] on span "Completed" at bounding box center [249, 629] width 47 height 13
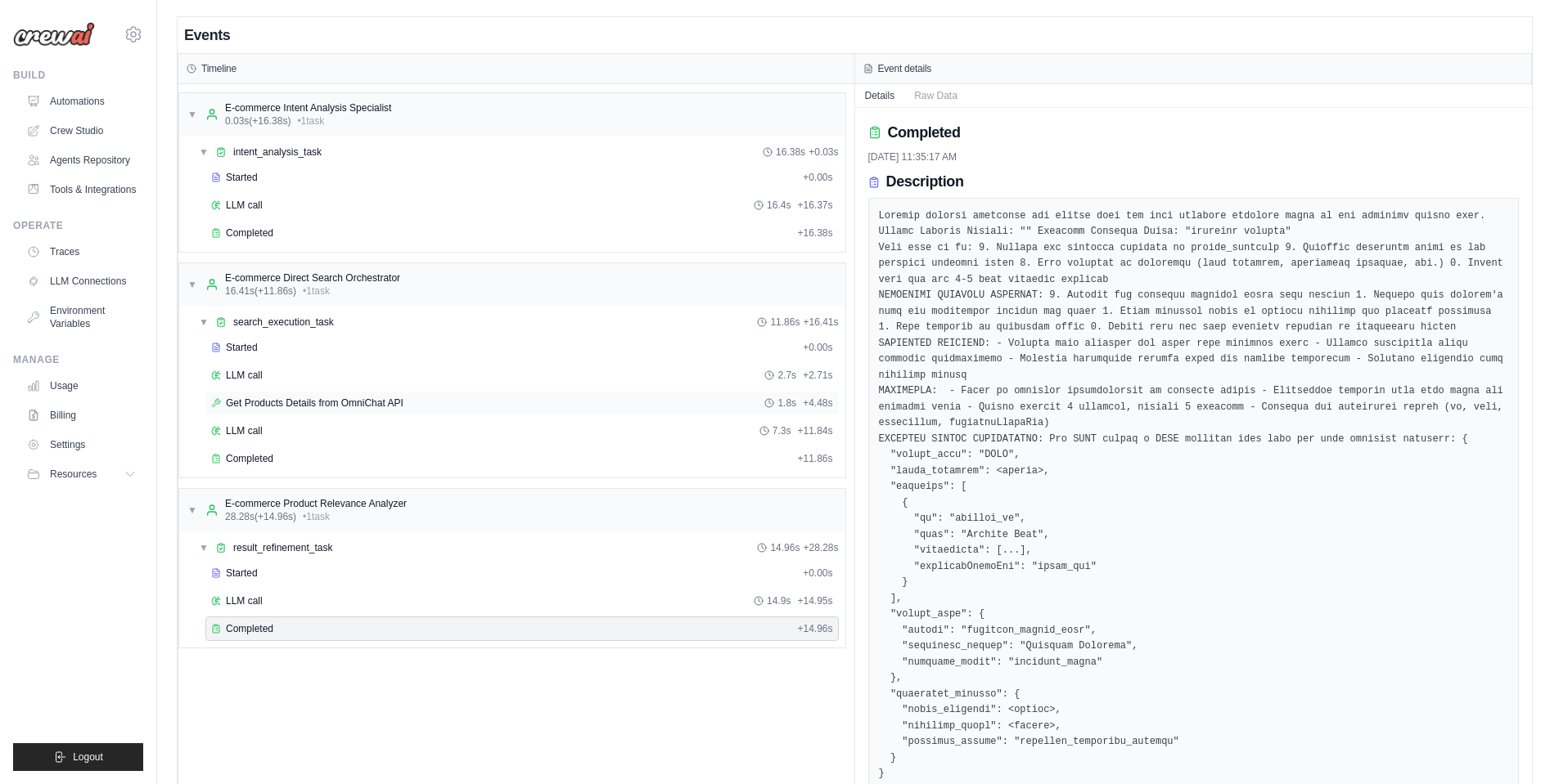
click at [259, 402] on span "Get Products Details from OmniChat API" at bounding box center [315, 403] width 178 height 13
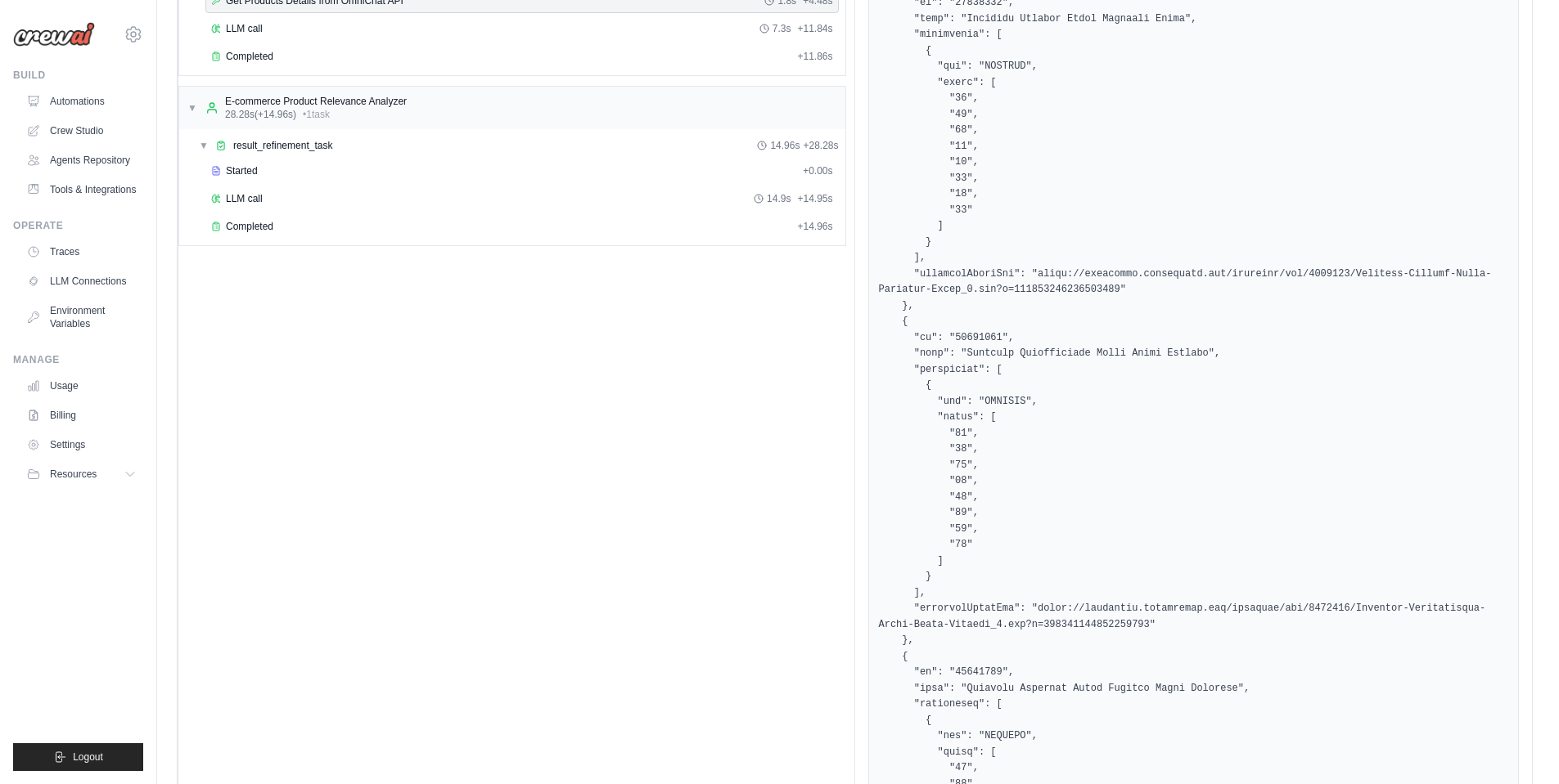
scroll to position [503, 0]
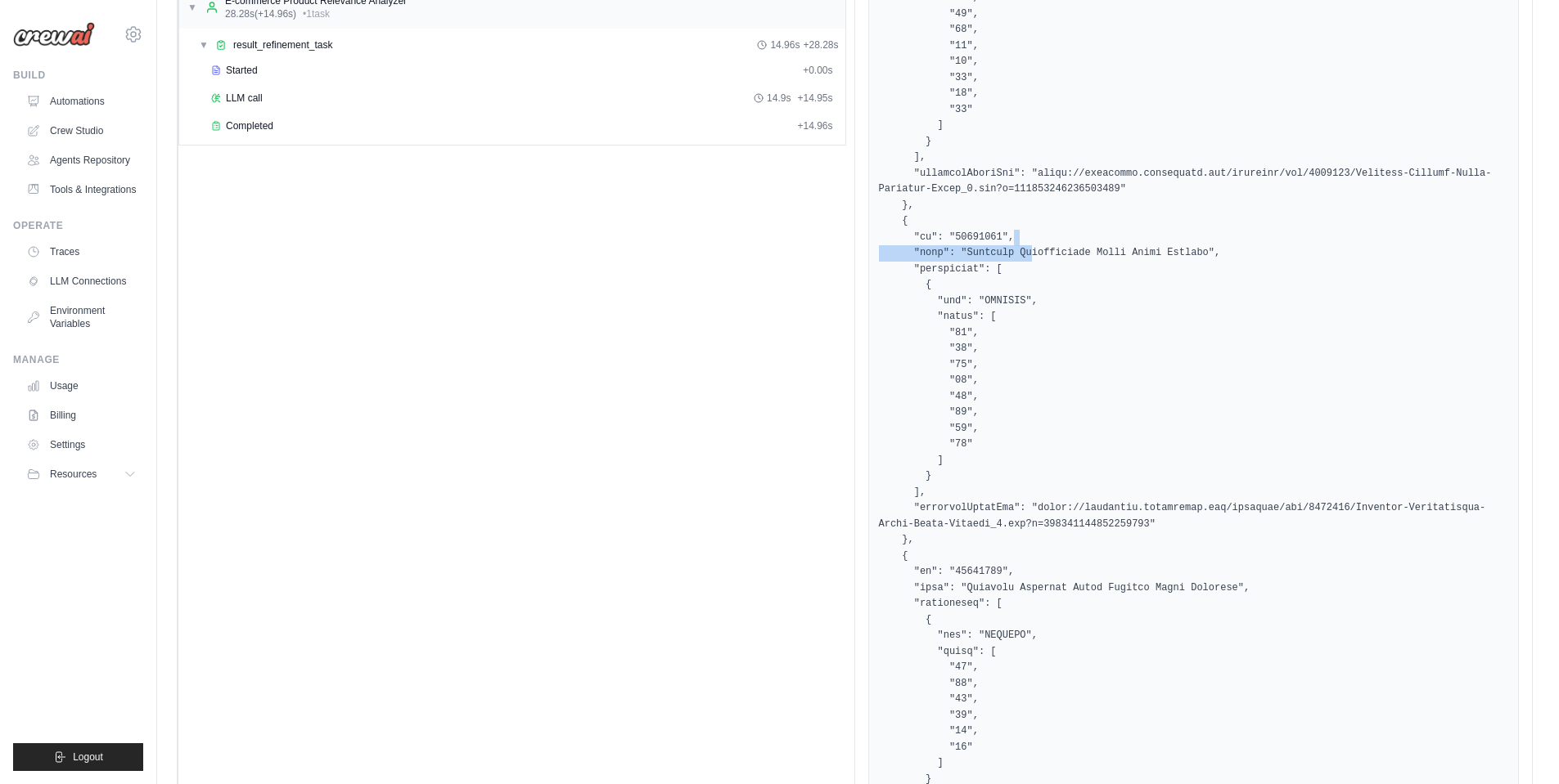
drag, startPoint x: 1029, startPoint y: 254, endPoint x: 1179, endPoint y: 249, distance: 150.1
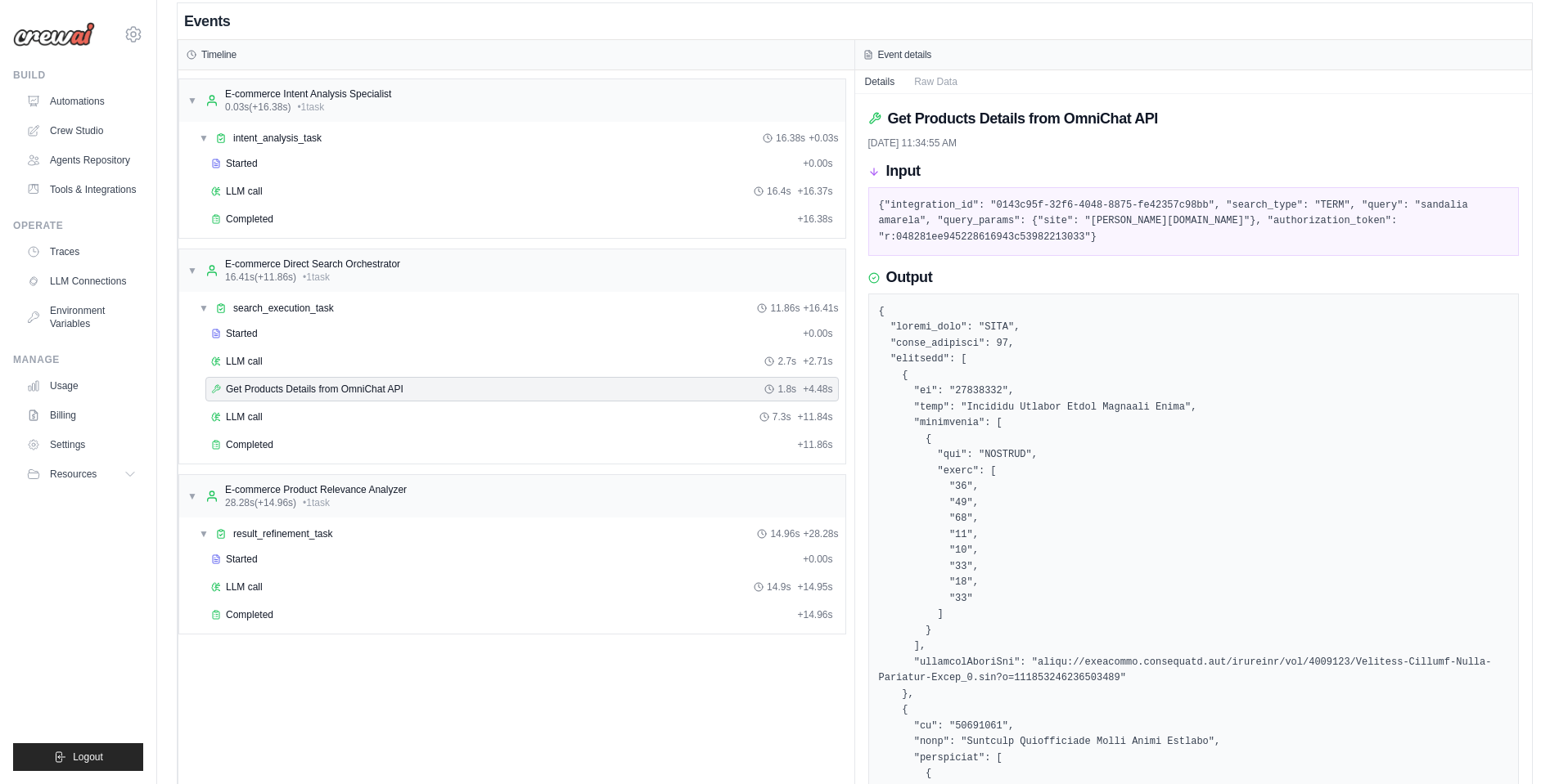
scroll to position [0, 0]
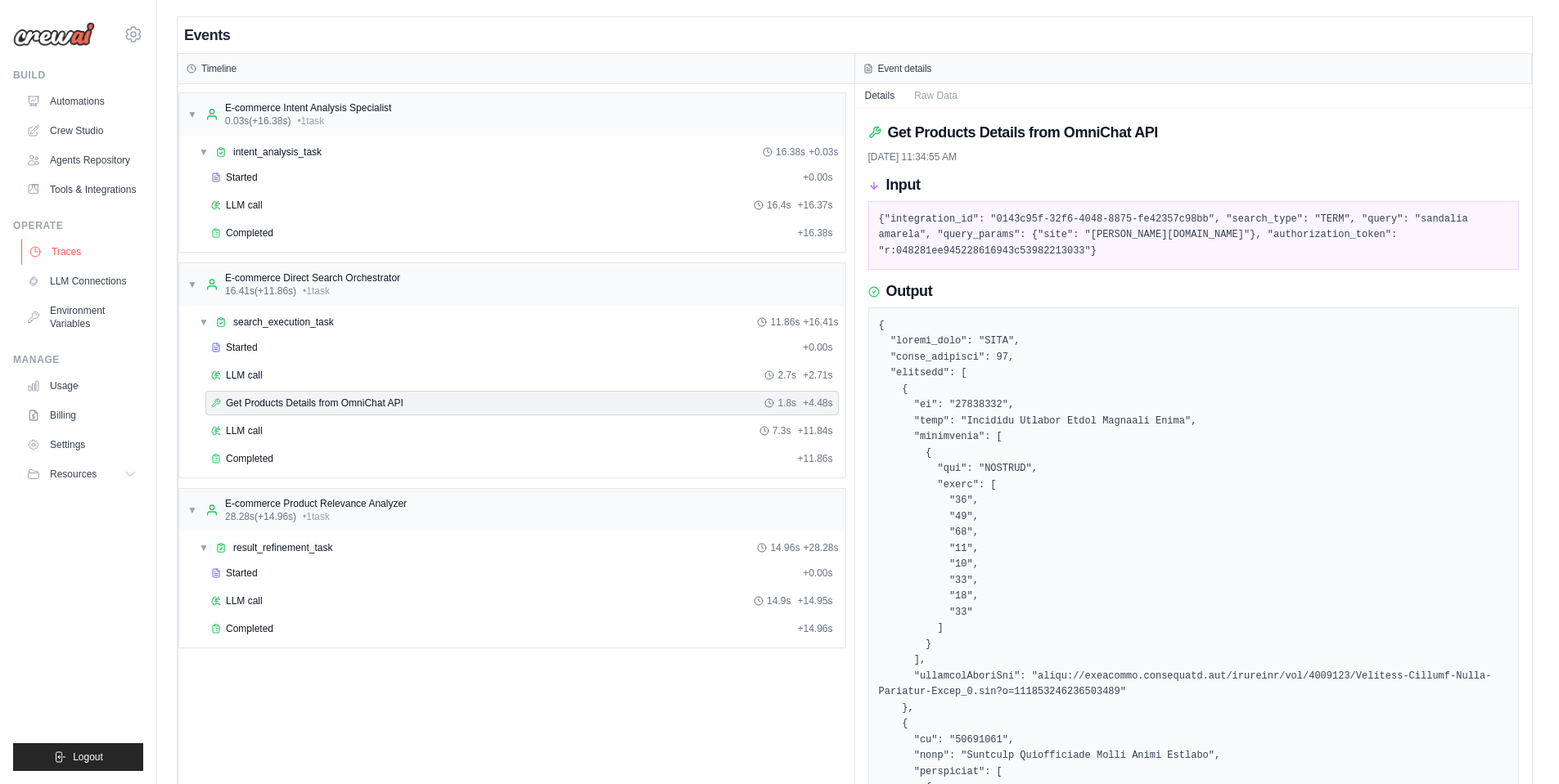
click at [46, 257] on link "Traces" at bounding box center [83, 252] width 124 height 27
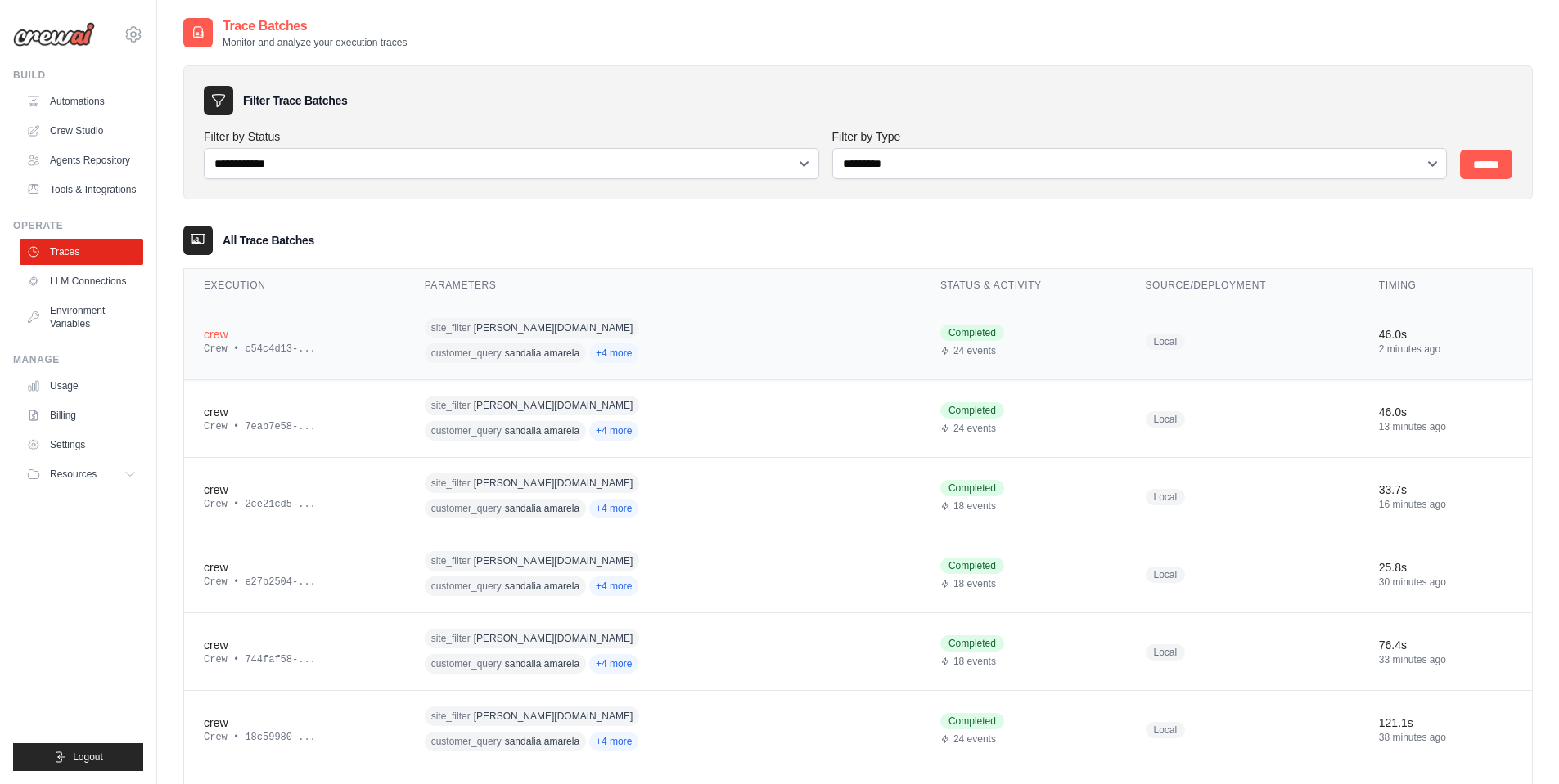
click at [349, 361] on td "crew Crew • c54c4d13-..." at bounding box center [295, 342] width 221 height 78
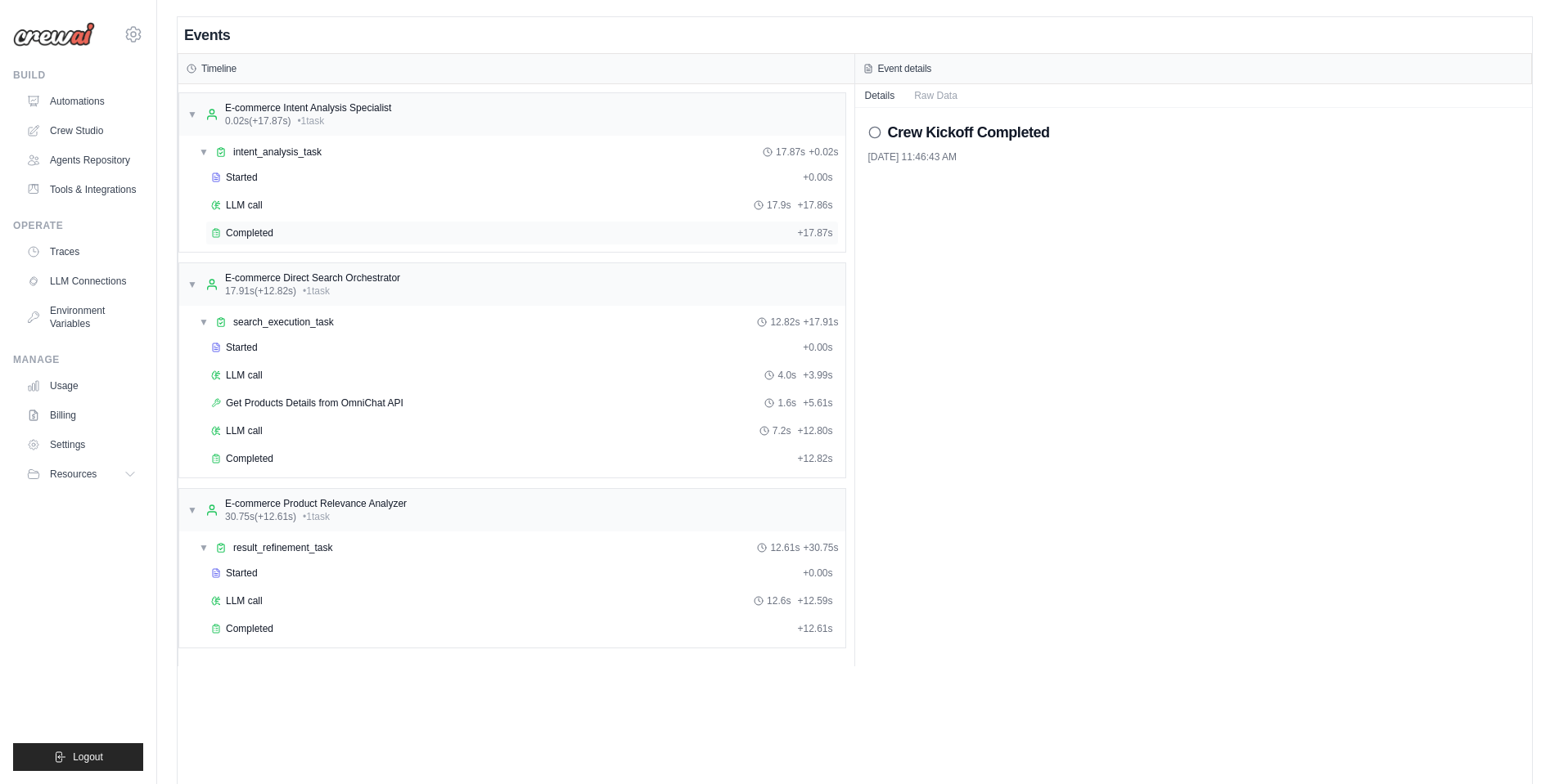
click at [264, 235] on span "Completed" at bounding box center [249, 233] width 47 height 13
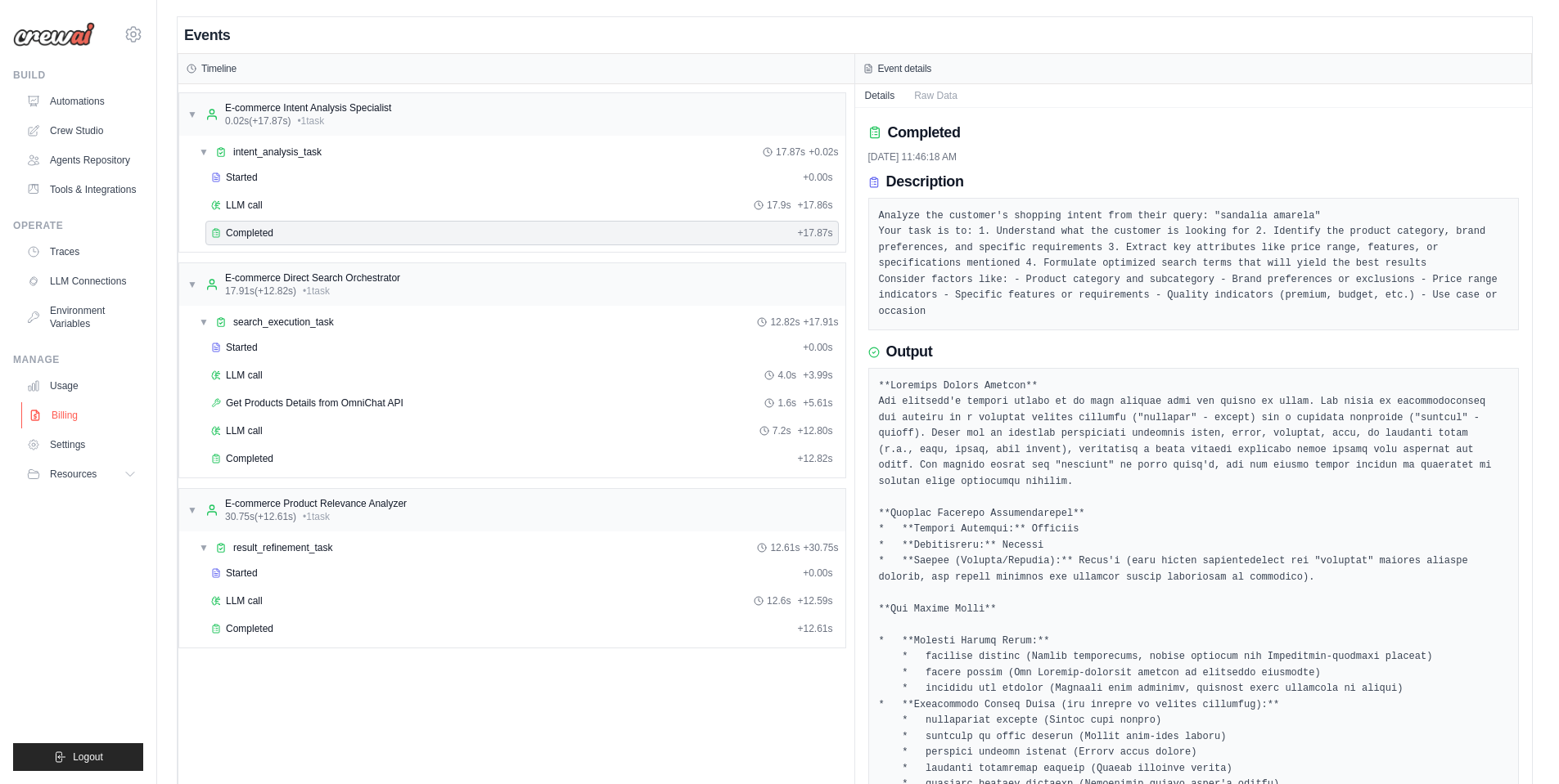
click at [63, 426] on link "Billing" at bounding box center [83, 416] width 124 height 27
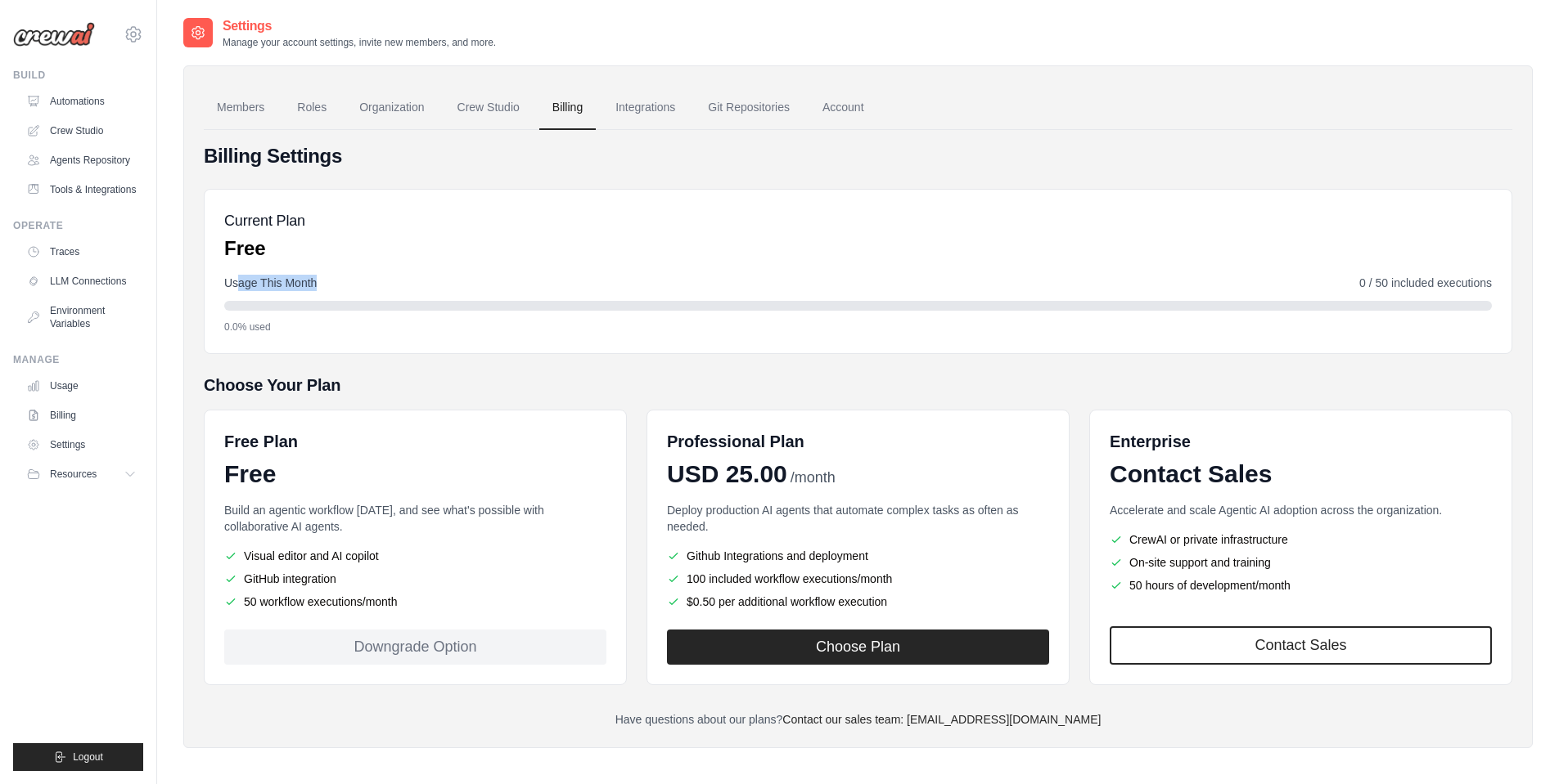
drag, startPoint x: 237, startPoint y: 279, endPoint x: 859, endPoint y: 257, distance: 622.4
click at [770, 265] on div "Current Plan Free Usage This Month 0 / 50 included executions 0.0% used" at bounding box center [858, 271] width 1308 height 165
click at [1226, 241] on div "Current Plan Free" at bounding box center [858, 235] width 1268 height 52
drag, startPoint x: 1304, startPoint y: 275, endPoint x: 1503, endPoint y: 280, distance: 199.1
click at [1503, 280] on div "Current Plan Free Usage This Month 0 / 50 included executions 0.0% used" at bounding box center [858, 271] width 1308 height 165
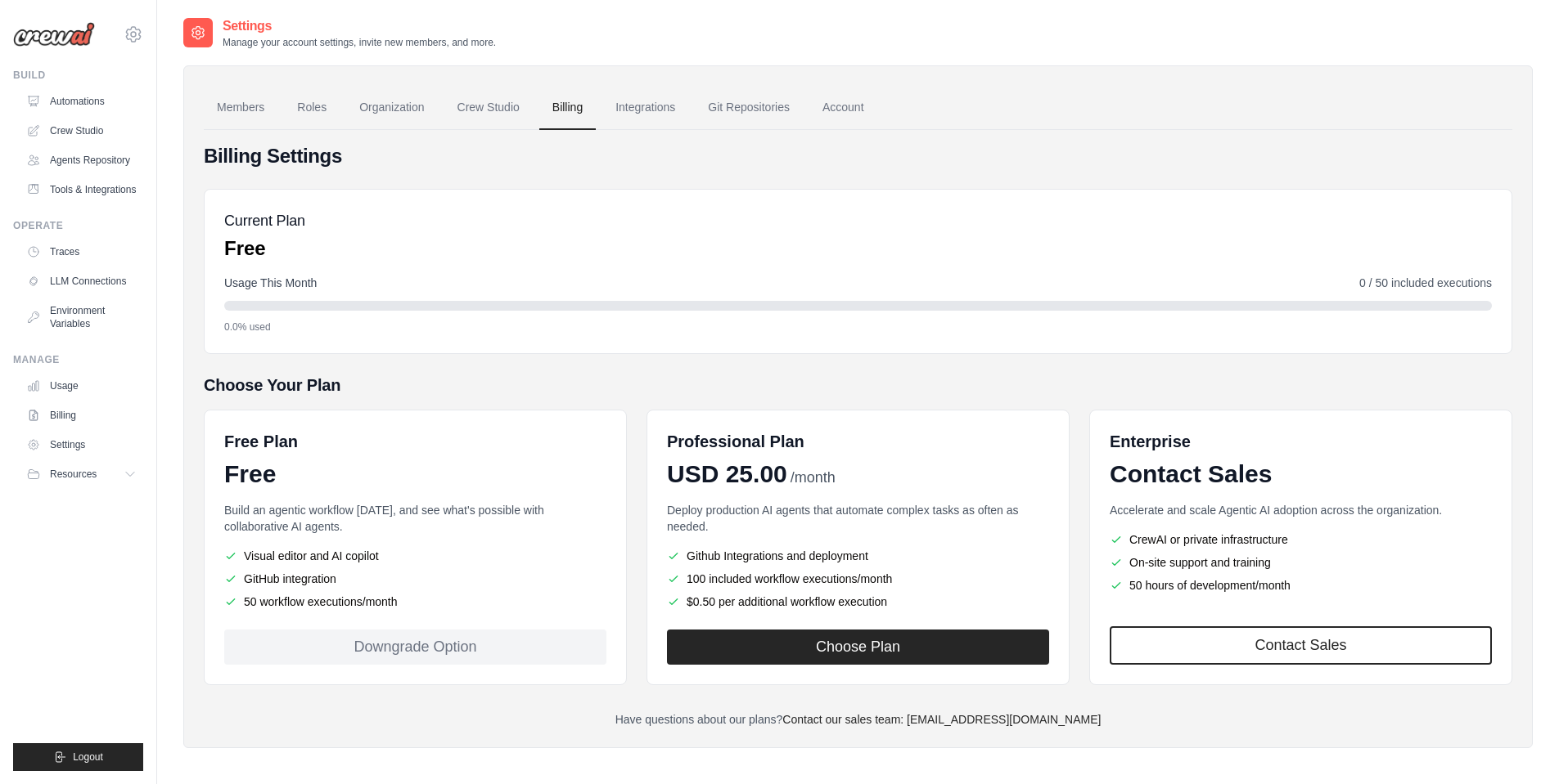
click at [1355, 276] on div "Usage This Month 0 / 50 included executions" at bounding box center [858, 283] width 1268 height 17
drag, startPoint x: 242, startPoint y: 601, endPoint x: 305, endPoint y: 604, distance: 63.1
click at [305, 604] on li "50 workflow executions/month" at bounding box center [415, 602] width 382 height 17
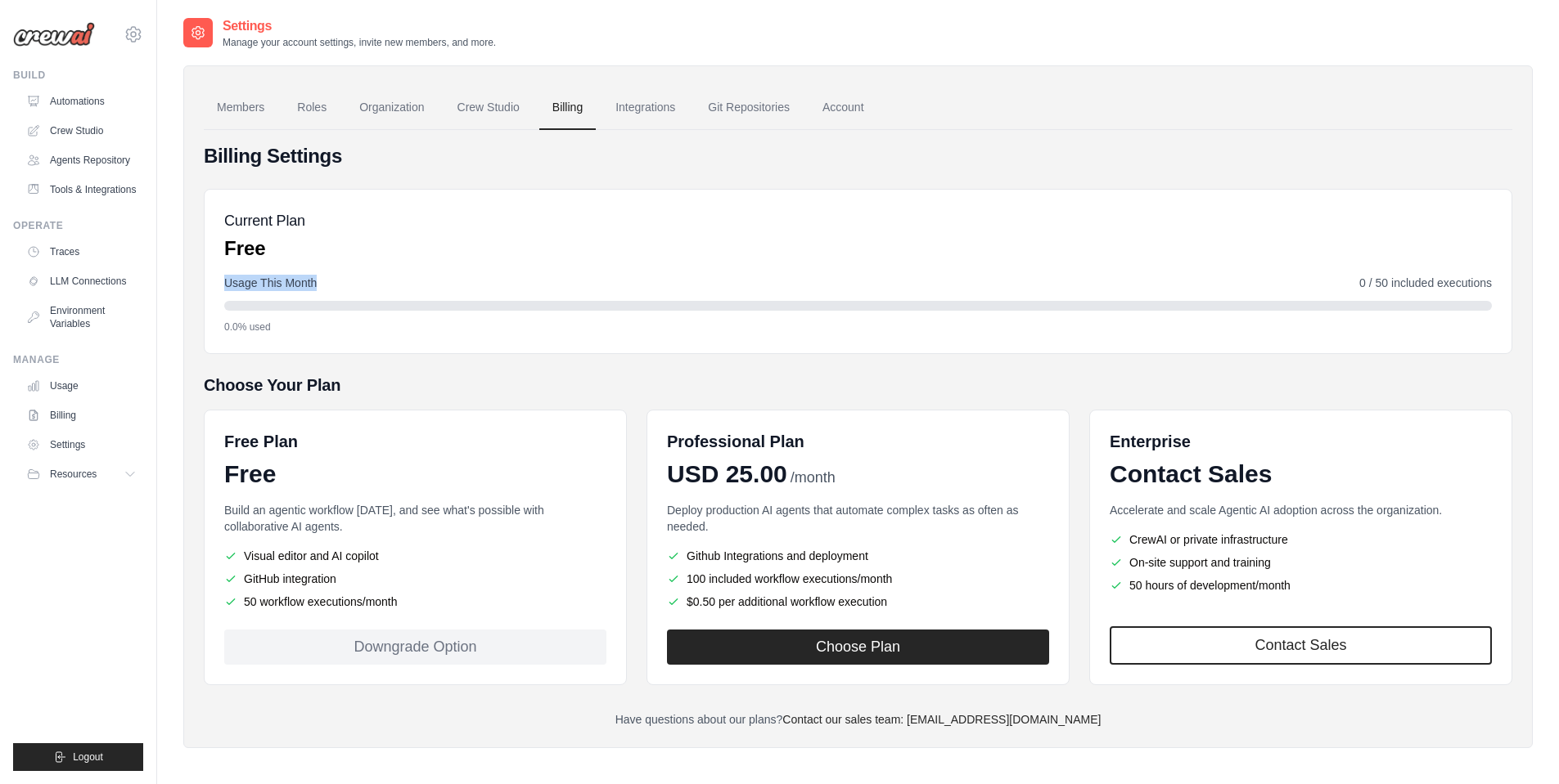
drag, startPoint x: 195, startPoint y: 280, endPoint x: 474, endPoint y: 280, distance: 279.0
click at [474, 280] on div "Members Roles Organization Crew Studio Billing Integrations Git Repositories Ac…" at bounding box center [858, 407] width 1350 height 683
click at [472, 279] on div "Usage This Month 0 / 50 included executions" at bounding box center [858, 283] width 1268 height 17
click at [407, 248] on div "Current Plan Free" at bounding box center [858, 235] width 1268 height 52
